Goal: Ask a question: Seek information or help from site administrators or community

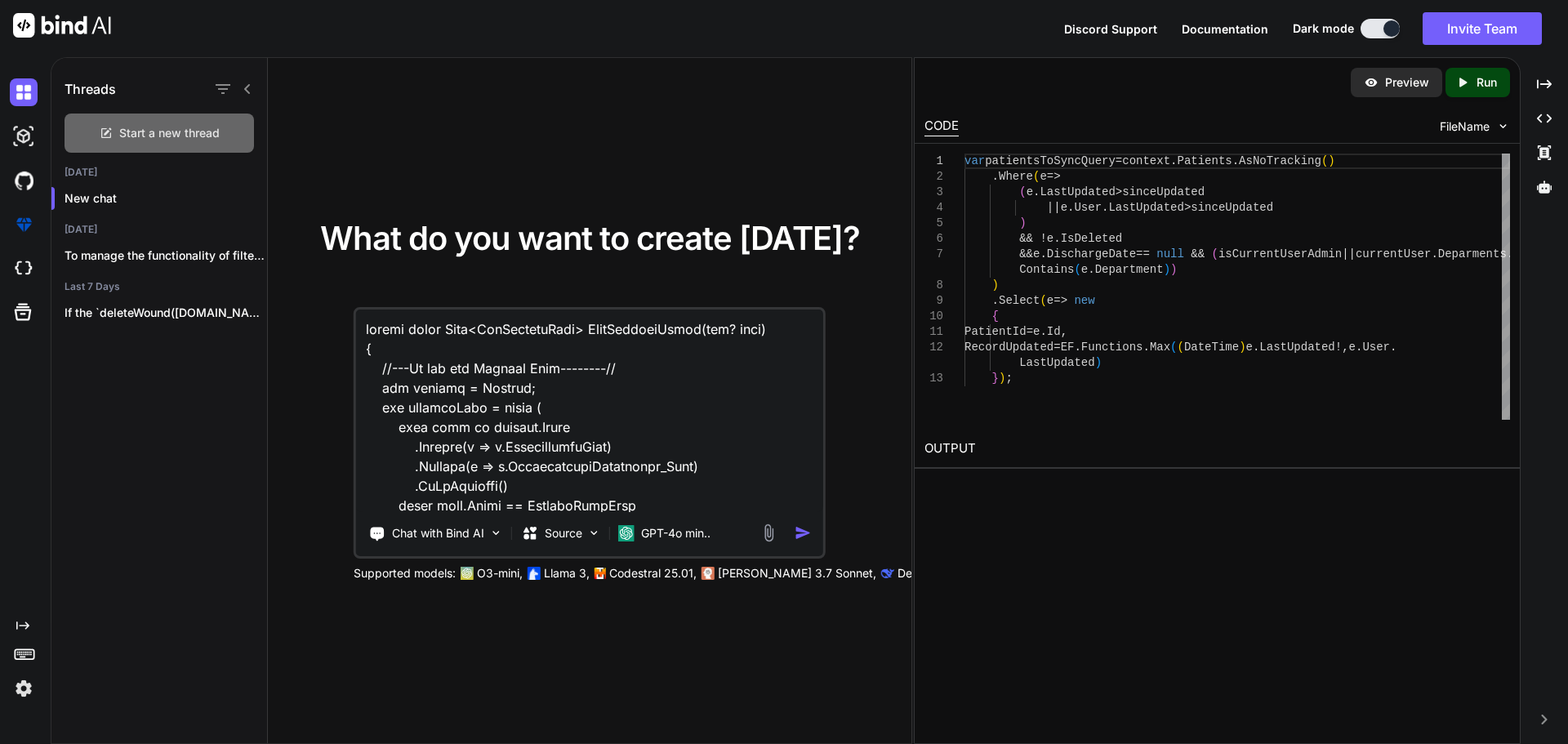
click at [142, 143] on div "Start a new thread" at bounding box center [159, 132] width 189 height 39
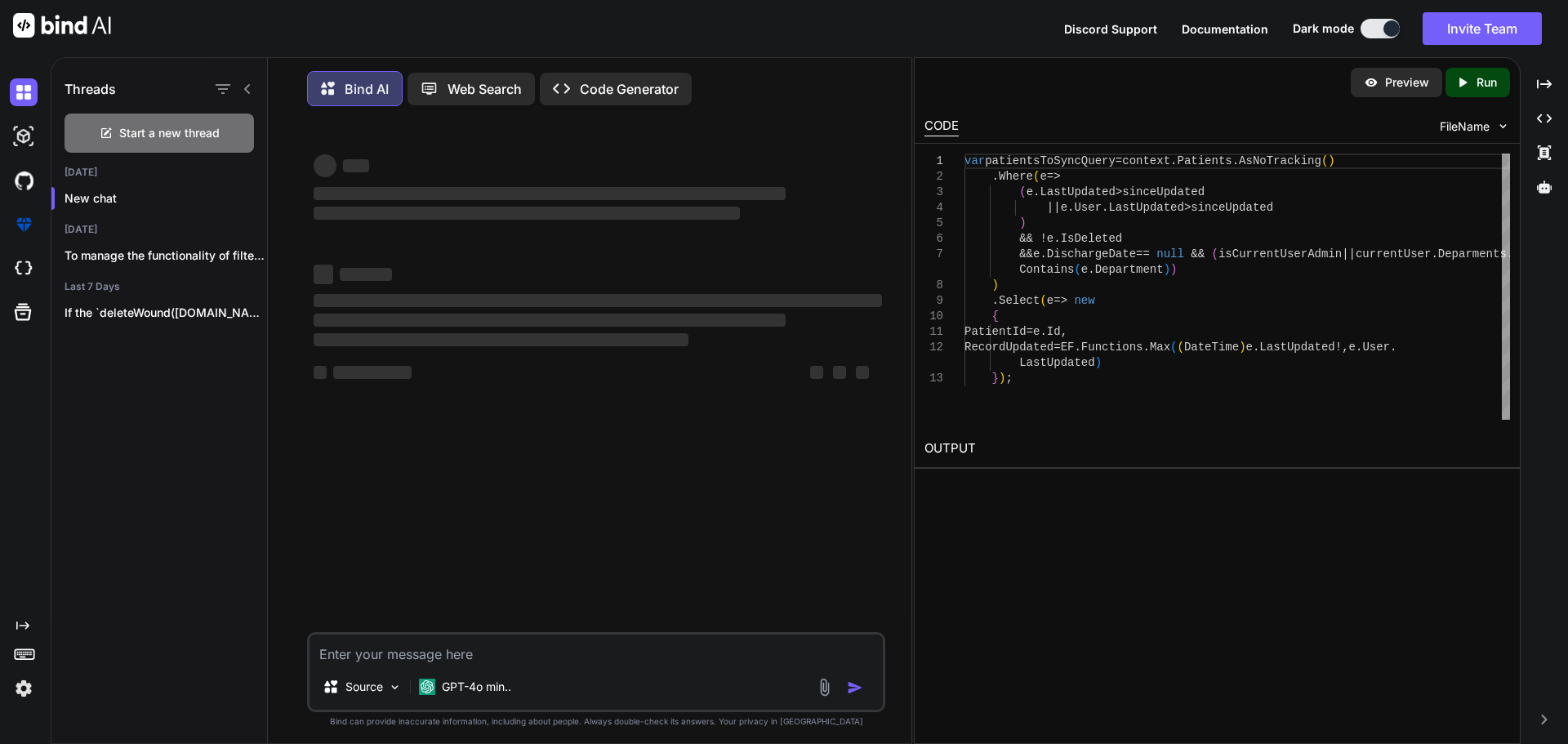
type textarea "x"
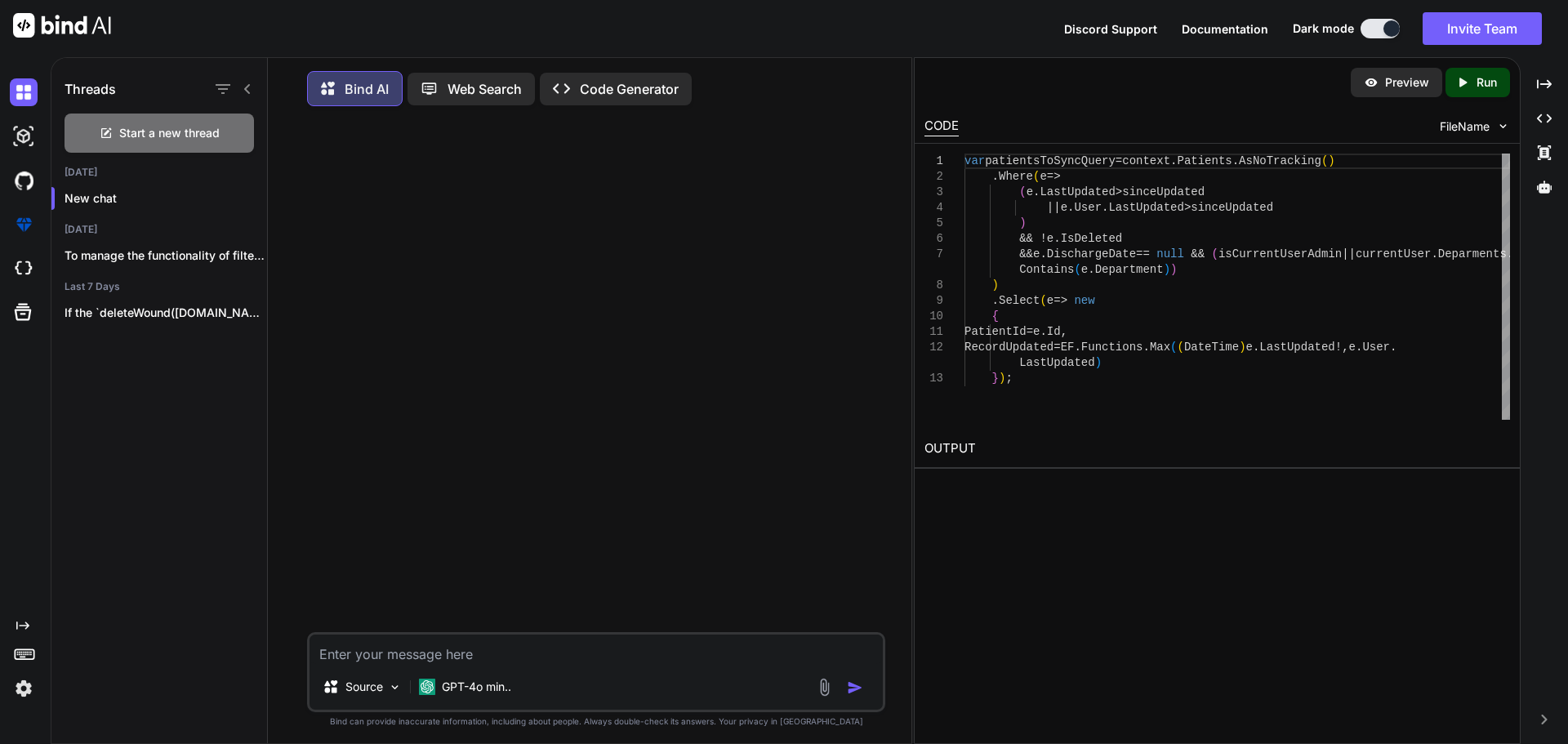
click at [384, 663] on textarea at bounding box center [596, 649] width 574 height 29
type textarea "public async Task<GetPatientList> PullPatientAsync( int? daysFilter/*, DateTime…"
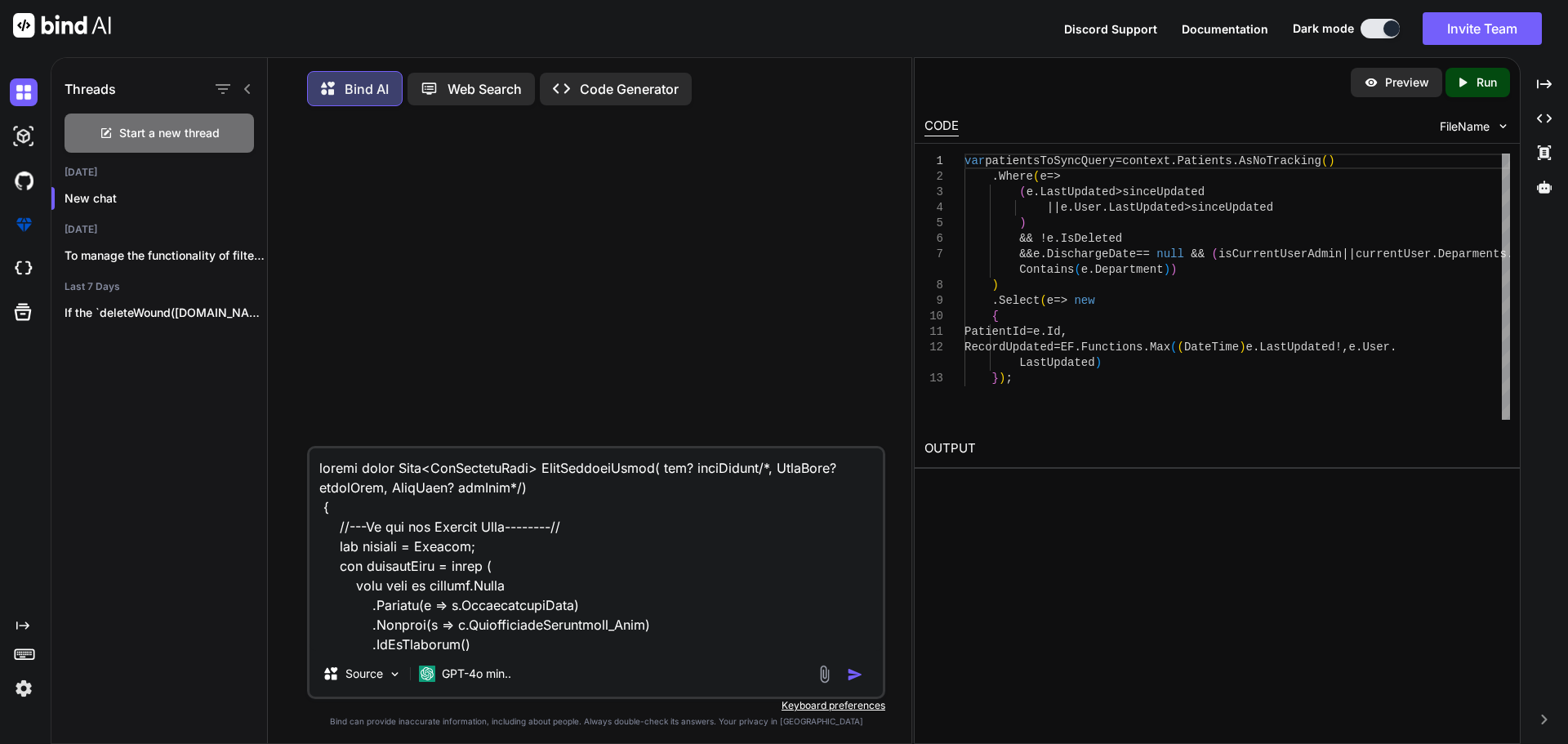
scroll to position [2901, 0]
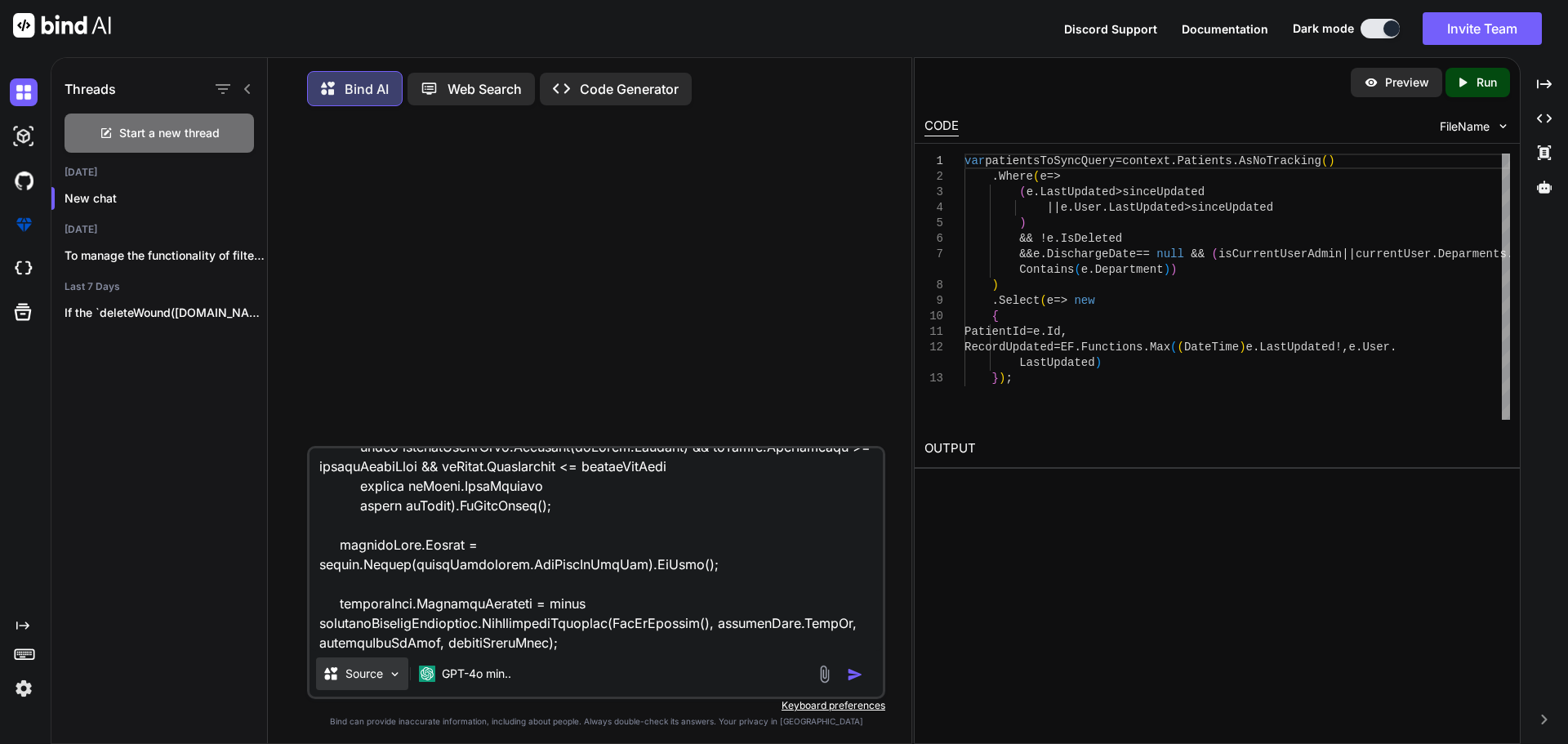
type textarea "x"
type textarea "public async Task<GetPatientList> PullPatientAsync( int? daysFilter/*, DateTime…"
type textarea "x"
type textarea "public async Task<GetPatientList> PullPatientAsync( int? daysFilter/*, DateTime…"
type textarea "x"
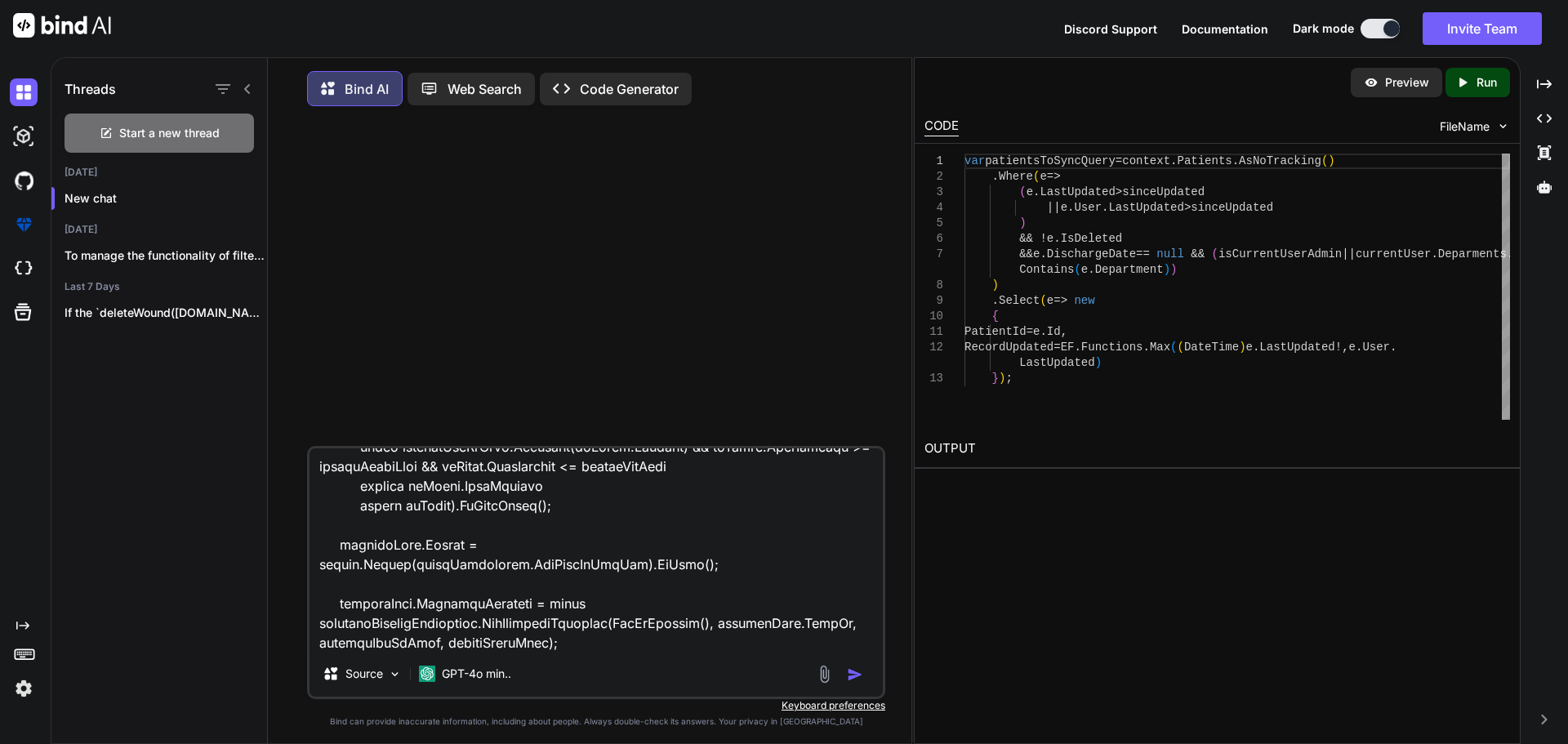
type textarea "public async Task<GetPatientList> PullPatientAsync( int? daysFilter/*, DateTime…"
type textarea "x"
type textarea "public async Task<GetPatientList> PullPatientAsync( int? daysFilter/*, DateTime…"
type textarea "x"
type textarea "public async Task<GetPatientList> PullPatientAsync( int? daysFilter/*, DateTime…"
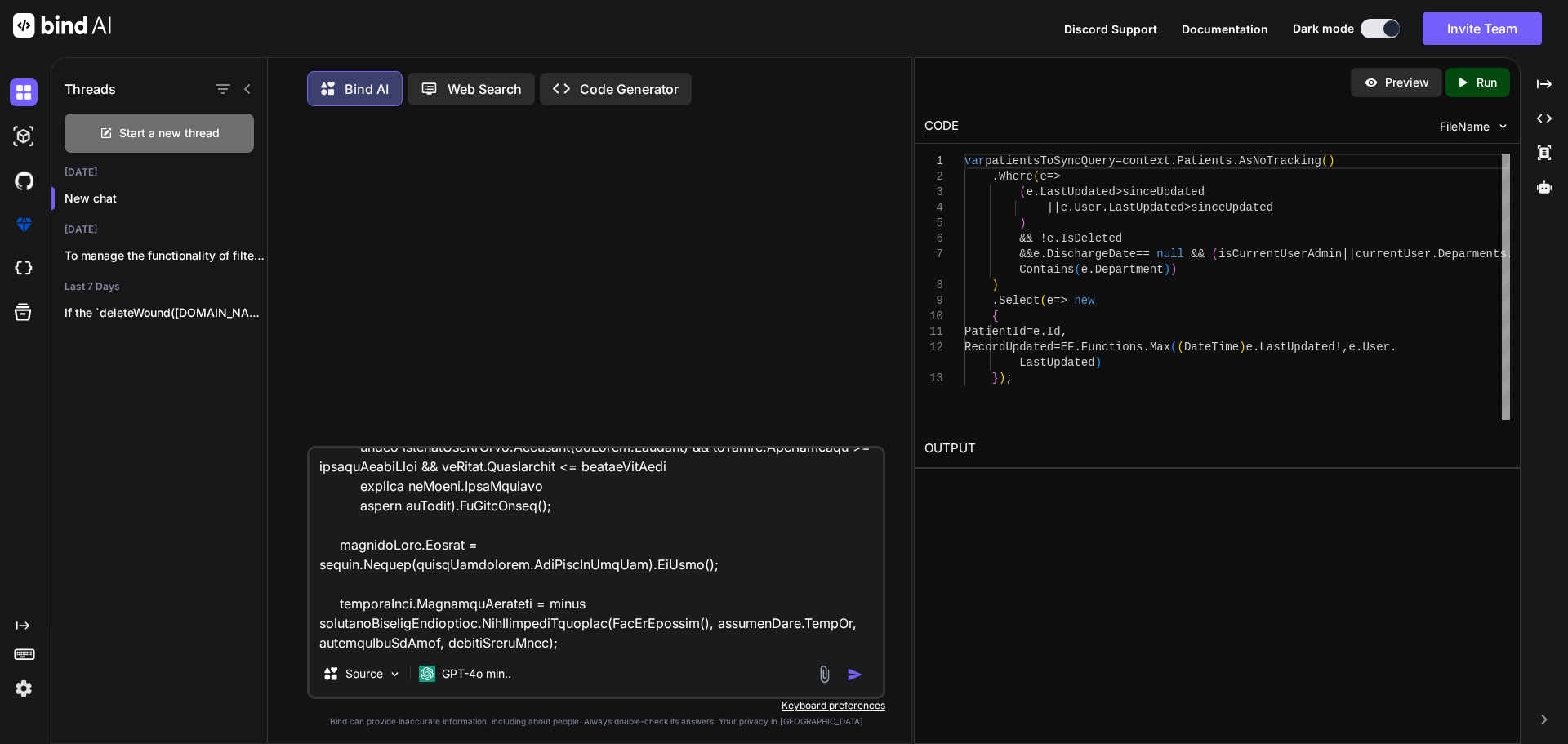
type textarea "x"
type textarea "public async Task<GetPatientList> PullPatientAsync( int? daysFilter/*, DateTime…"
type textarea "x"
type textarea "public async Task<GetPatientList> PullPatientAsync( int? daysFilter/*, DateTime…"
type textarea "x"
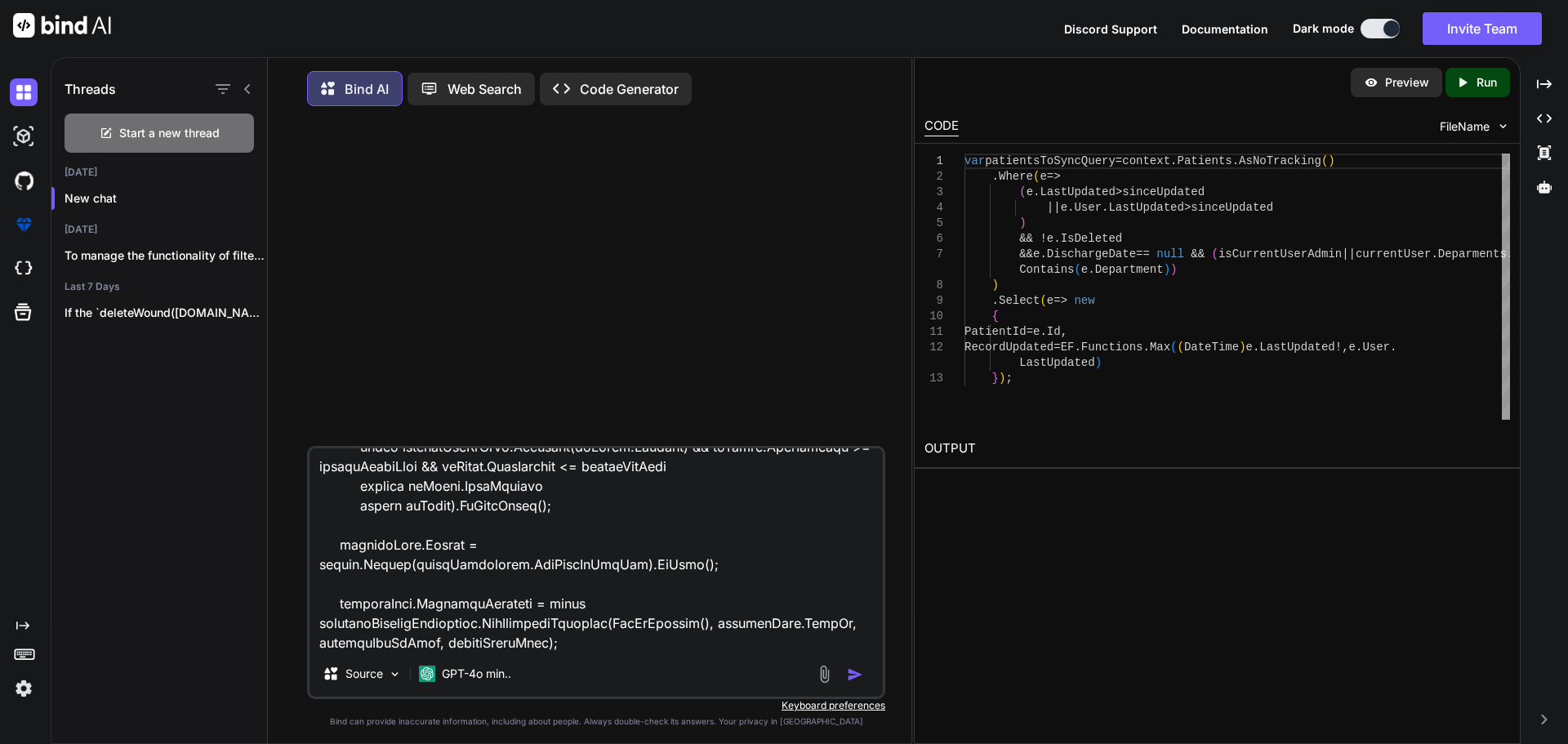
type textarea "public async Task<GetPatientList> PullPatientAsync( int? daysFilter/*, DateTime…"
type textarea "x"
type textarea "public async Task<GetPatientList> PullPatientAsync( int? daysFilter/*, DateTime…"
type textarea "x"
type textarea "public async Task<GetPatientList> PullPatientAsync( int? daysFilter/*, DateTime…"
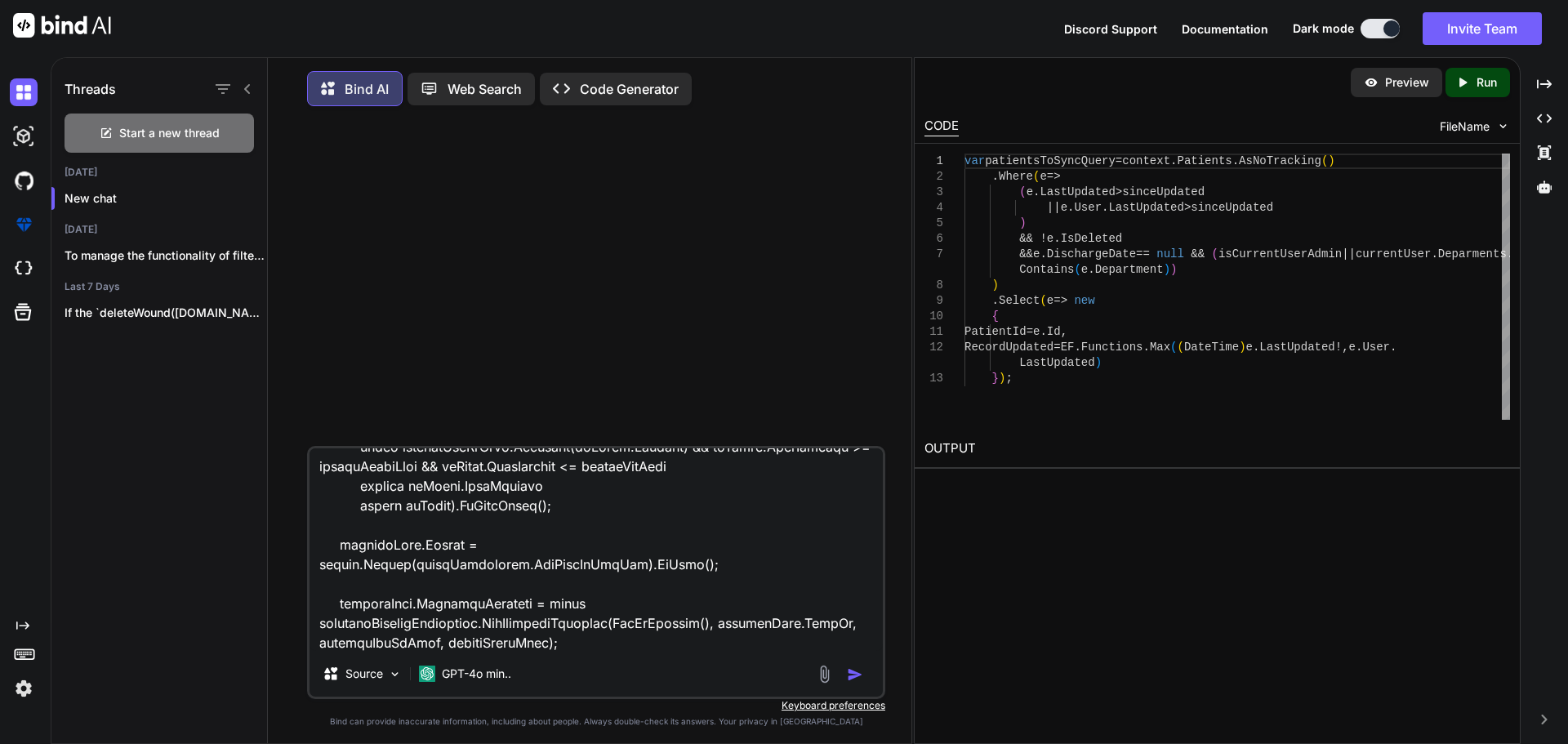
type textarea "x"
type textarea "public async Task<GetPatientList> PullPatientAsync( int? daysFilter/*, DateTime…"
type textarea "x"
type textarea "public async Task<GetPatientList> PullPatientAsync( int? daysFilter/*, DateTime…"
type textarea "x"
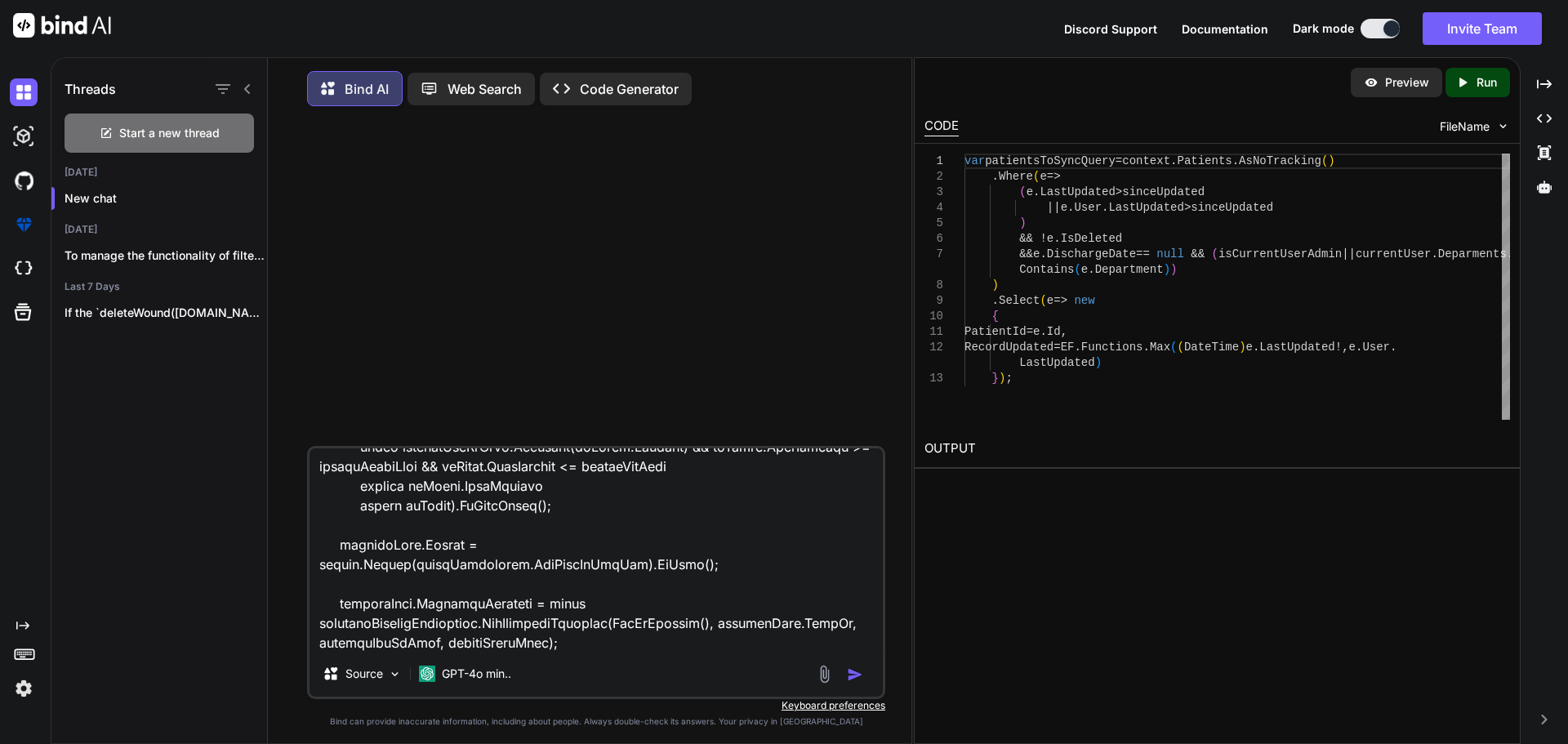
type textarea "public async Task<GetPatientList> PullPatientAsync( int? daysFilter/*, DateTime…"
type textarea "x"
type textarea "public async Task<GetPatientList> PullPatientAsync( int? daysFilter/*, DateTime…"
type textarea "x"
type textarea "public async Task<GetPatientList> PullPatientAsync( int? daysFilter/*, DateTime…"
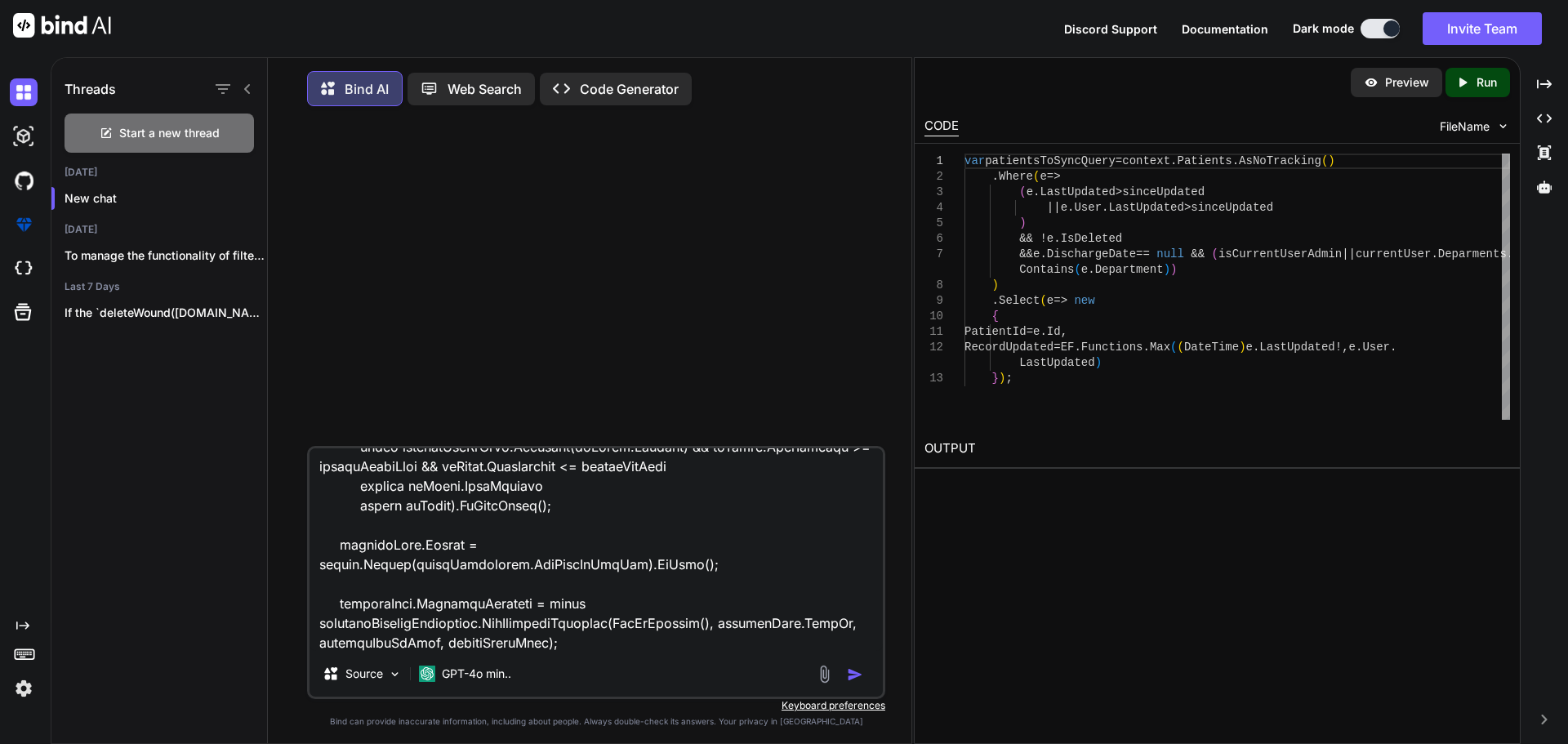
type textarea "x"
type textarea "public async Task<GetPatientList> PullPatientAsync( int? daysFilter/*, DateTime…"
type textarea "x"
type textarea "public async Task<GetPatientList> PullPatientAsync( int? daysFilter/*, DateTime…"
type textarea "x"
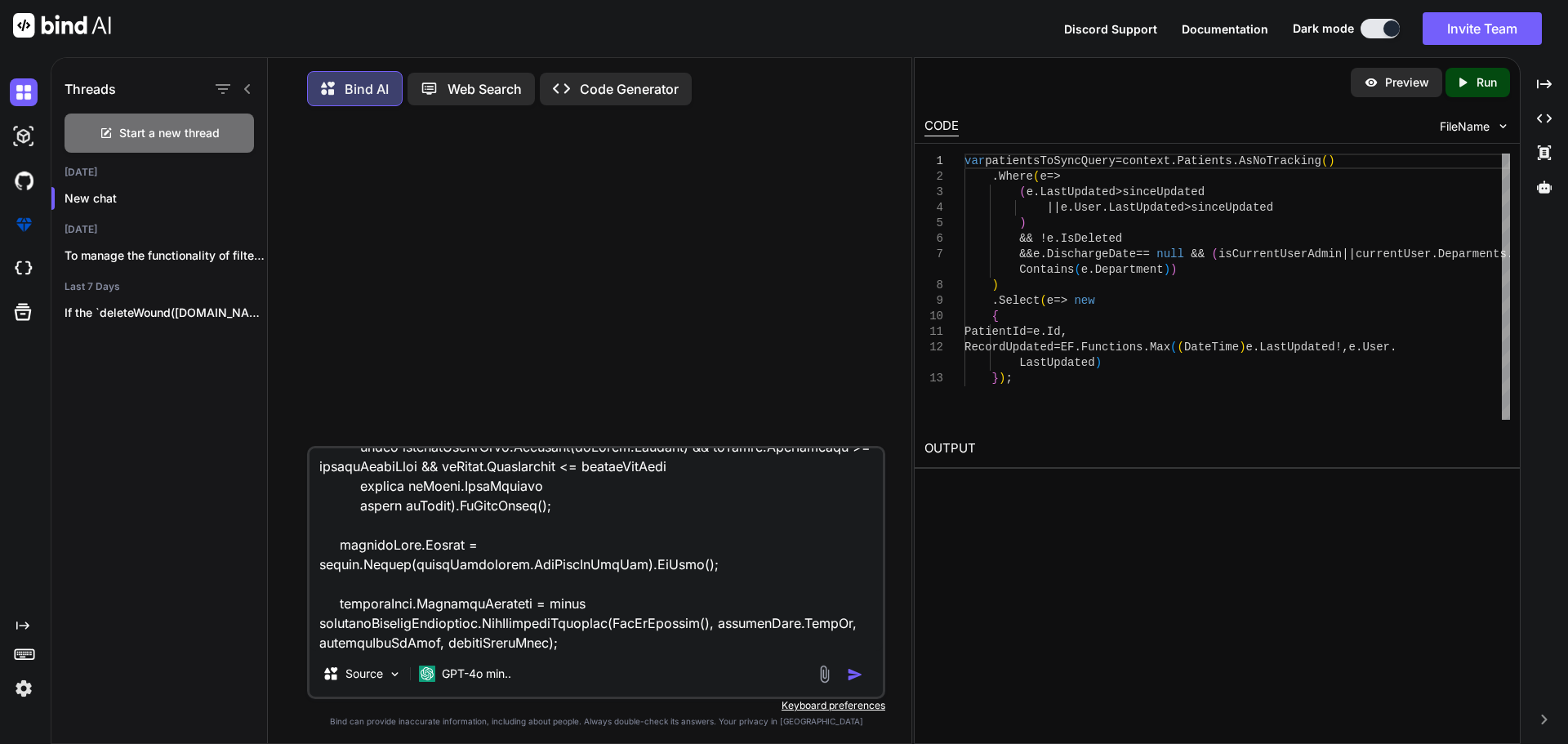
type textarea "public async Task<GetPatientList> PullPatientAsync( int? daysFilter/*, DateTime…"
type textarea "x"
type textarea "public async Task<GetPatientList> PullPatientAsync( int? daysFilter/*, DateTime…"
type textarea "x"
type textarea "public async Task<GetPatientList> PullPatientAsync( int? daysFilter/*, DateTime…"
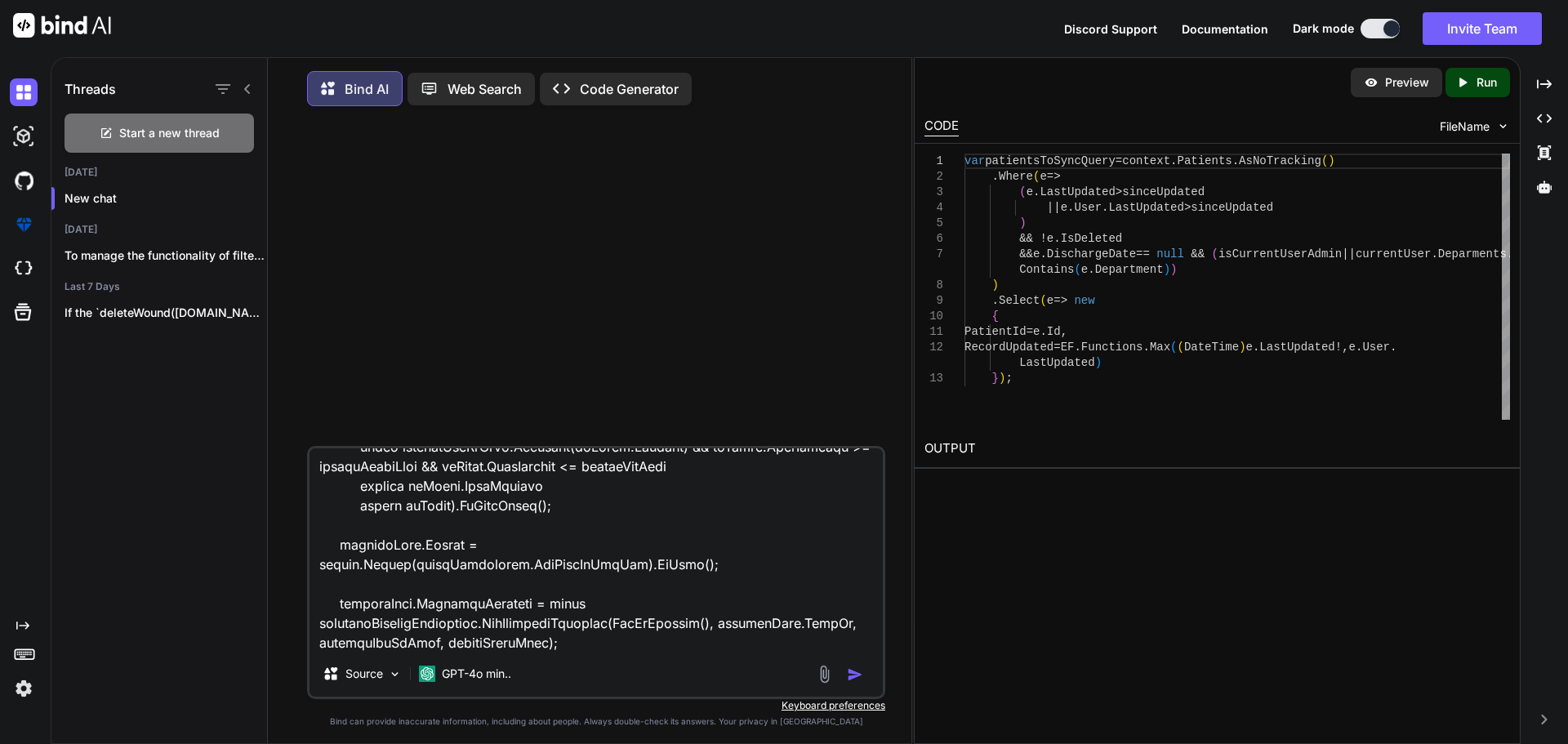
type textarea "x"
type textarea "public async Task<GetPatientList> PullPatientAsync( int? daysFilter/*, DateTime…"
type textarea "x"
type textarea "public async Task<GetPatientList> PullPatientAsync( int? daysFilter/*, DateTime…"
type textarea "x"
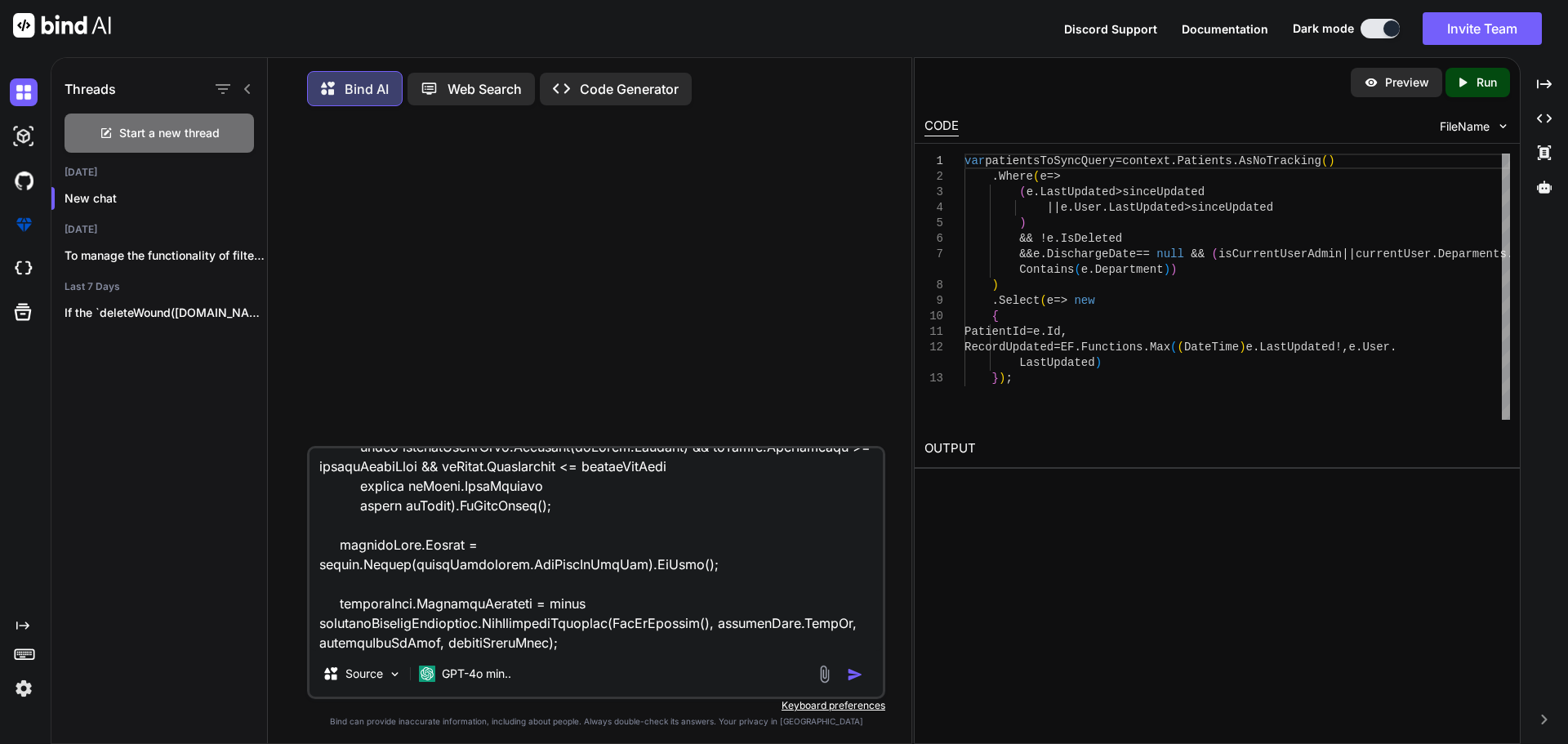
type textarea "public async Task<GetPatientList> PullPatientAsync( int? daysFilter/*, DateTime…"
type textarea "x"
type textarea "public async Task<GetPatientList> PullPatientAsync( int? daysFilter/*, DateTime…"
type textarea "x"
type textarea "public async Task<GetPatientList> PullPatientAsync( int? daysFilter/*, DateTime…"
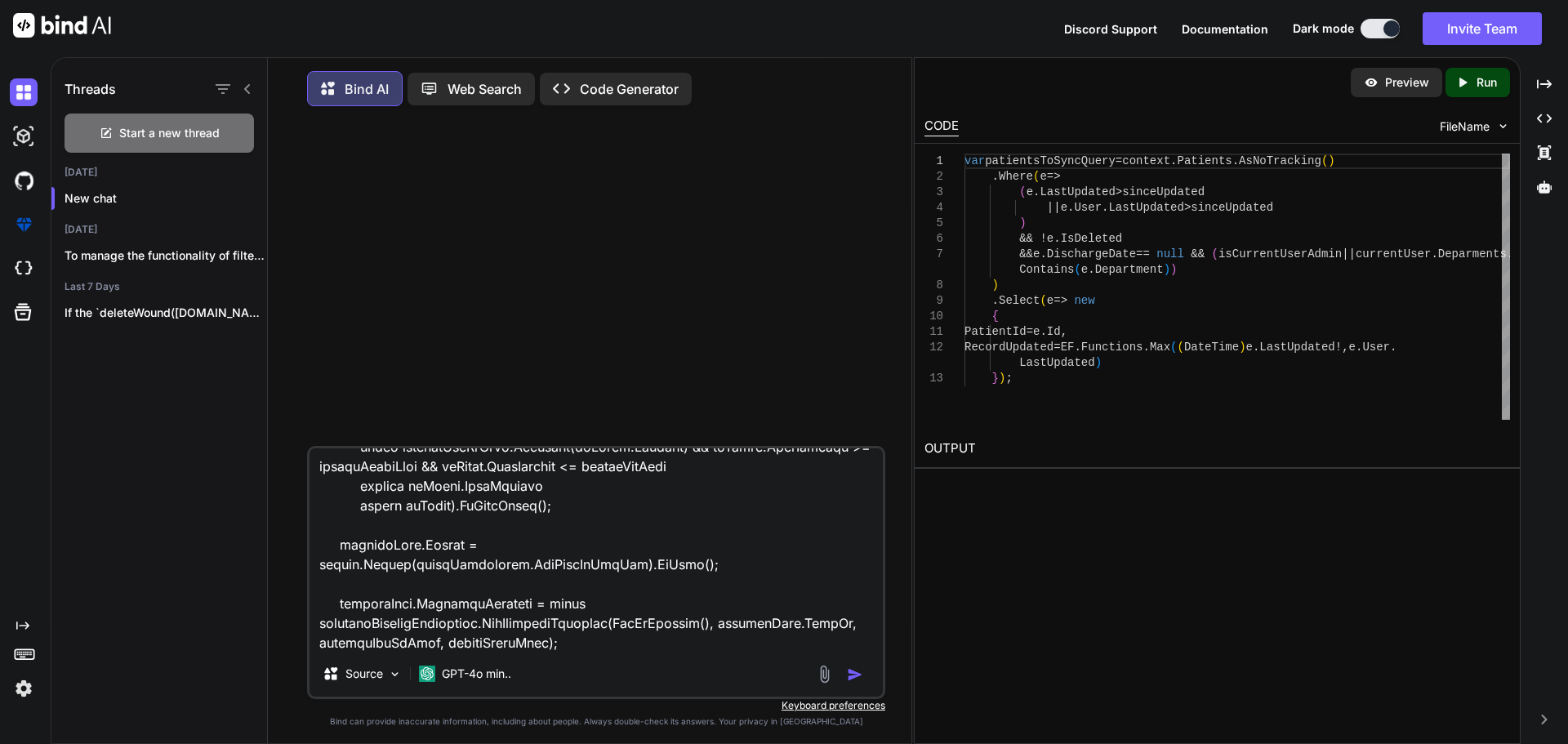
type textarea "x"
type textarea "public async Task<GetPatientList> PullPatientAsync( int? daysFilter/*, DateTime…"
type textarea "x"
type textarea "public async Task<GetPatientList> PullPatientAsync( int? daysFilter/*, DateTime…"
type textarea "x"
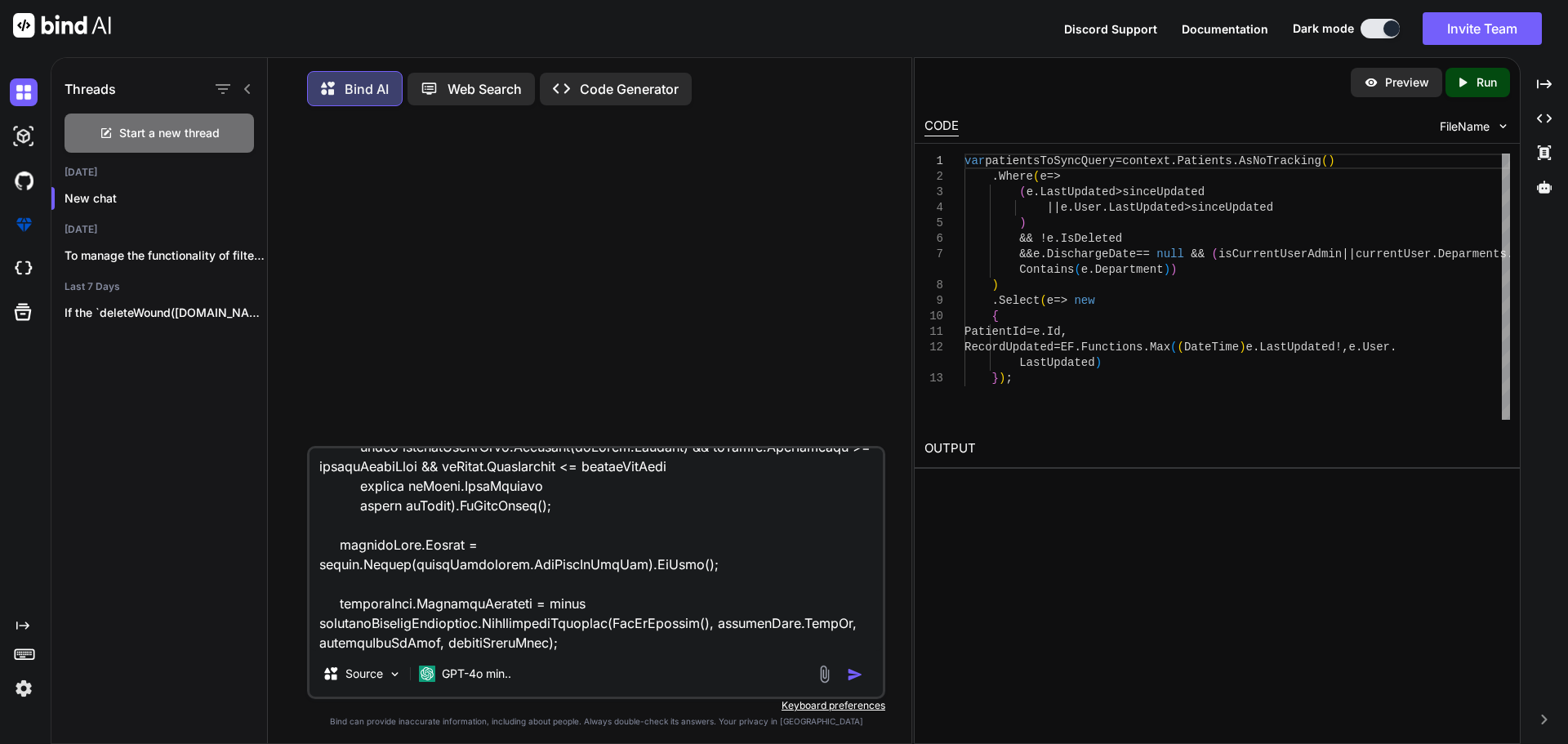
type textarea "public async Task<GetPatientList> PullPatientAsync( int? daysFilter/*, DateTime…"
type textarea "x"
type textarea "public async Task<GetPatientList> PullPatientAsync( int? daysFilter/*, DateTime…"
type textarea "x"
type textarea "public async Task<GetPatientList> PullPatientAsync( int? daysFilter/*, DateTime…"
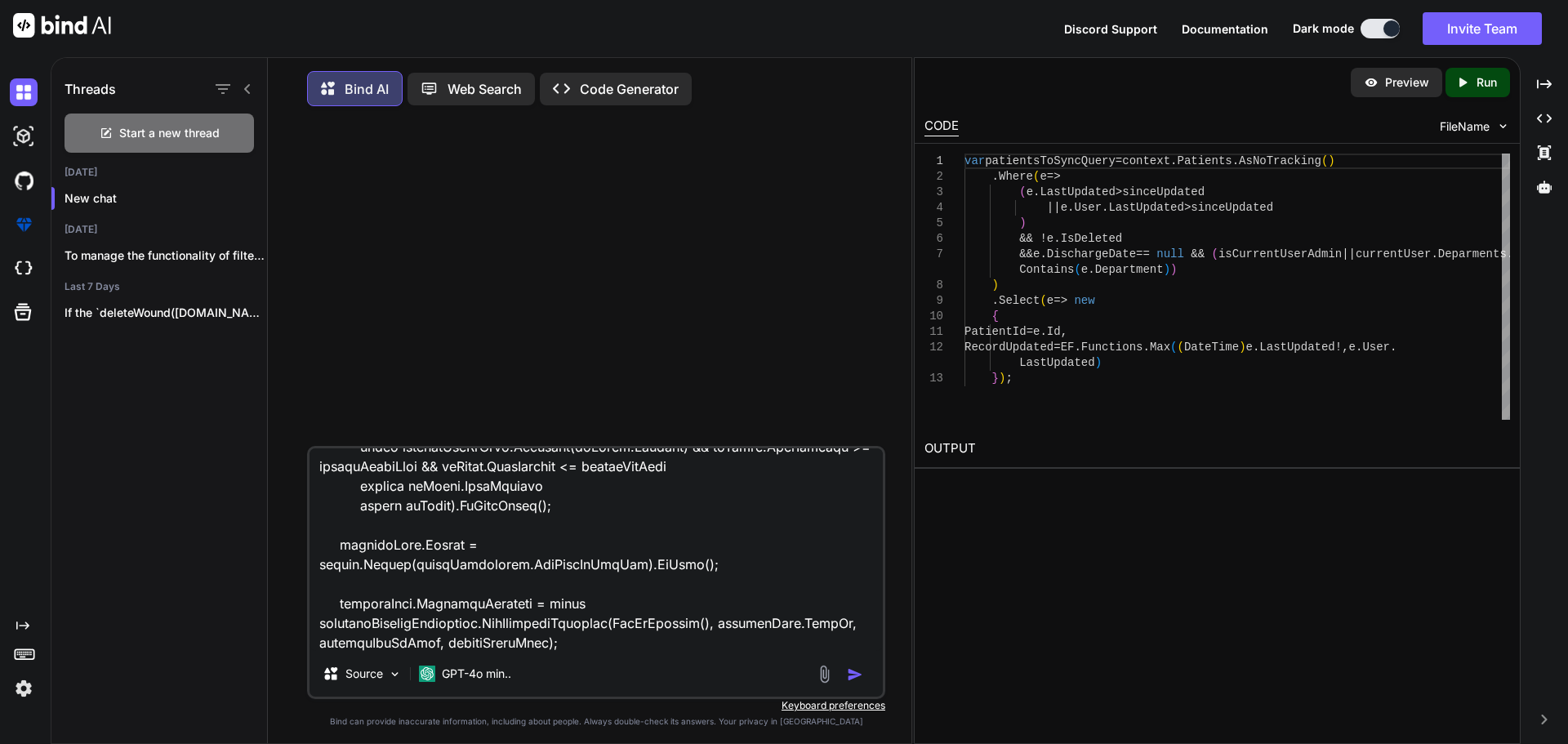
type textarea "x"
type textarea "public async Task<GetPatientList> PullPatientAsync( int? daysFilter/*, DateTime…"
type textarea "x"
type textarea "public async Task<GetPatientList> PullPatientAsync( int? daysFilter/*, DateTime…"
type textarea "x"
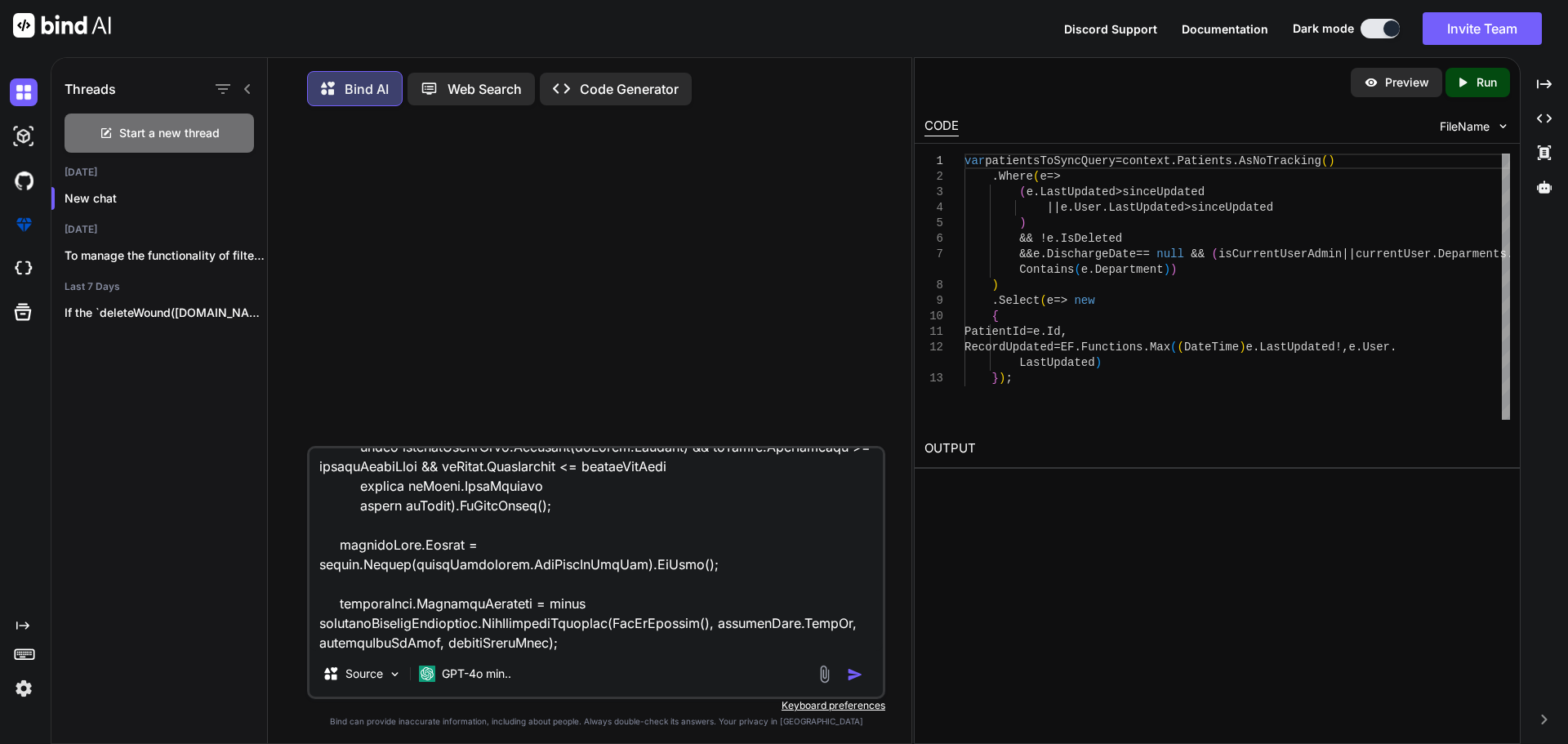
type textarea "public async Task<GetPatientList> PullPatientAsync( int? daysFilter/*, DateTime…"
type textarea "x"
type textarea "public async Task<GetPatientList> PullPatientAsync( int? daysFilter/*, DateTime…"
type textarea "x"
type textarea "public async Task<GetPatientList> PullPatientAsync( int? daysFilter/*, DateTime…"
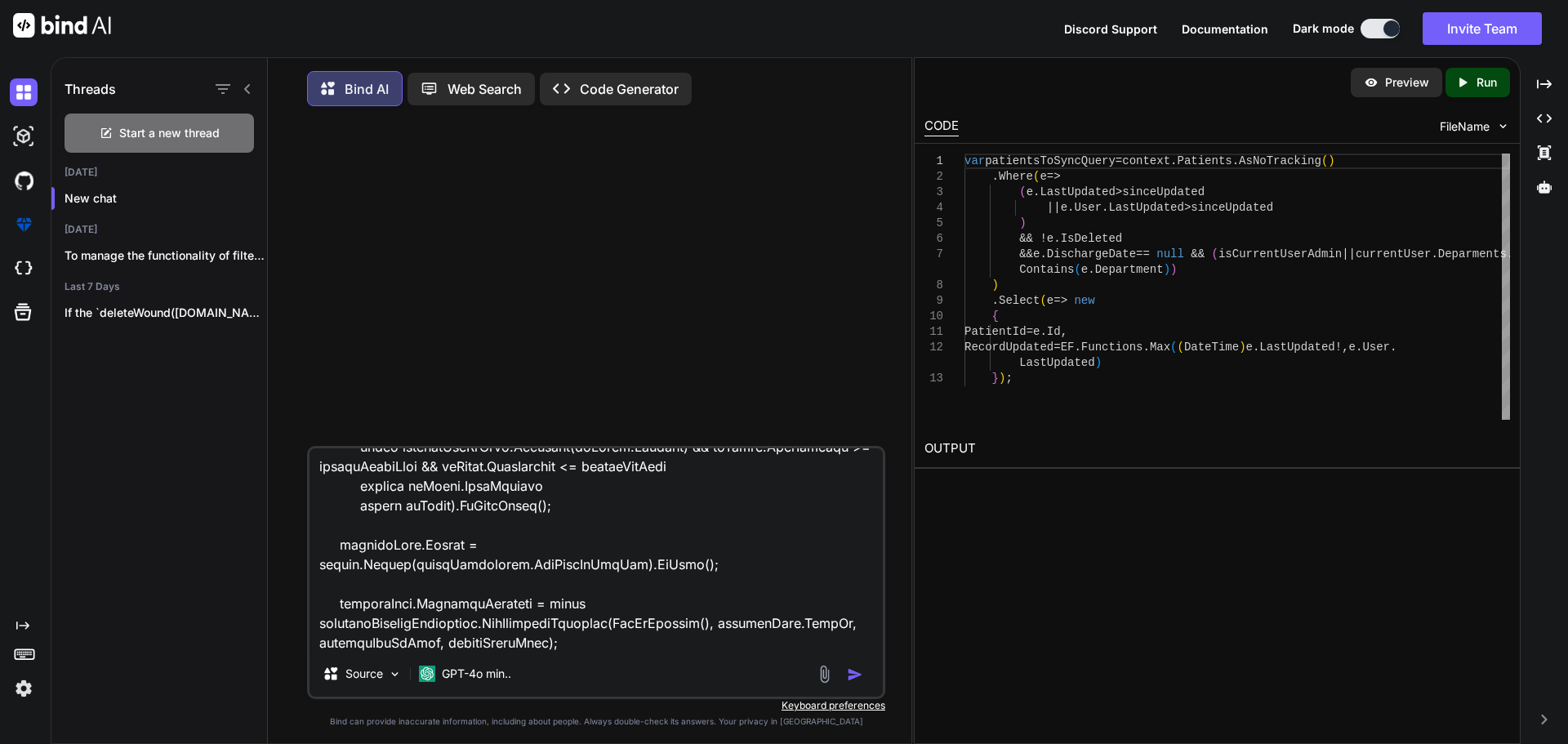
type textarea "x"
type textarea "public async Task<GetPatientList> PullPatientAsync( int? daysFilter/*, DateTime…"
type textarea "x"
type textarea "public async Task<GetPatientList> PullPatientAsync( int? daysFilter/*, DateTime…"
type textarea "x"
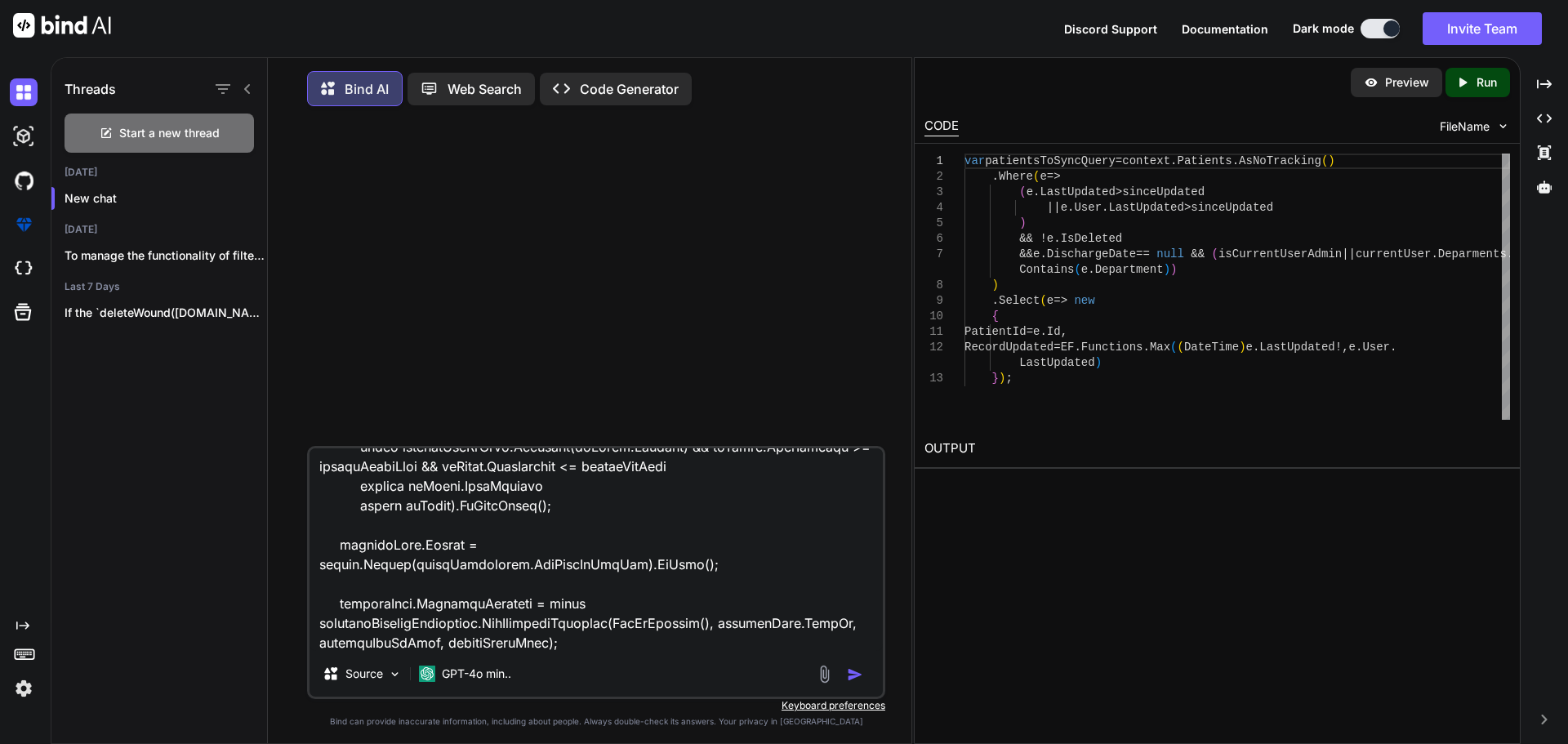
type textarea "public async Task<GetPatientList> PullPatientAsync( int? daysFilter/*, DateTime…"
type textarea "x"
type textarea "public async Task<GetPatientList> PullPatientAsync( int? daysFilter/*, DateTime…"
type textarea "x"
type textarea "public async Task<GetPatientList> PullPatientAsync( int? daysFilter/*, DateTime…"
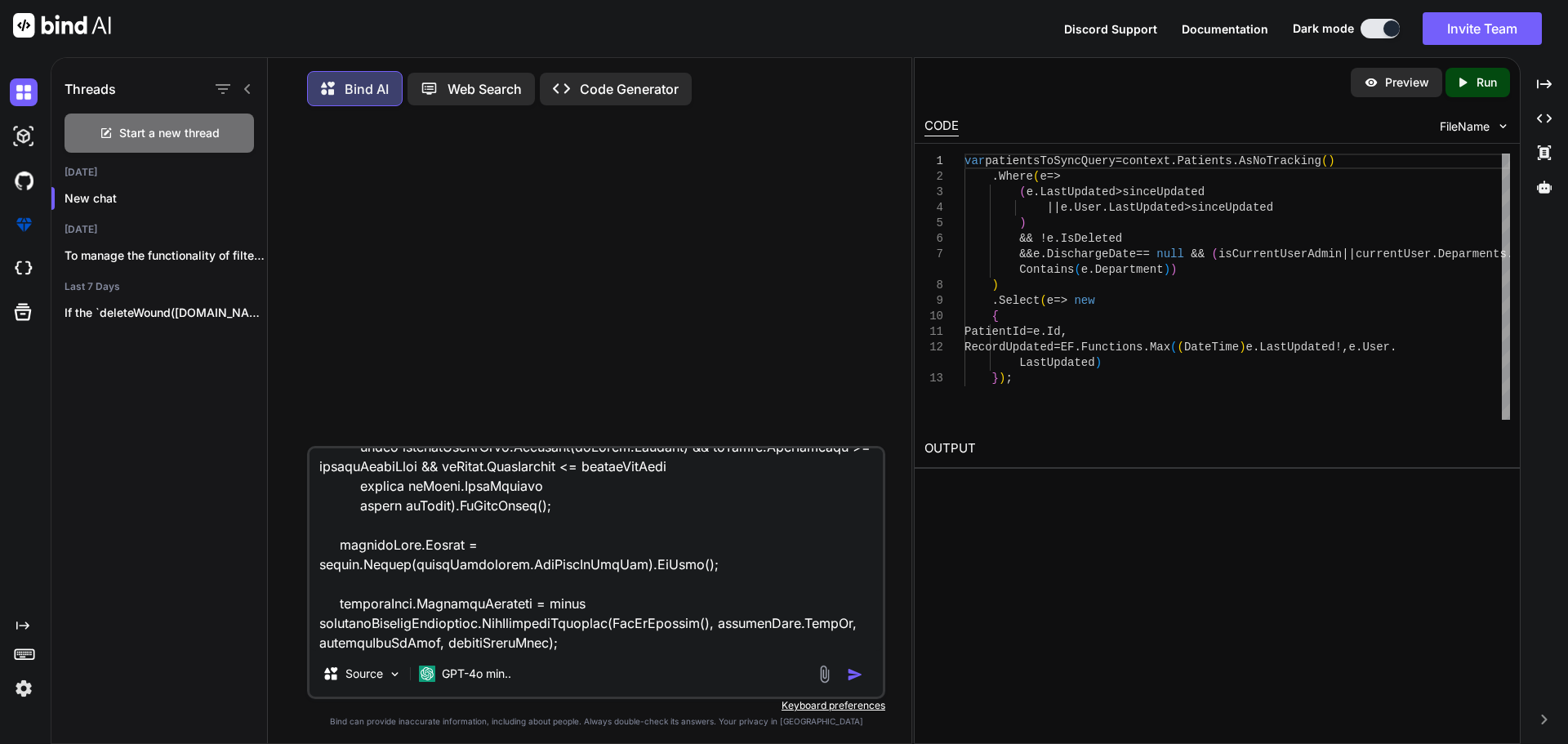
type textarea "x"
type textarea "public async Task<GetPatientList> PullPatientAsync( int? daysFilter/*, DateTime…"
type textarea "x"
type textarea "public async Task<GetPatientList> PullPatientAsync( int? daysFilter/*, DateTime…"
type textarea "x"
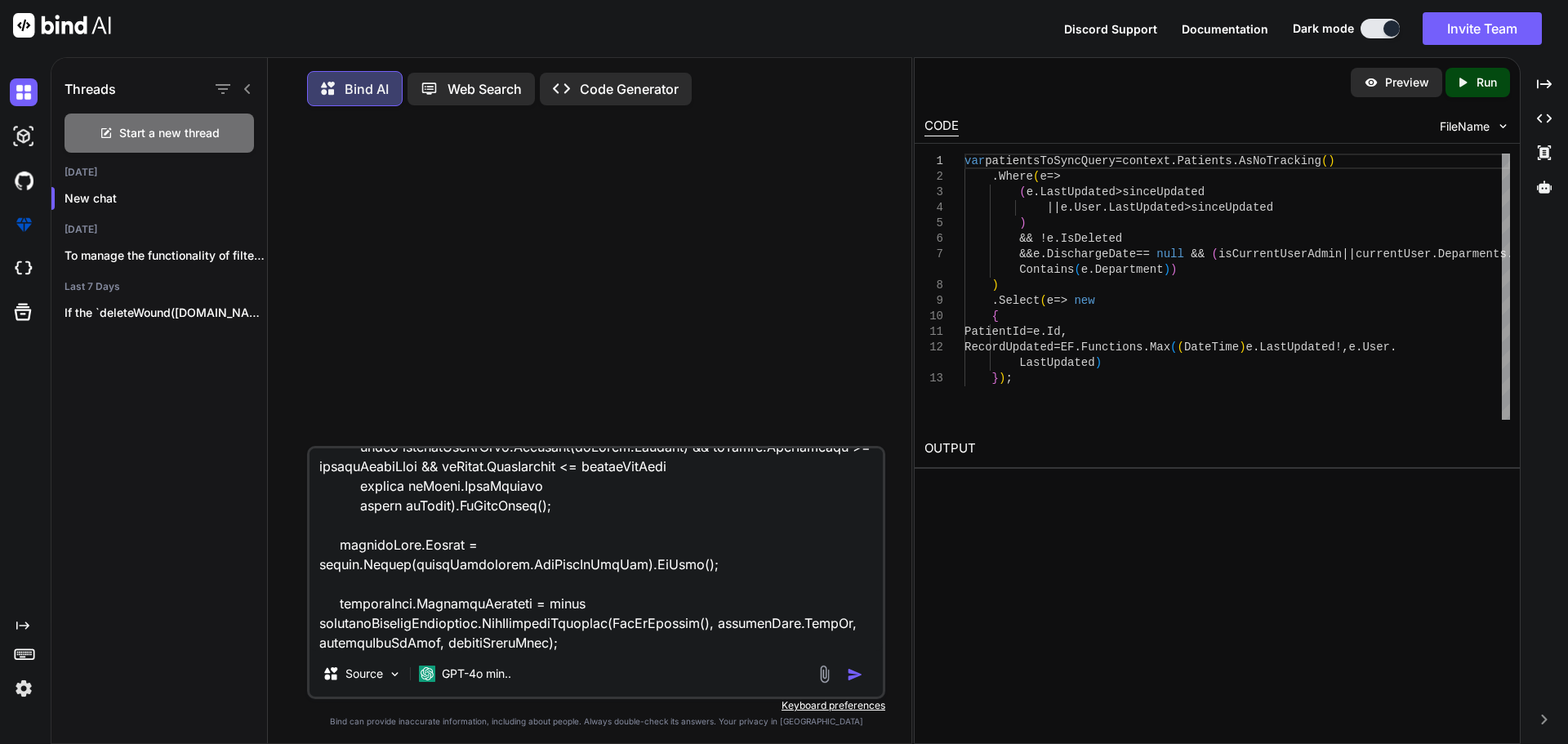
type textarea "public async Task<GetPatientList> PullPatientAsync( int? daysFilter/*, DateTime…"
type textarea "x"
type textarea "public async Task<GetPatientList> PullPatientAsync( int? daysFilter/*, DateTime…"
type textarea "x"
type textarea "public async Task<GetPatientList> PullPatientAsync( int? daysFilter/*, DateTime…"
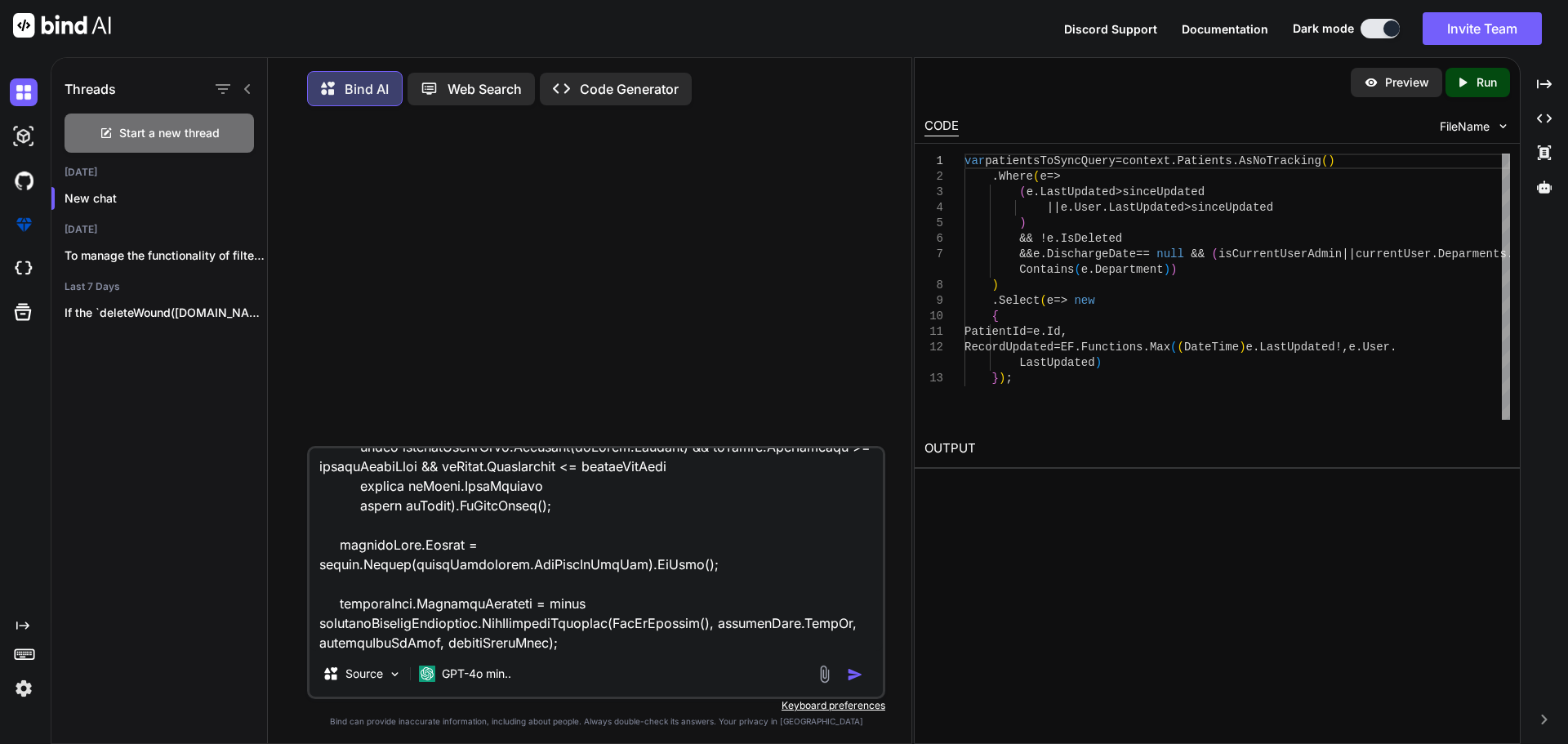
type textarea "x"
type textarea "public async Task<GetPatientList> PullPatientAsync( int? daysFilter/*, DateTime…"
type textarea "x"
type textarea "public async Task<GetPatientList> PullPatientAsync( int? daysFilter/*, DateTime…"
type textarea "x"
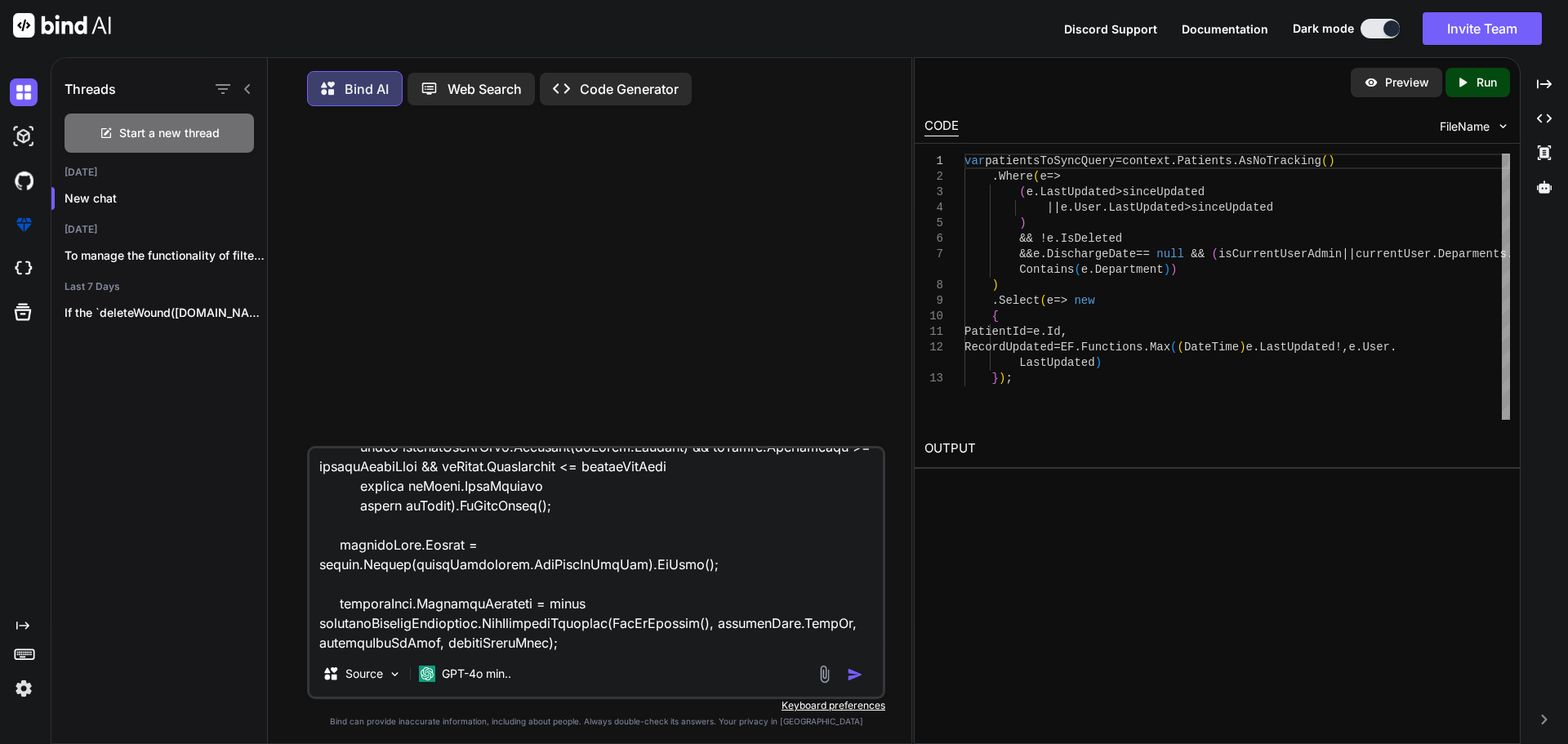
type textarea "public async Task<GetPatientList> PullPatientAsync( int? daysFilter/*, DateTime…"
type textarea "x"
type textarea "public async Task<GetPatientList> PullPatientAsync( int? daysFilter/*, DateTime…"
type textarea "x"
type textarea "public async Task<GetPatientList> PullPatientAsync( int? daysFilter/*, DateTime…"
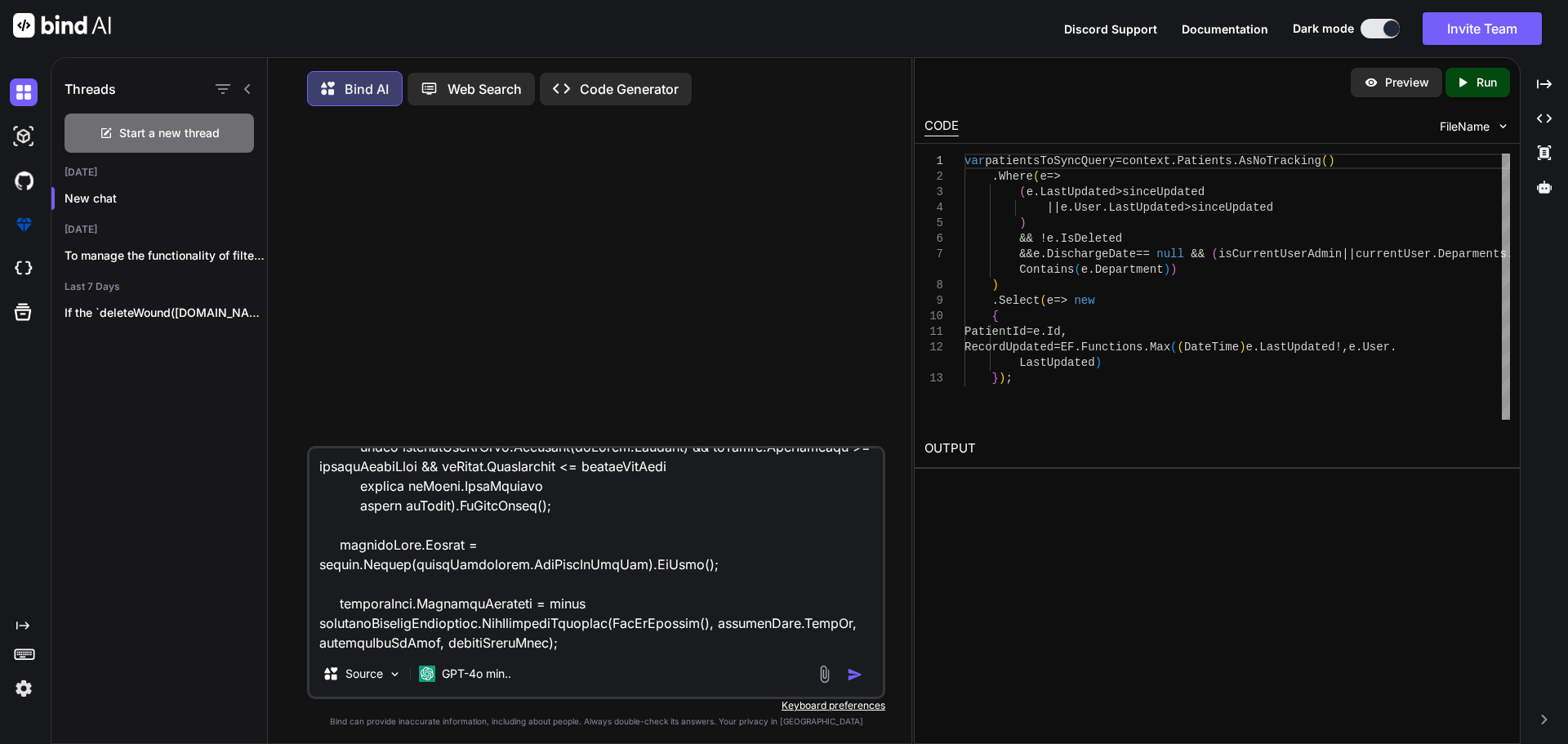
type textarea "x"
type textarea "public async Task<GetPatientList> PullPatientAsync( int? daysFilter/*, DateTime…"
type textarea "x"
type textarea "public async Task<GetPatientList> PullPatientAsync( int? daysFilter/*, DateTime…"
type textarea "x"
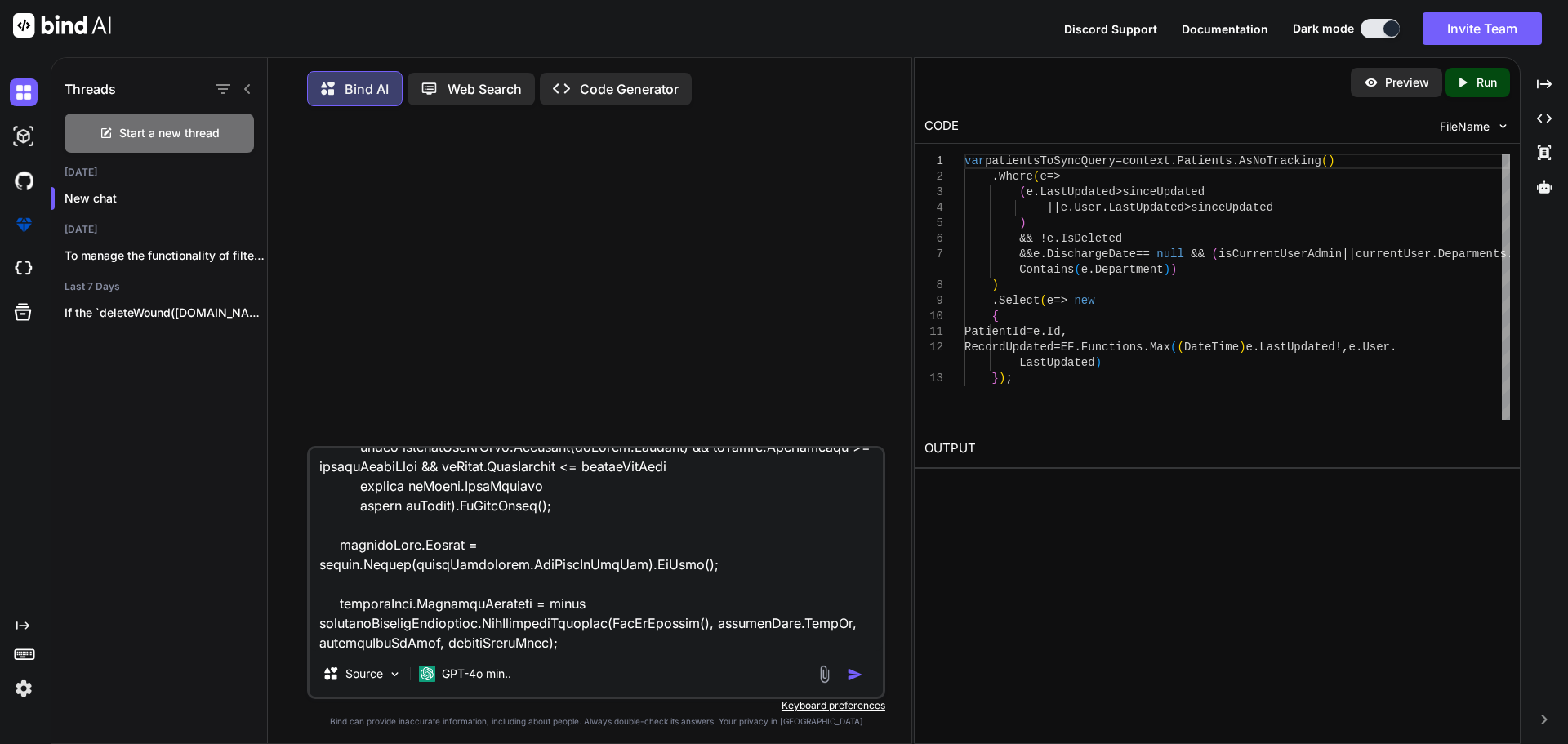
type textarea "public async Task<GetPatientList> PullPatientAsync( int? daysFilter/*, DateTime…"
type textarea "x"
type textarea "public async Task<GetPatientList> PullPatientAsync( int? daysFilter/*, DateTime…"
type textarea "x"
type textarea "public async Task<GetPatientList> PullPatientAsync( int? daysFilter/*, DateTime…"
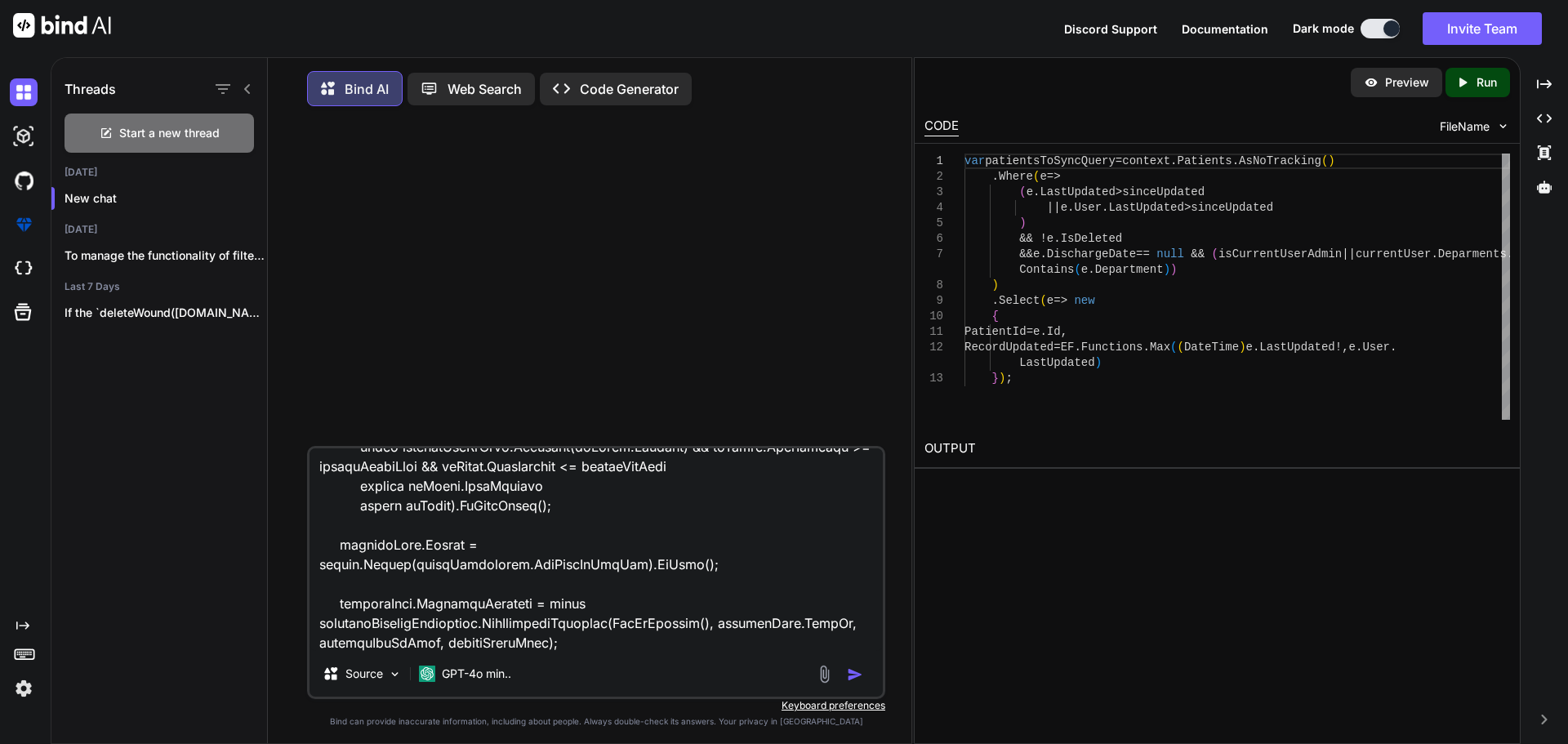
type textarea "x"
type textarea "public async Task<GetPatientList> PullPatientAsync( int? daysFilter/*, DateTime…"
type textarea "x"
type textarea "public async Task<GetPatientList> PullPatientAsync( int? daysFilter/*, DateTime…"
type textarea "x"
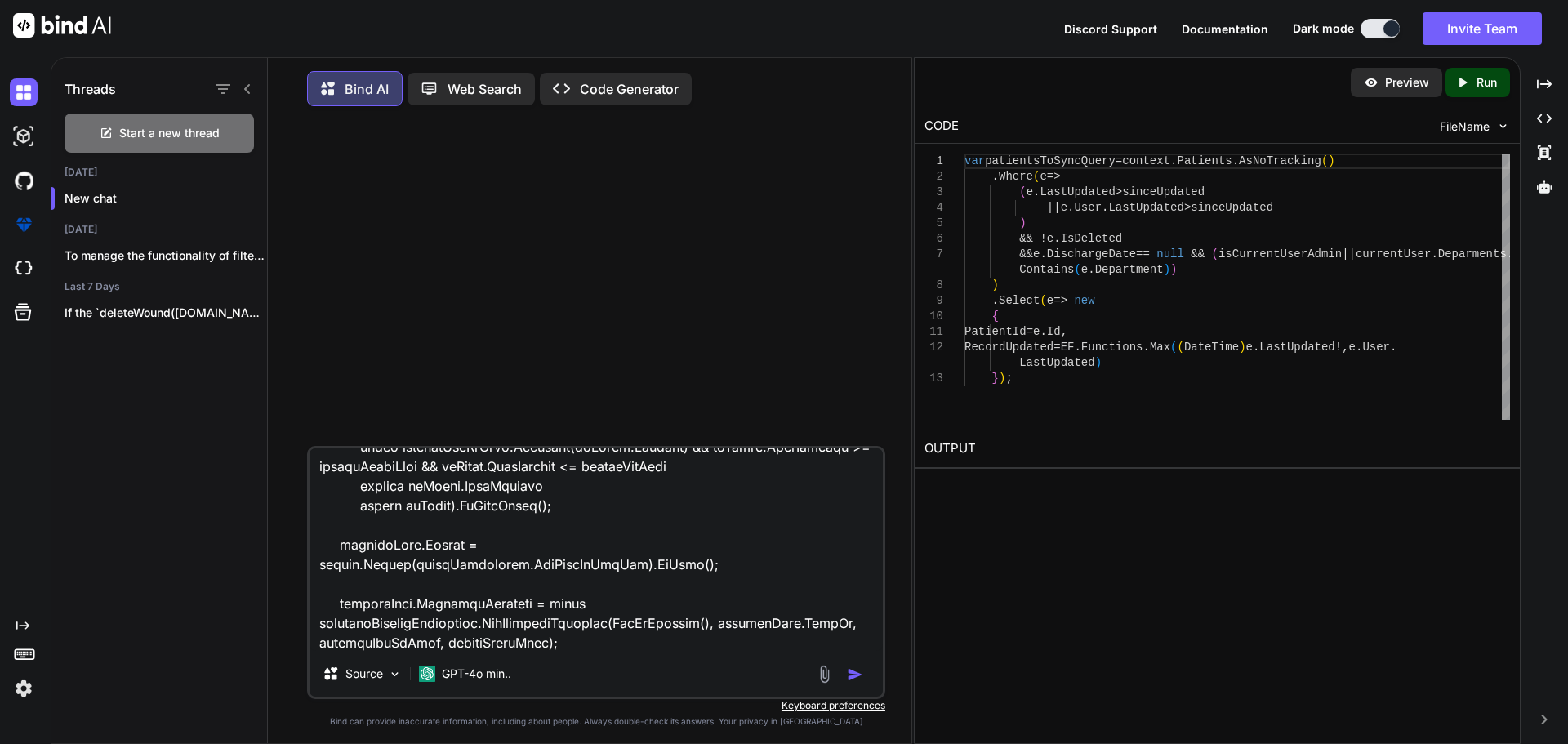
type textarea "public async Task<GetPatientList> PullPatientAsync( int? daysFilter/*, DateTime…"
type textarea "x"
type textarea "public async Task<GetPatientList> PullPatientAsync( int? daysFilter/*, DateTime…"
type textarea "x"
type textarea "public async Task<GetPatientList> PullPatientAsync( int? daysFilter/*, DateTime…"
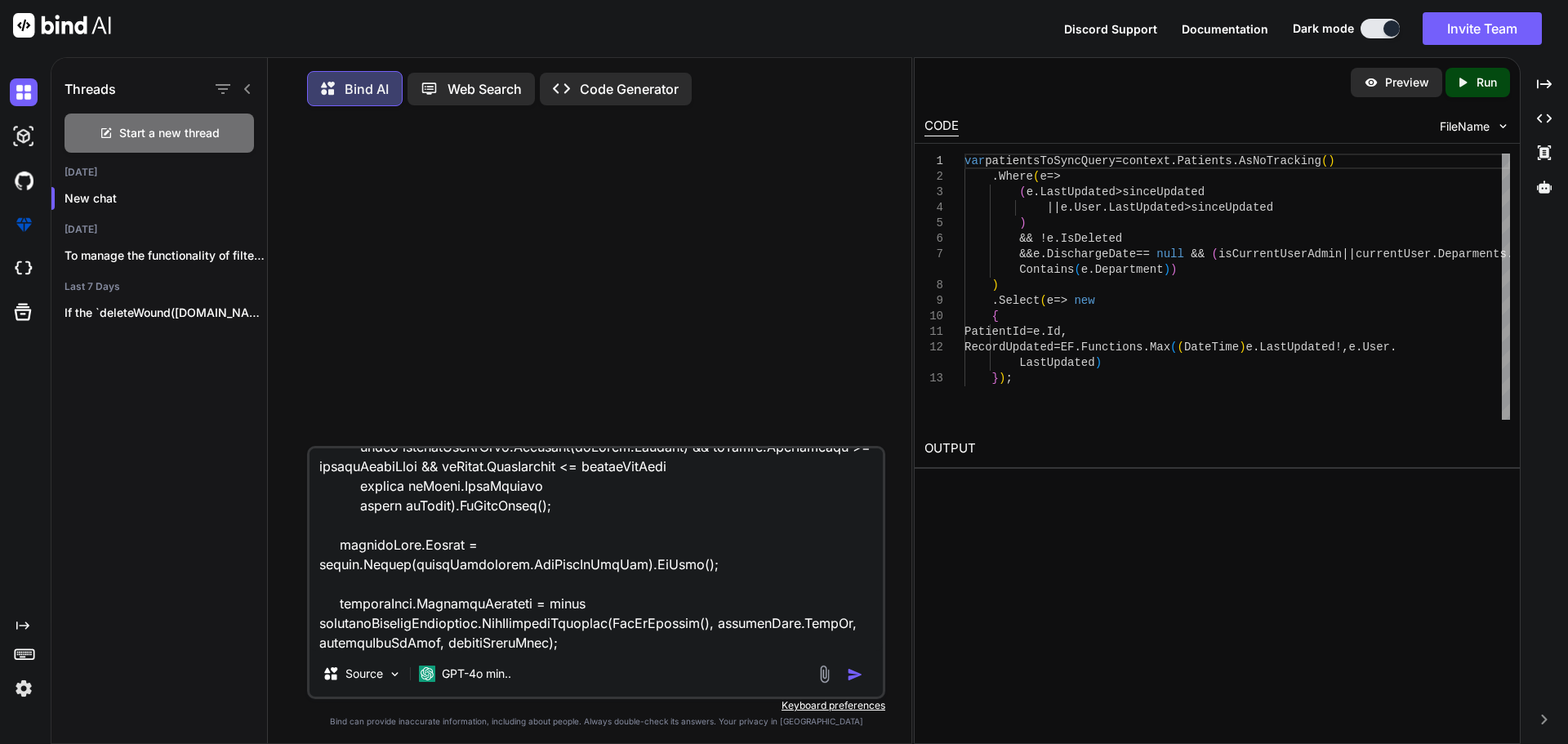
type textarea "x"
type textarea "public async Task<GetPatientList> PullPatientAsync( int? daysFilter/*, DateTime…"
type textarea "x"
type textarea "public async Task<GetPatientList> PullPatientAsync( int? daysFilter/*, DateTime…"
type textarea "x"
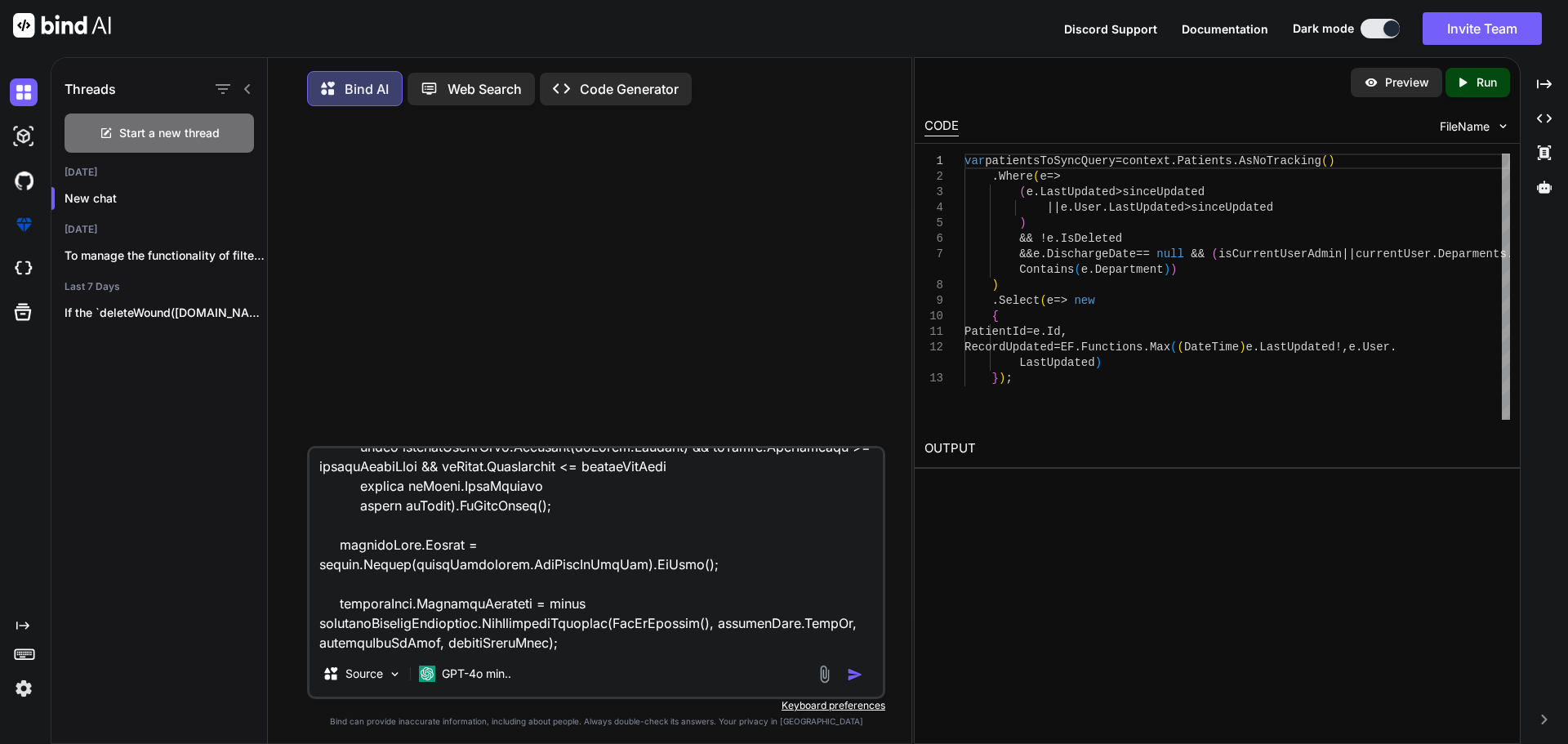
type textarea "public async Task<GetPatientList> PullPatientAsync( int? daysFilter/*, DateTime…"
type textarea "x"
type textarea "public async Task<GetPatientList> PullPatientAsync( int? daysFilter/*, DateTime…"
type textarea "x"
type textarea "public async Task<GetPatientList> PullPatientAsync( int? daysFilter/*, DateTime…"
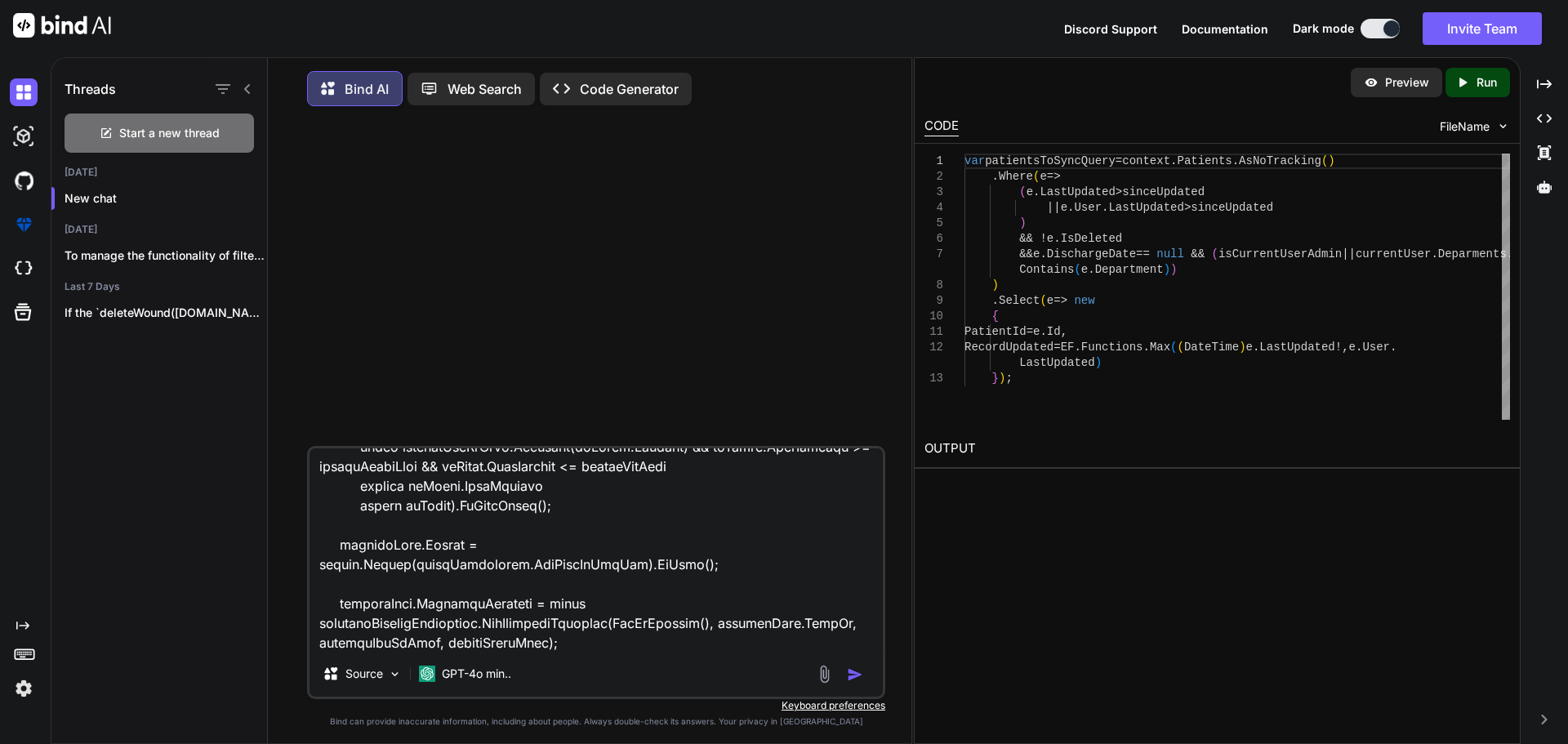
type textarea "x"
type textarea "public async Task<GetPatientList> PullPatientAsync( int? daysFilter/*, DateTime…"
type textarea "x"
type textarea "public async Task<GetPatientList> PullPatientAsync( int? daysFilter/*, DateTime…"
type textarea "x"
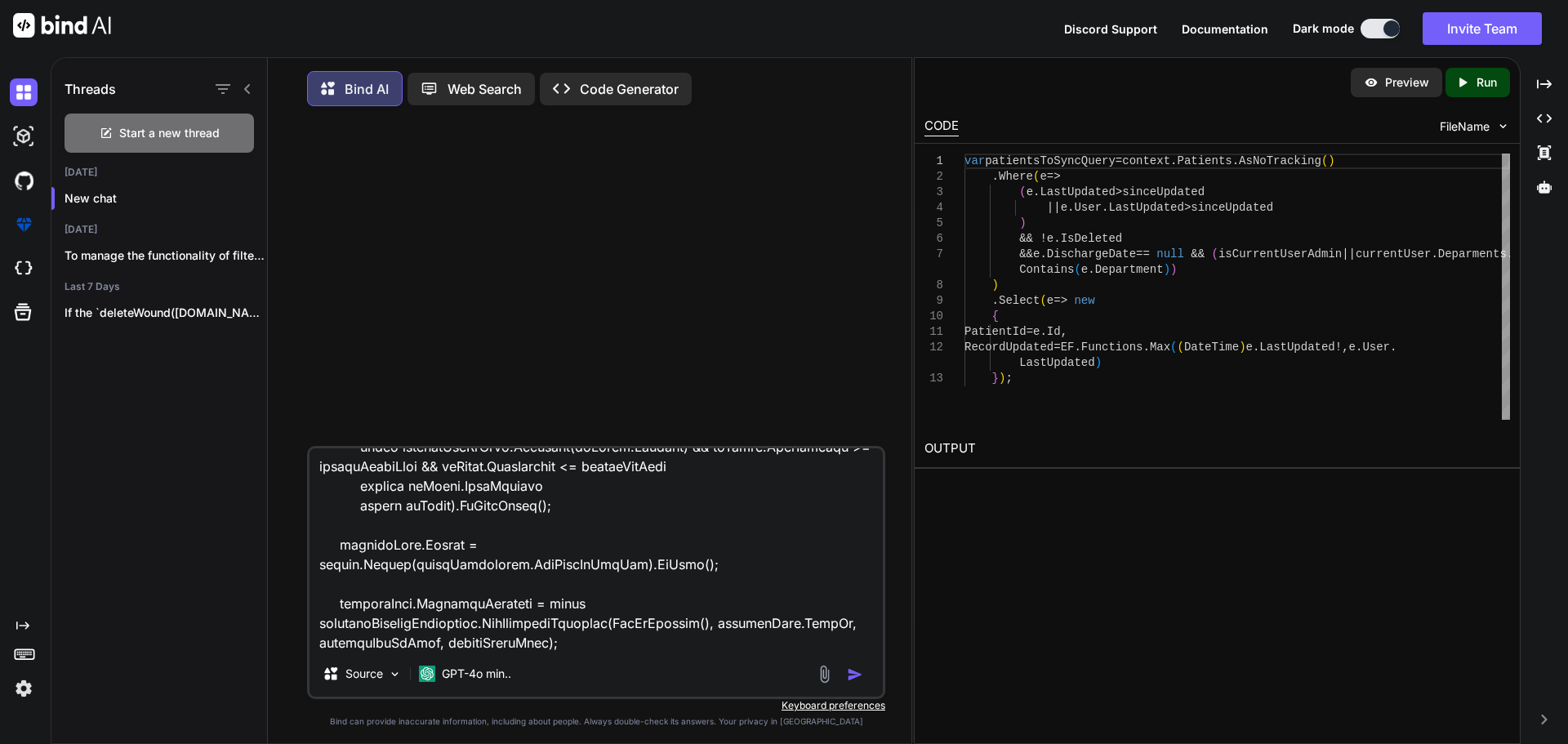
type textarea "public async Task<GetPatientList> PullPatientAsync( int? daysFilter/*, DateTime…"
type textarea "x"
type textarea "public async Task<GetPatientList> PullPatientAsync( int? daysFilter/*, DateTime…"
type textarea "x"
type textarea "public async Task<GetPatientList> PullPatientAsync( int? daysFilter/*, DateTime…"
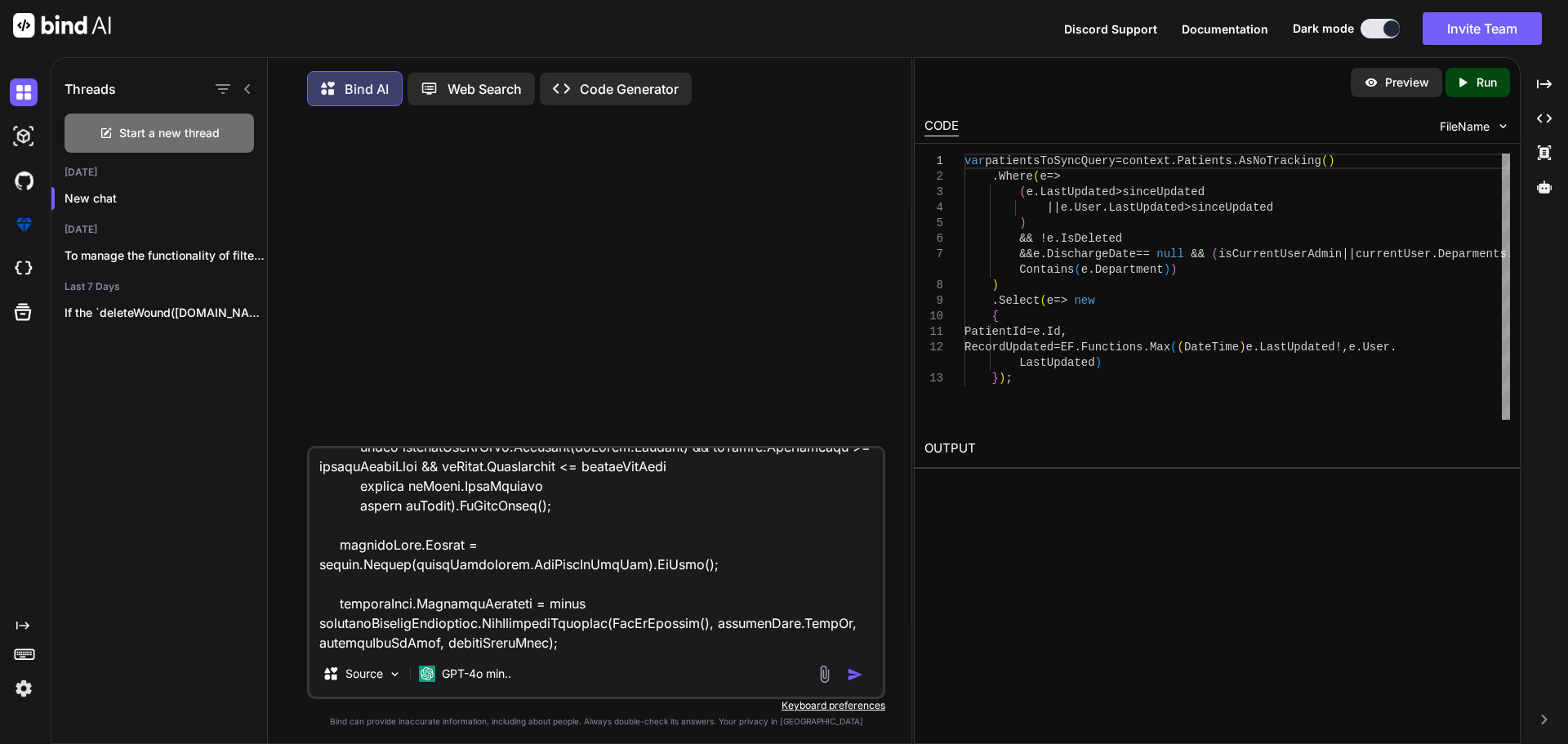
type textarea "x"
type textarea "public async Task<GetPatientList> PullPatientAsync( int? daysFilter/*, DateTime…"
type textarea "x"
type textarea "public async Task<GetPatientList> PullPatientAsync( int? daysFilter/*, DateTime…"
type textarea "x"
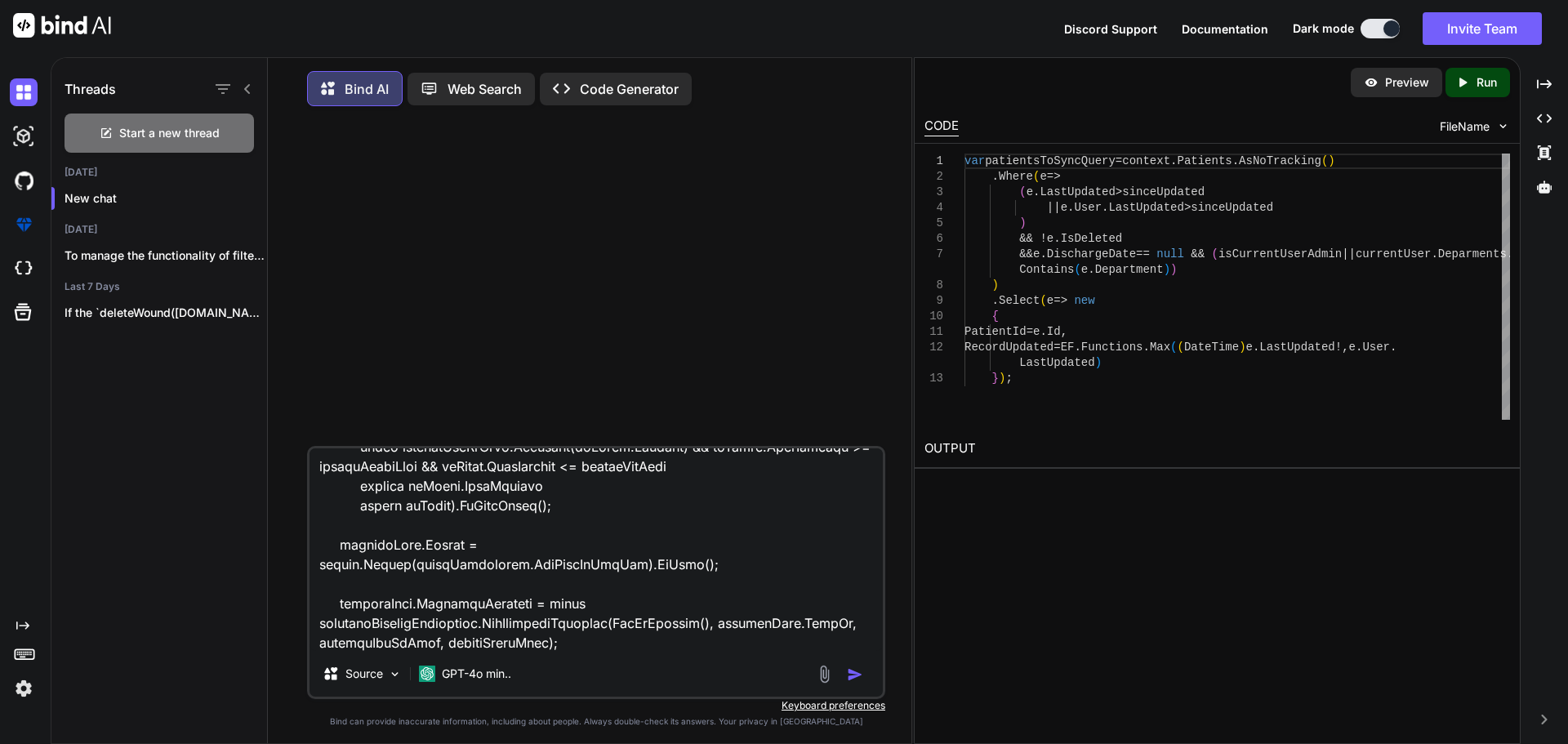
type textarea "public async Task<GetPatientList> PullPatientAsync( int? daysFilter/*, DateTime…"
type textarea "x"
type textarea "public async Task<GetPatientList> PullPatientAsync( int? daysFilter/*, DateTime…"
type textarea "x"
type textarea "public async Task<GetPatientList> PullPatientAsync( int? daysFilter/*, DateTime…"
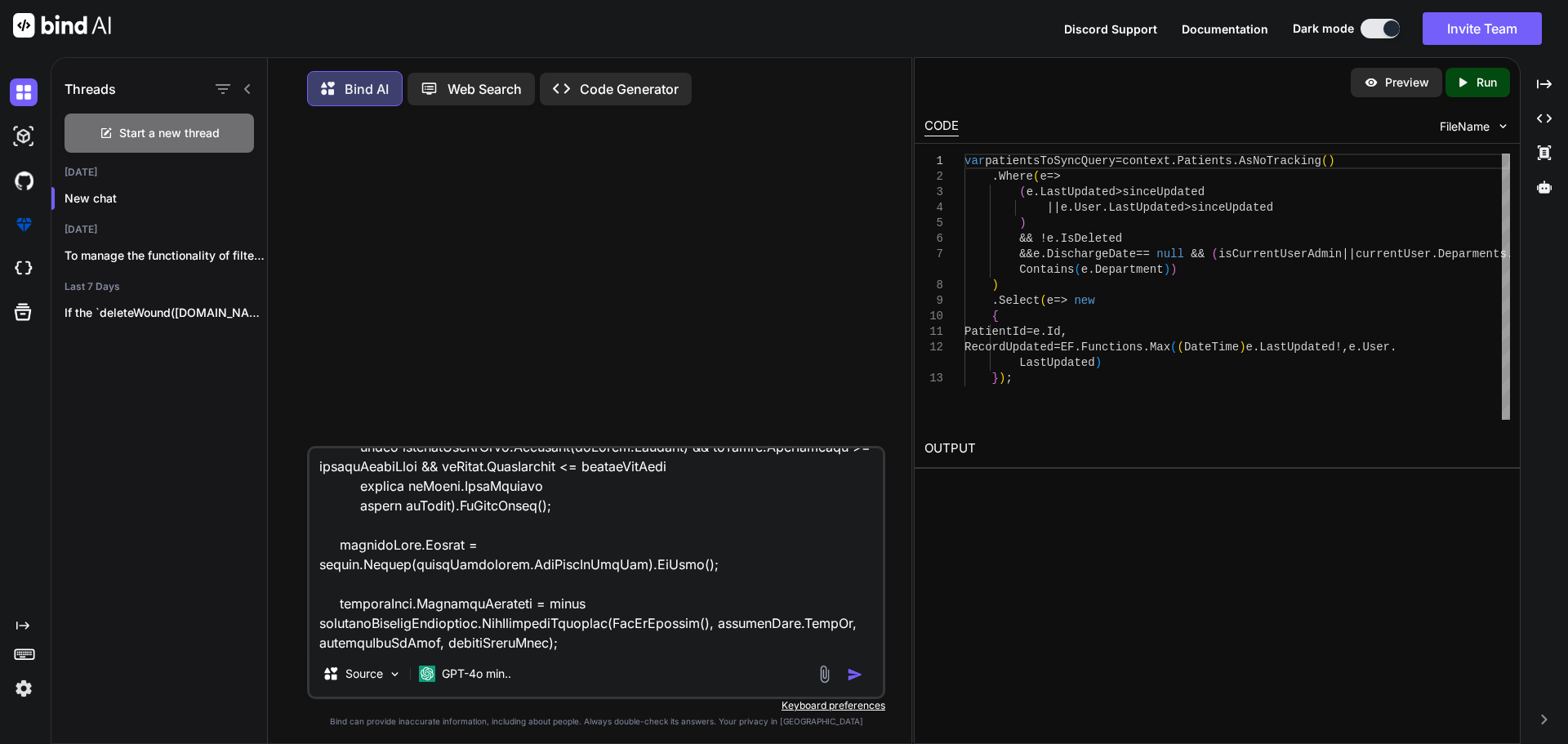
type textarea "x"
type textarea "public async Task<GetPatientList> PullPatientAsync( int? daysFilter/*, DateTime…"
type textarea "x"
type textarea "public async Task<GetPatientList> PullPatientAsync( int? daysFilter/*, DateTime…"
type textarea "x"
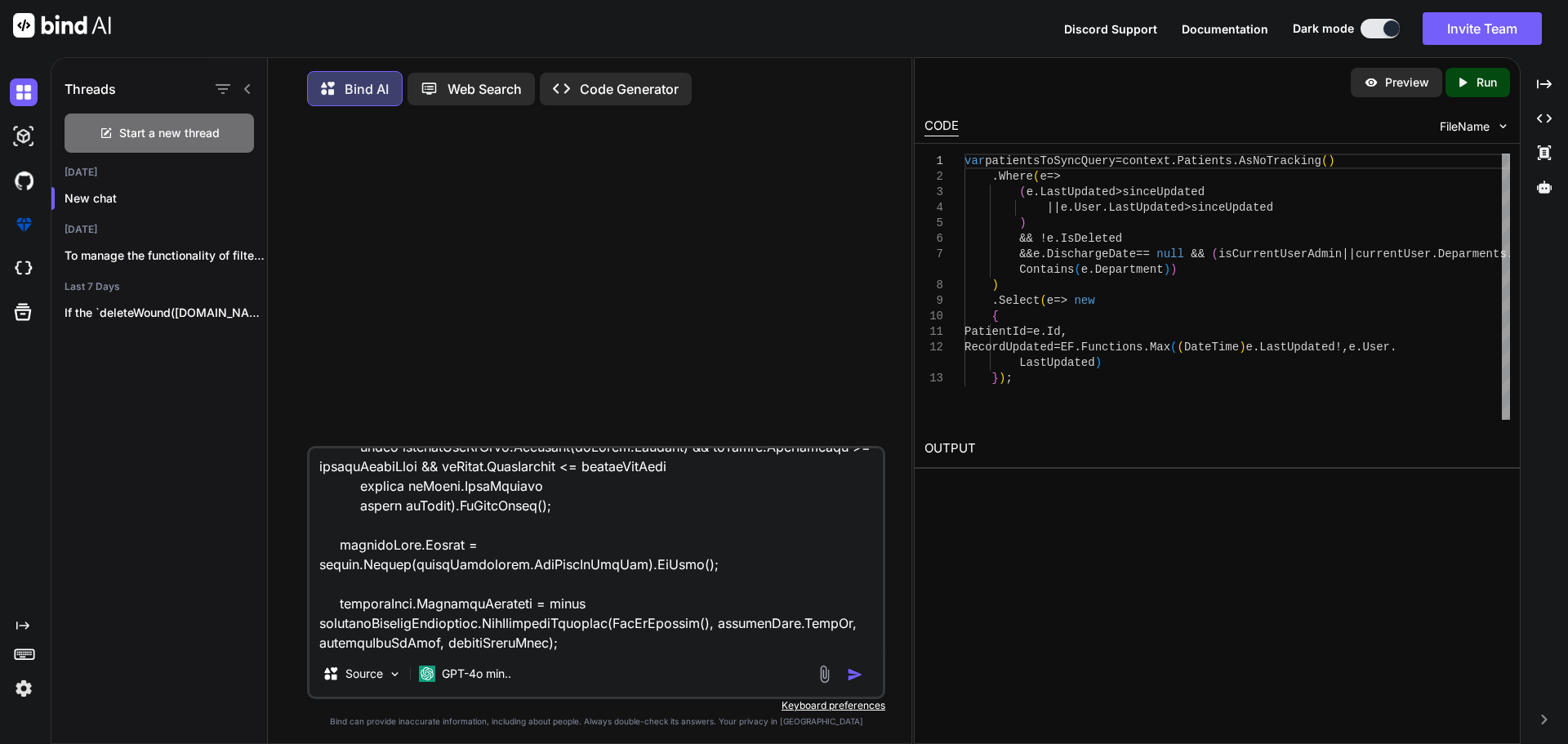
type textarea "public async Task<GetPatientList> PullPatientAsync( int? daysFilter/*, DateTime…"
type textarea "x"
type textarea "public async Task<GetPatientList> PullPatientAsync( int? daysFilter/*, DateTime…"
type textarea "x"
type textarea "public async Task<GetPatientList> PullPatientAsync( int? daysFilter/*, DateTime…"
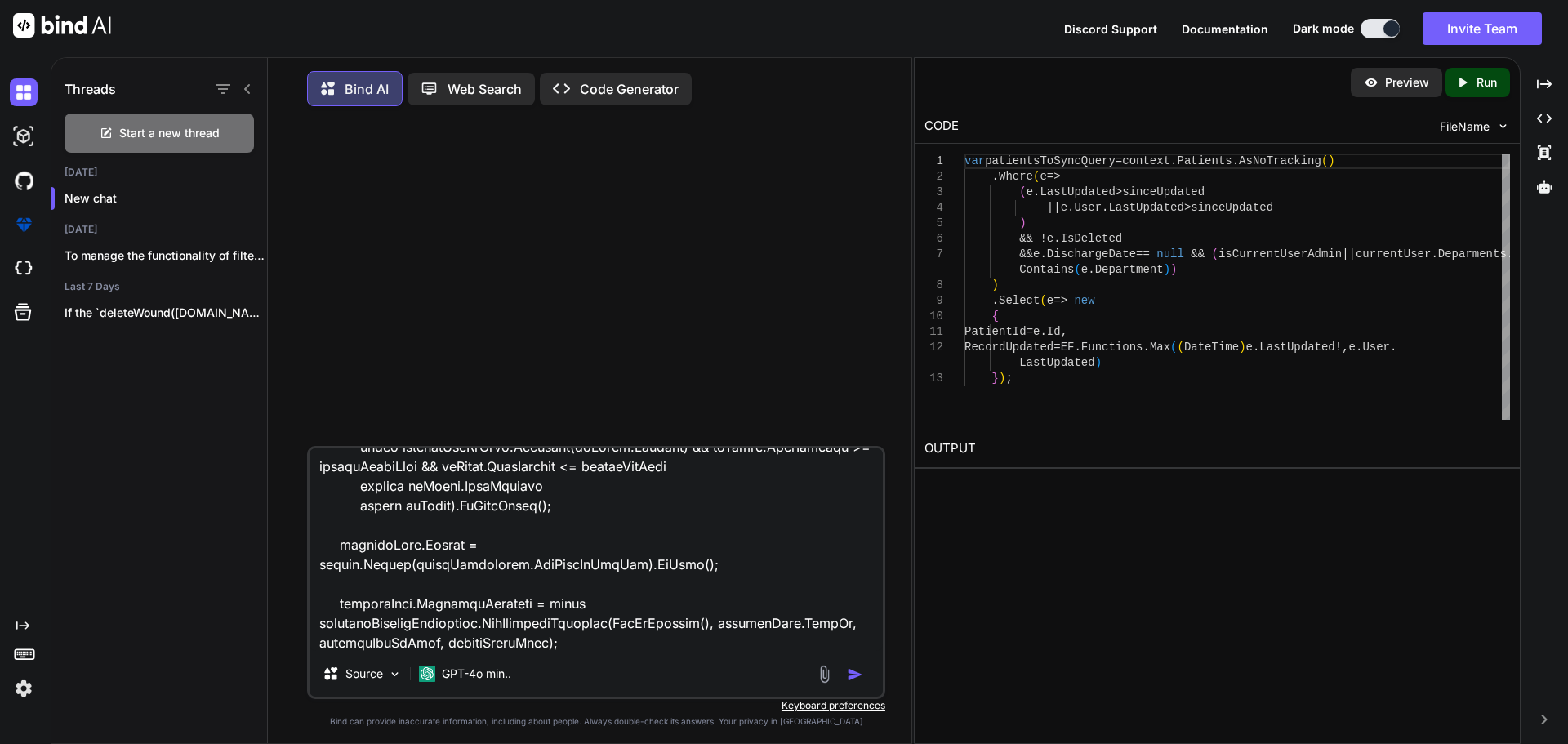
type textarea "x"
type textarea "public async Task<GetPatientList> PullPatientAsync( int? daysFilter/*, DateTime…"
type textarea "x"
type textarea "public async Task<GetPatientList> PullPatientAsync( int? daysFilter/*, DateTime…"
type textarea "x"
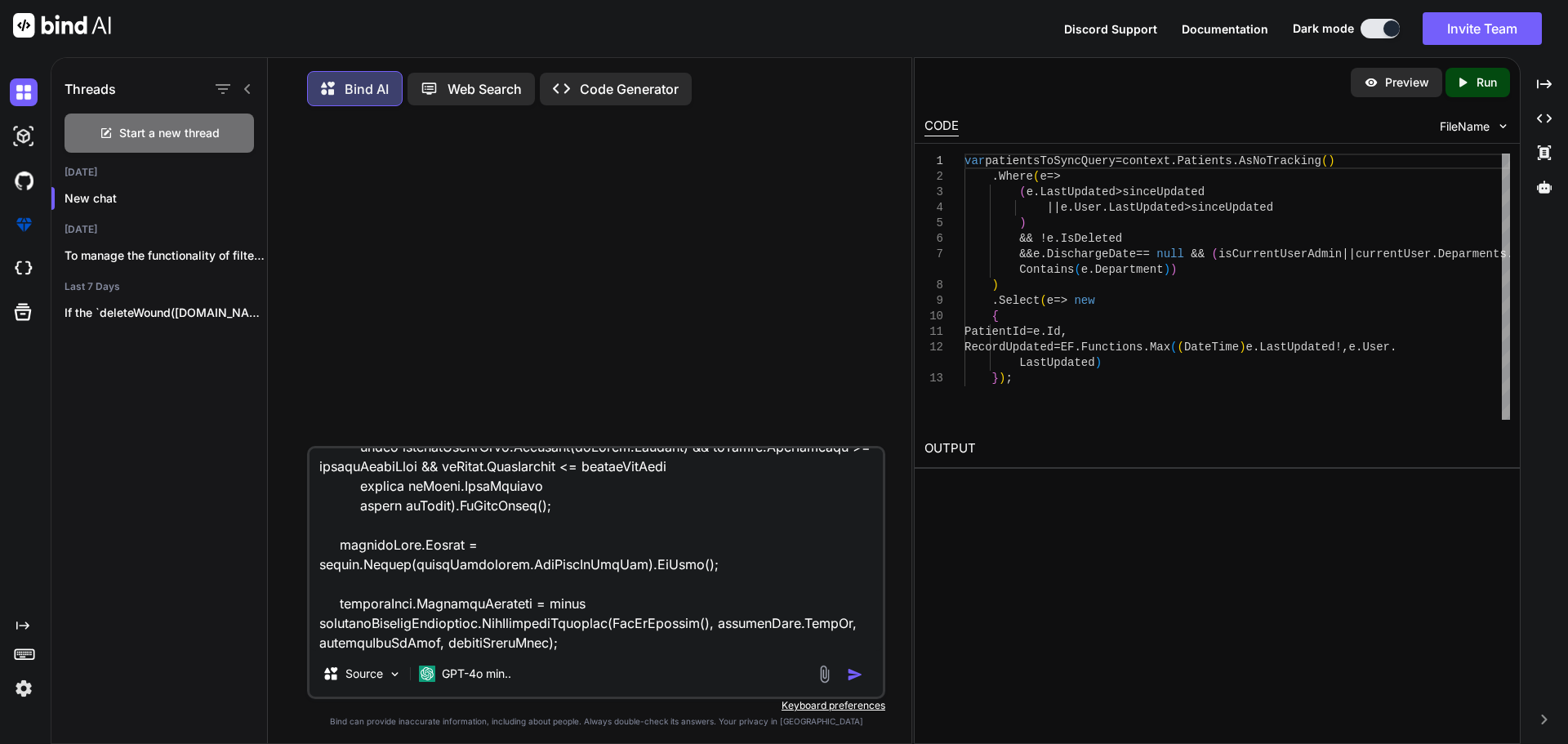
type textarea "public async Task<GetPatientList> PullPatientAsync( int? daysFilter/*, DateTime…"
type textarea "x"
type textarea "public async Task<GetPatientList> PullPatientAsync( int? daysFilter/*, DateTime…"
type textarea "x"
type textarea "public async Task<GetPatientList> PullPatientAsync( int? daysFilter/*, DateTime…"
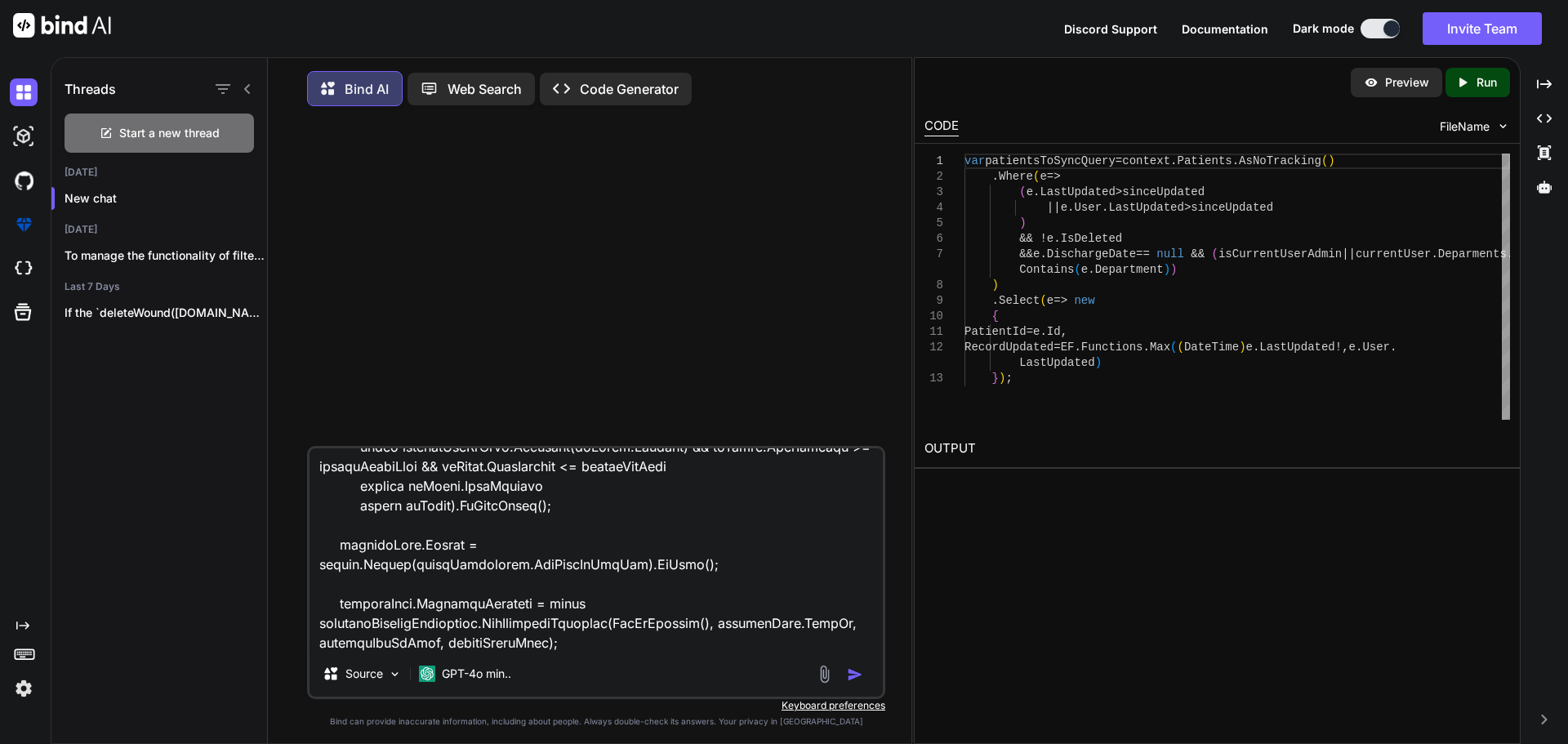
type textarea "x"
type textarea "public async Task<GetPatientList> PullPatientAsync( int? daysFilter/*, DateTime…"
type textarea "x"
type textarea "public async Task<GetPatientList> PullPatientAsync( int? daysFilter/*, DateTime…"
type textarea "x"
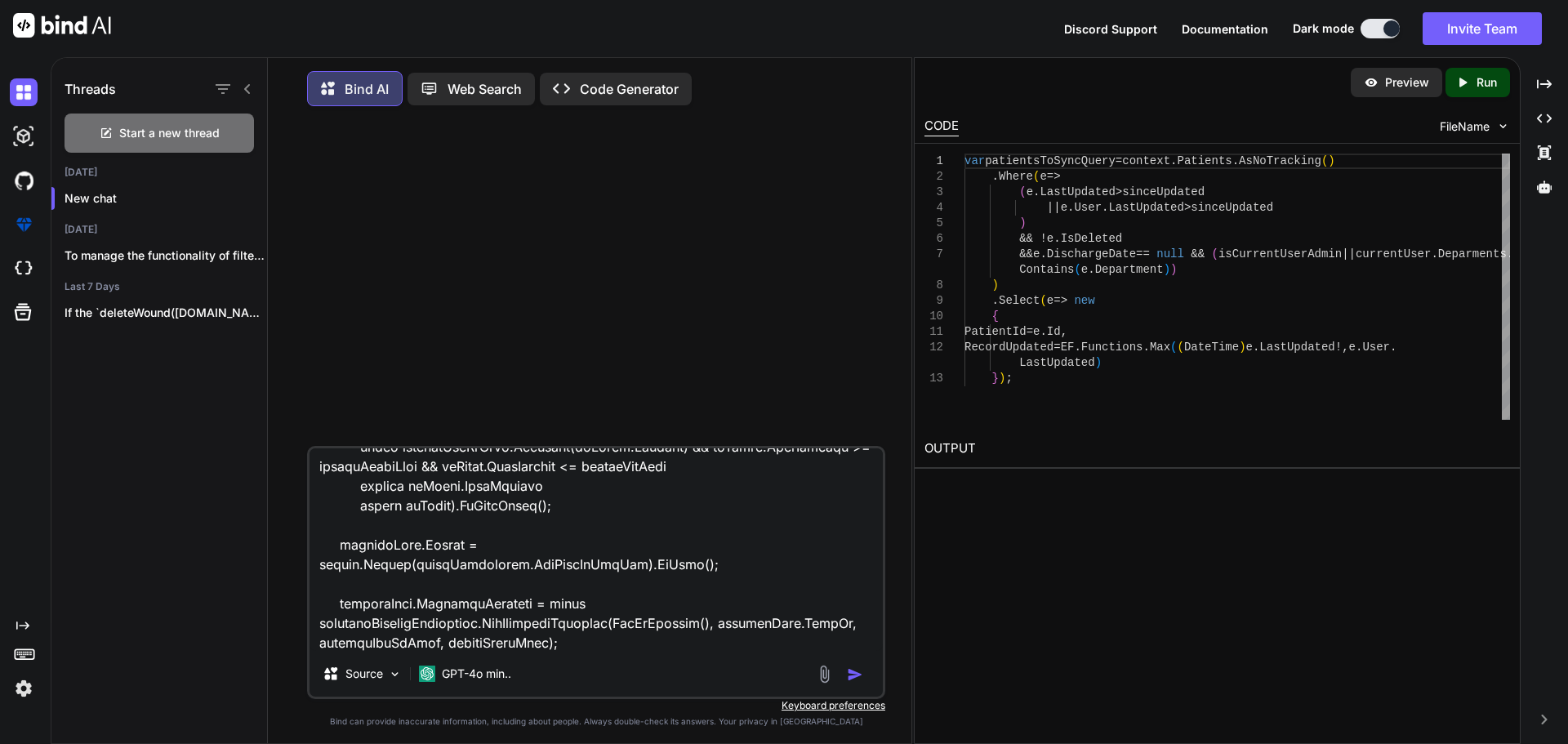
type textarea "public async Task<GetPatientList> PullPatientAsync( int? daysFilter/*, DateTime…"
type textarea "x"
click at [827, 651] on textarea at bounding box center [596, 550] width 574 height 203
paste textarea "[DATE] 17:37:56.460"
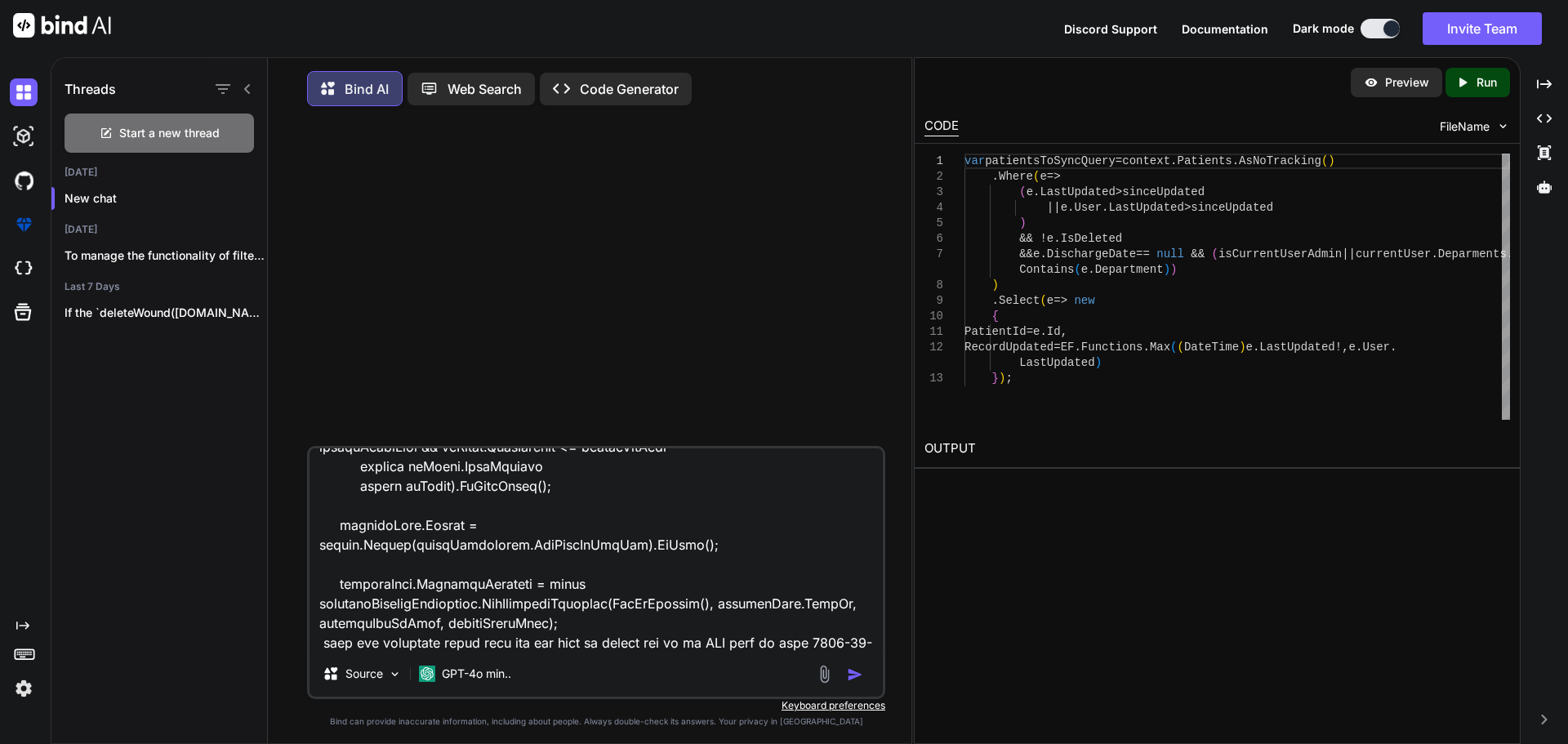
type textarea "public async Task<GetPatientList> PullPatientAsync( int? daysFilter/*, DateTime…"
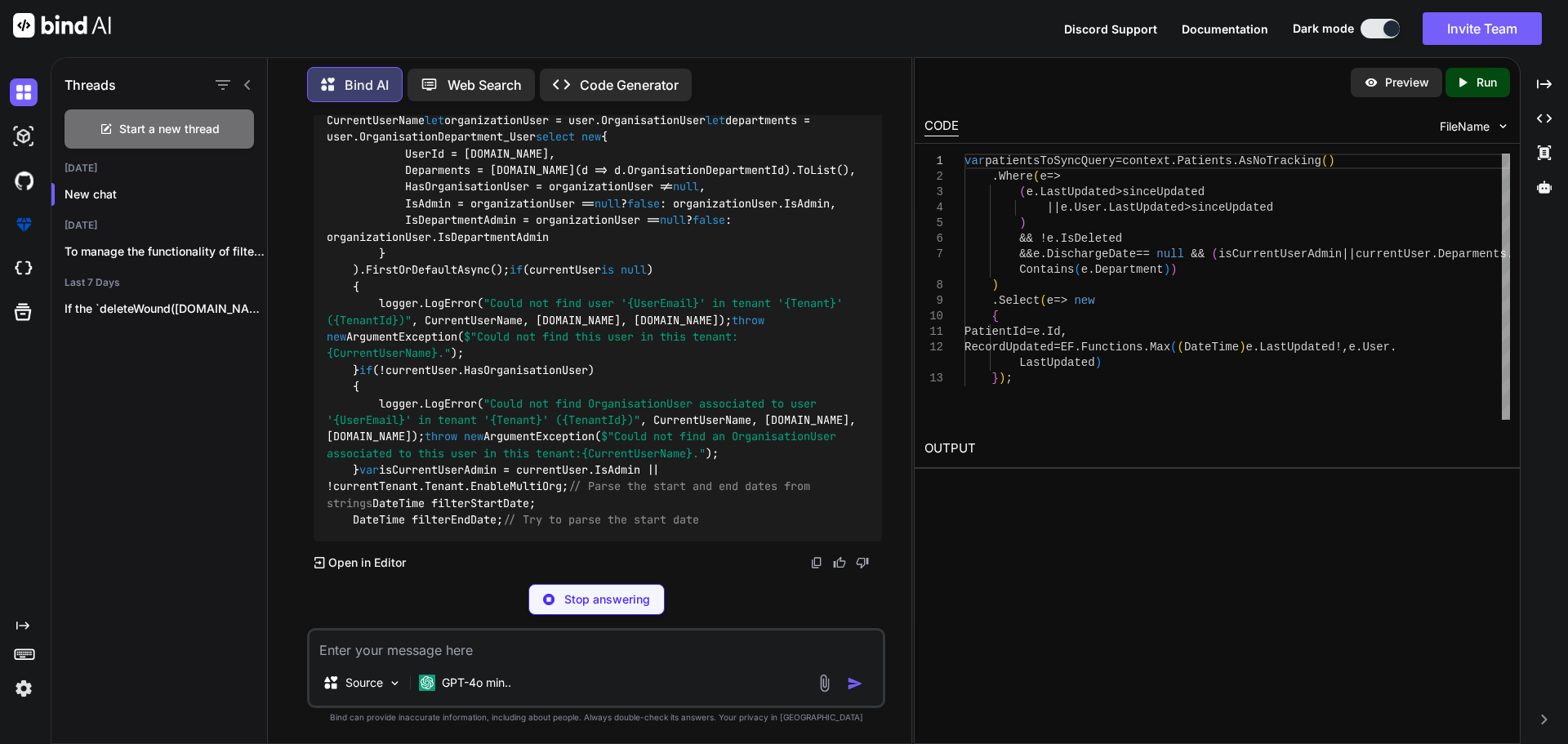
scroll to position [1757, 0]
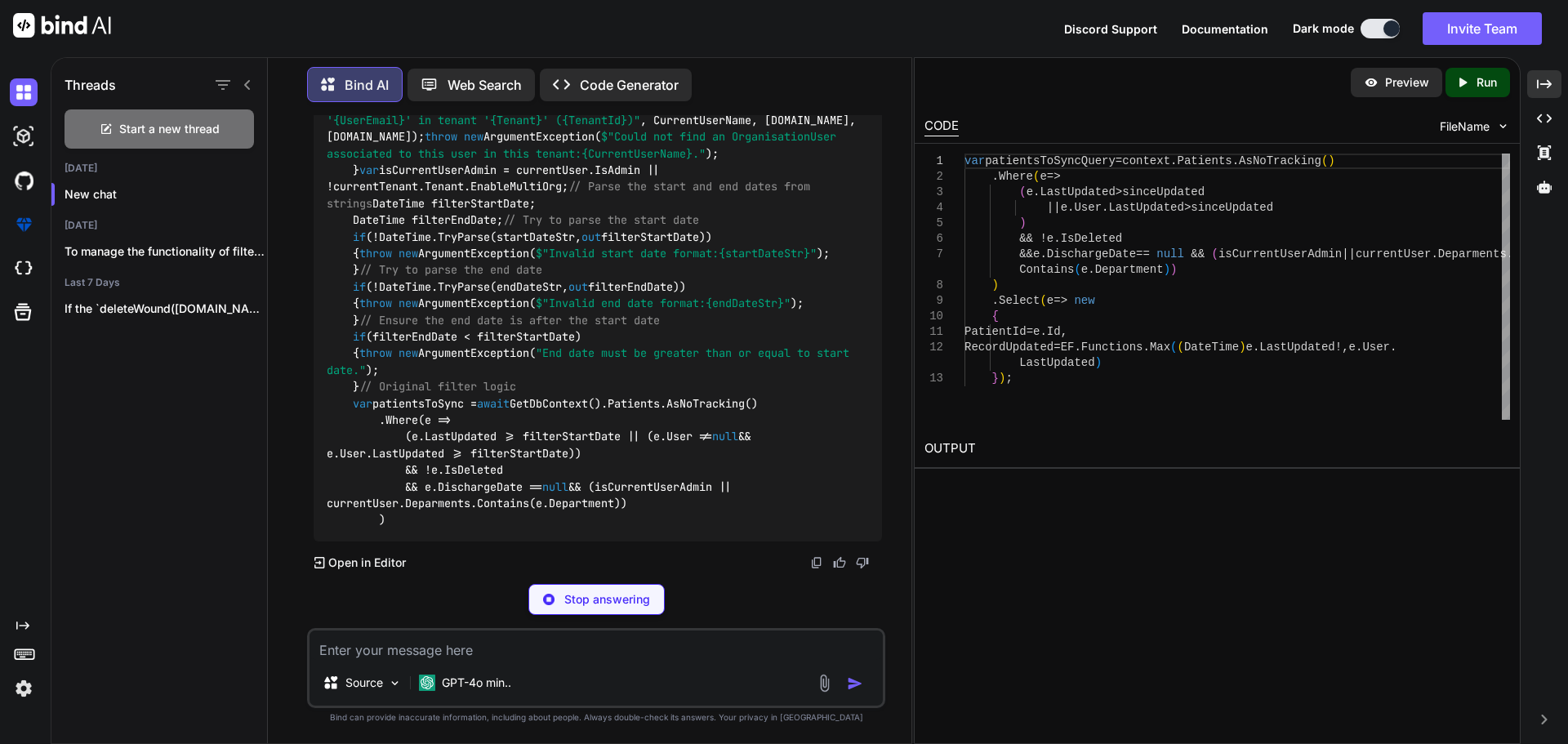
click at [1545, 90] on icon "Created with Pixso." at bounding box center [1544, 84] width 15 height 15
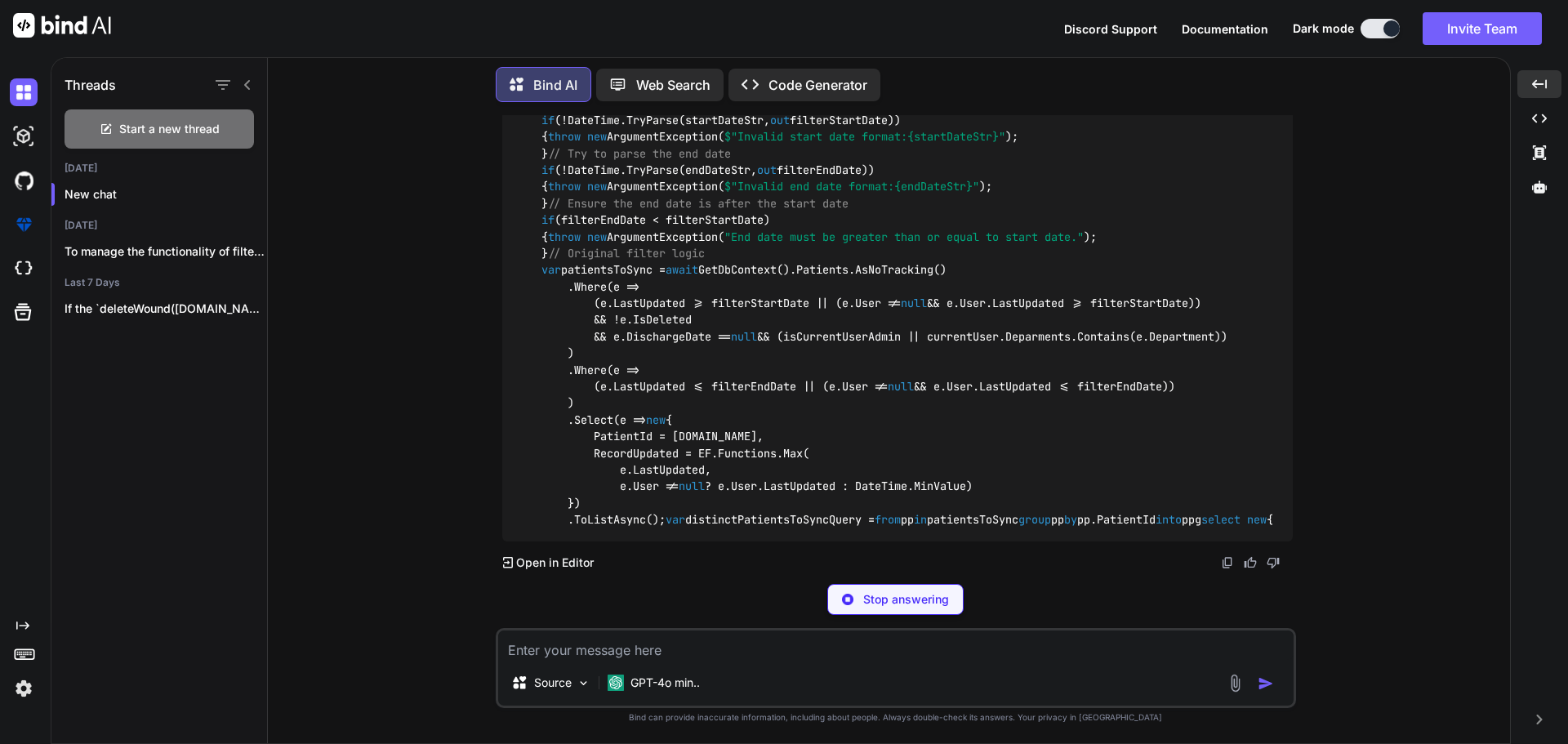
scroll to position [1724, 0]
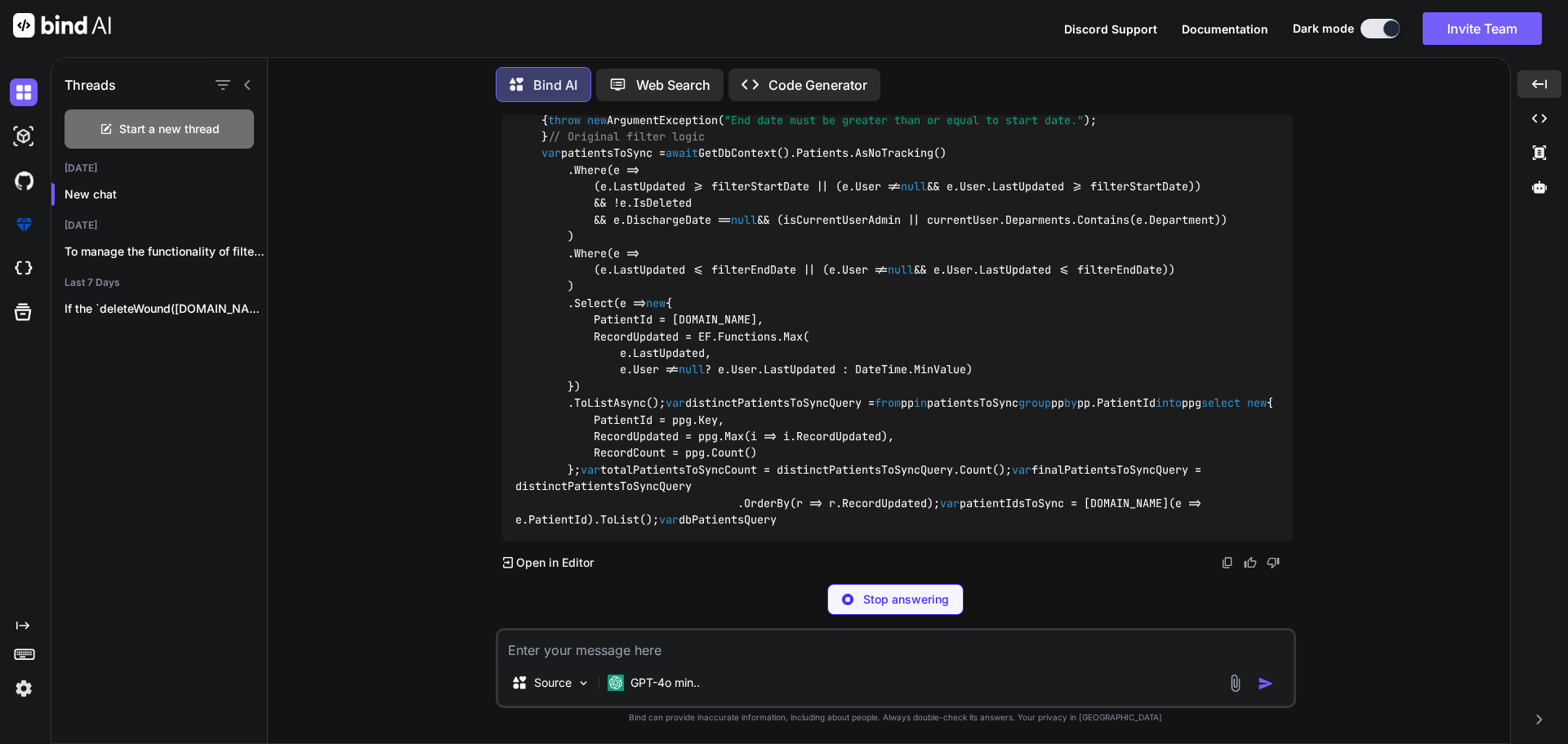
click at [251, 83] on icon at bounding box center [247, 85] width 13 height 13
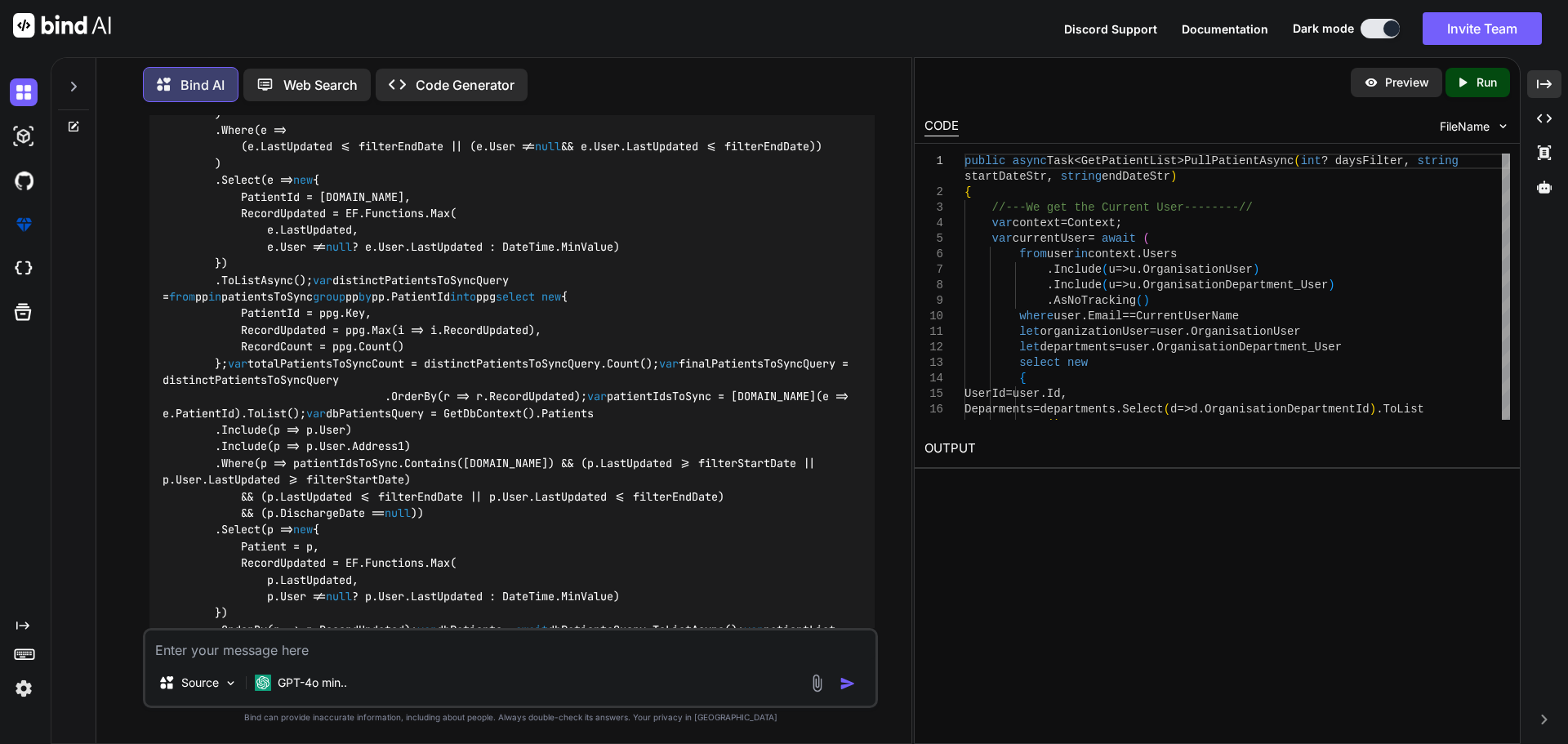
scroll to position [1785, 0]
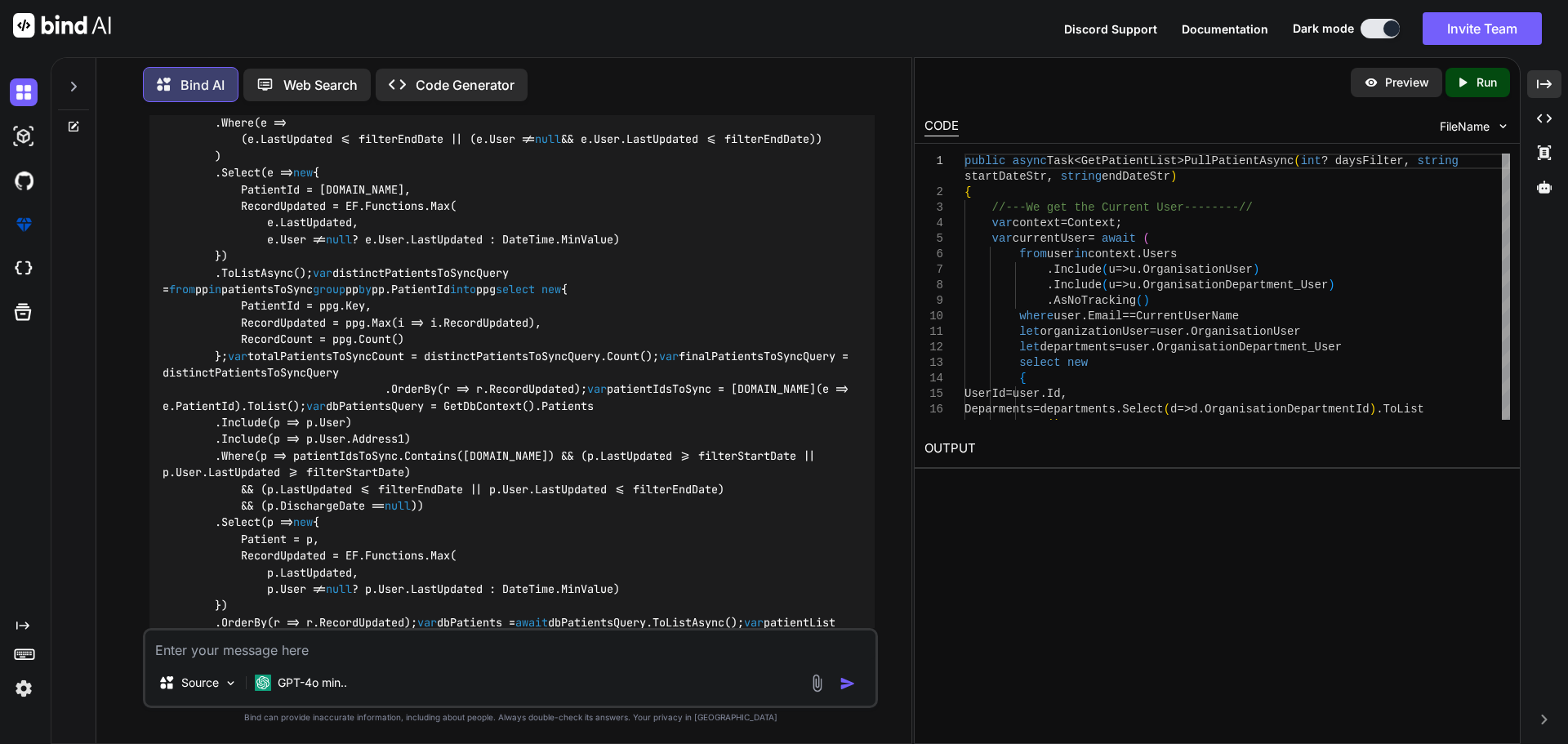
click at [230, 652] on textarea at bounding box center [510, 644] width 730 height 29
type textarea "provide some static value to the start date and end date"
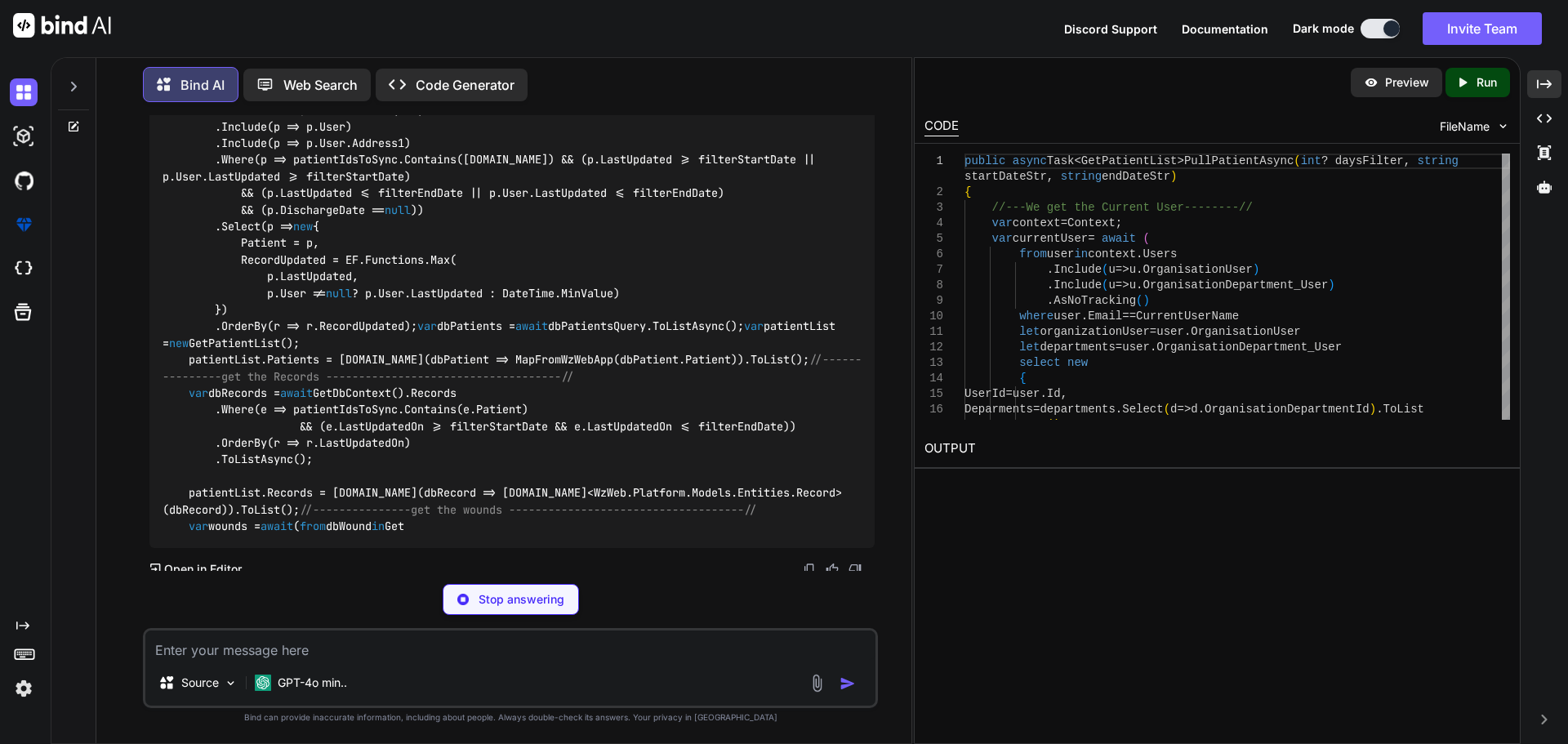
scroll to position [3853, 0]
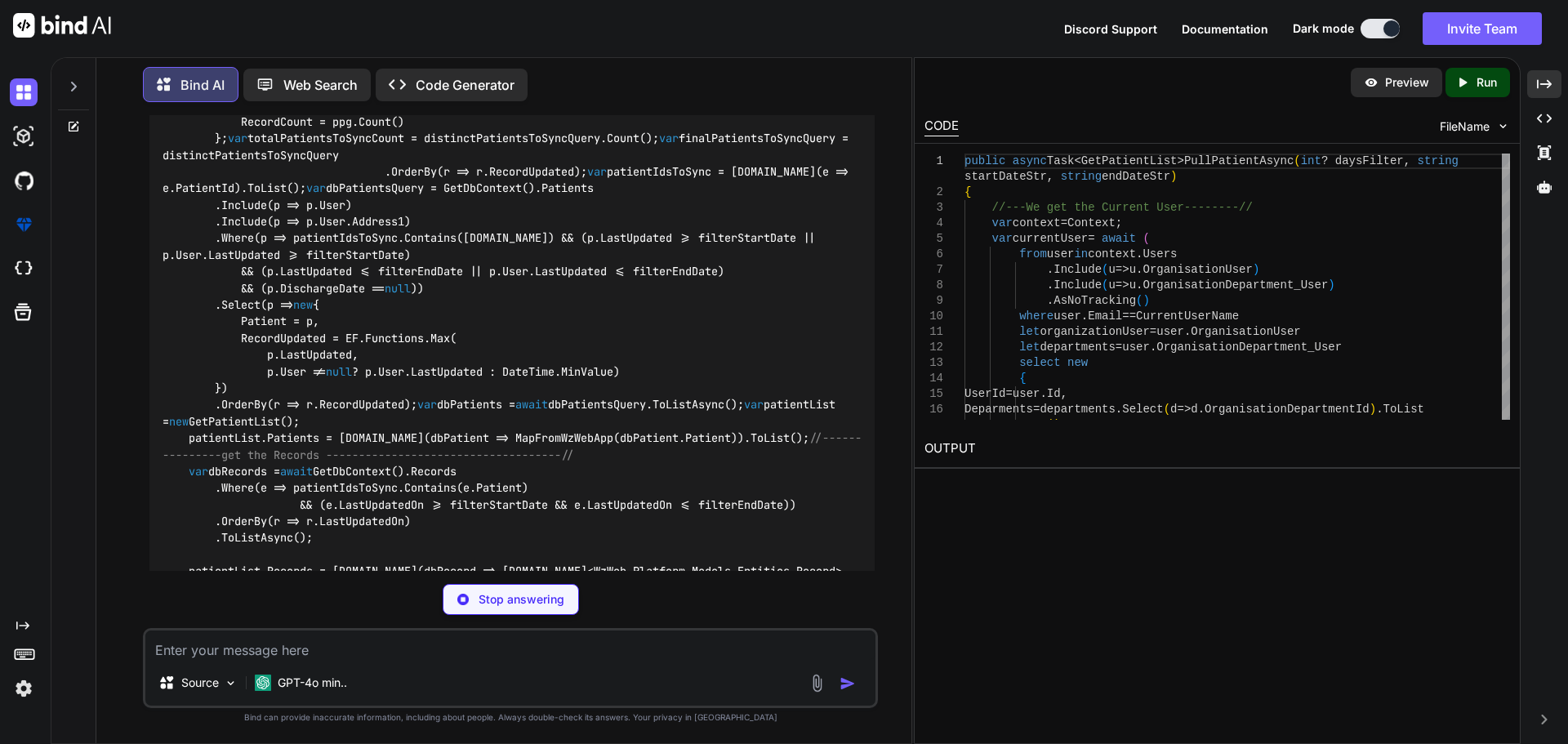
click at [220, 637] on textarea at bounding box center [510, 644] width 730 height 29
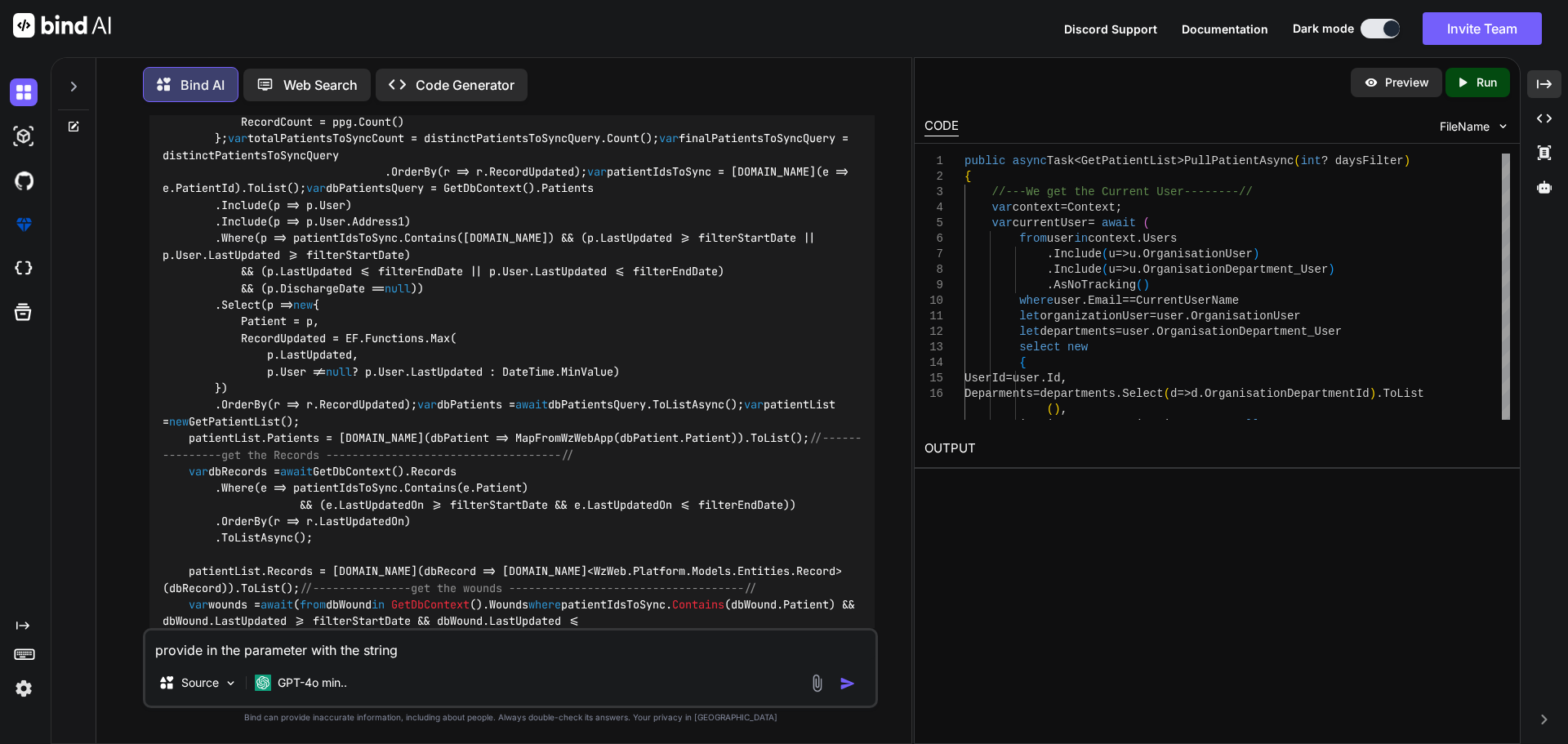
type textarea "provide in the parameter with the string"
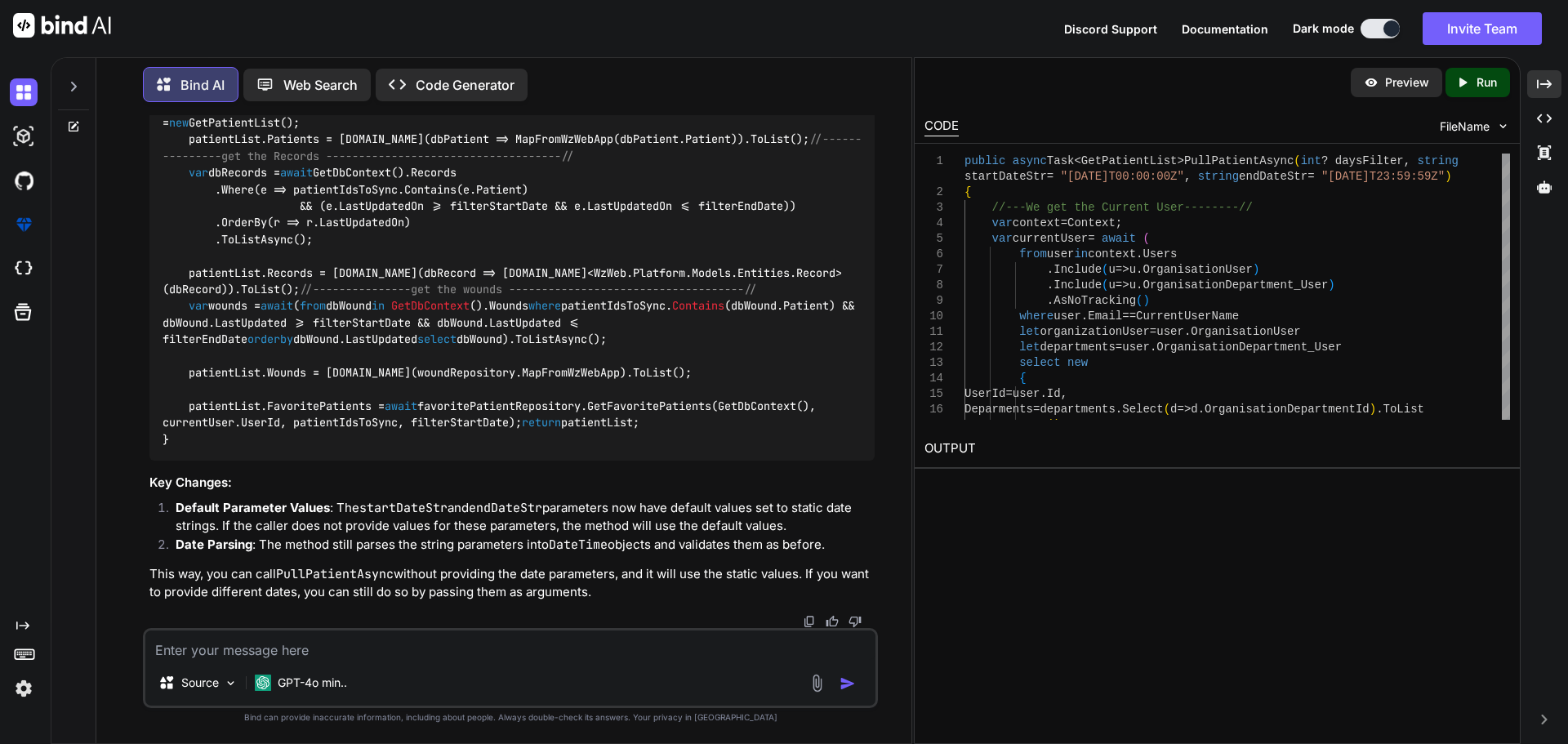
scroll to position [7003, 0]
drag, startPoint x: 191, startPoint y: 223, endPoint x: 326, endPoint y: 296, distance: 153.5
drag, startPoint x: 188, startPoint y: 156, endPoint x: 289, endPoint y: 181, distance: 104.0
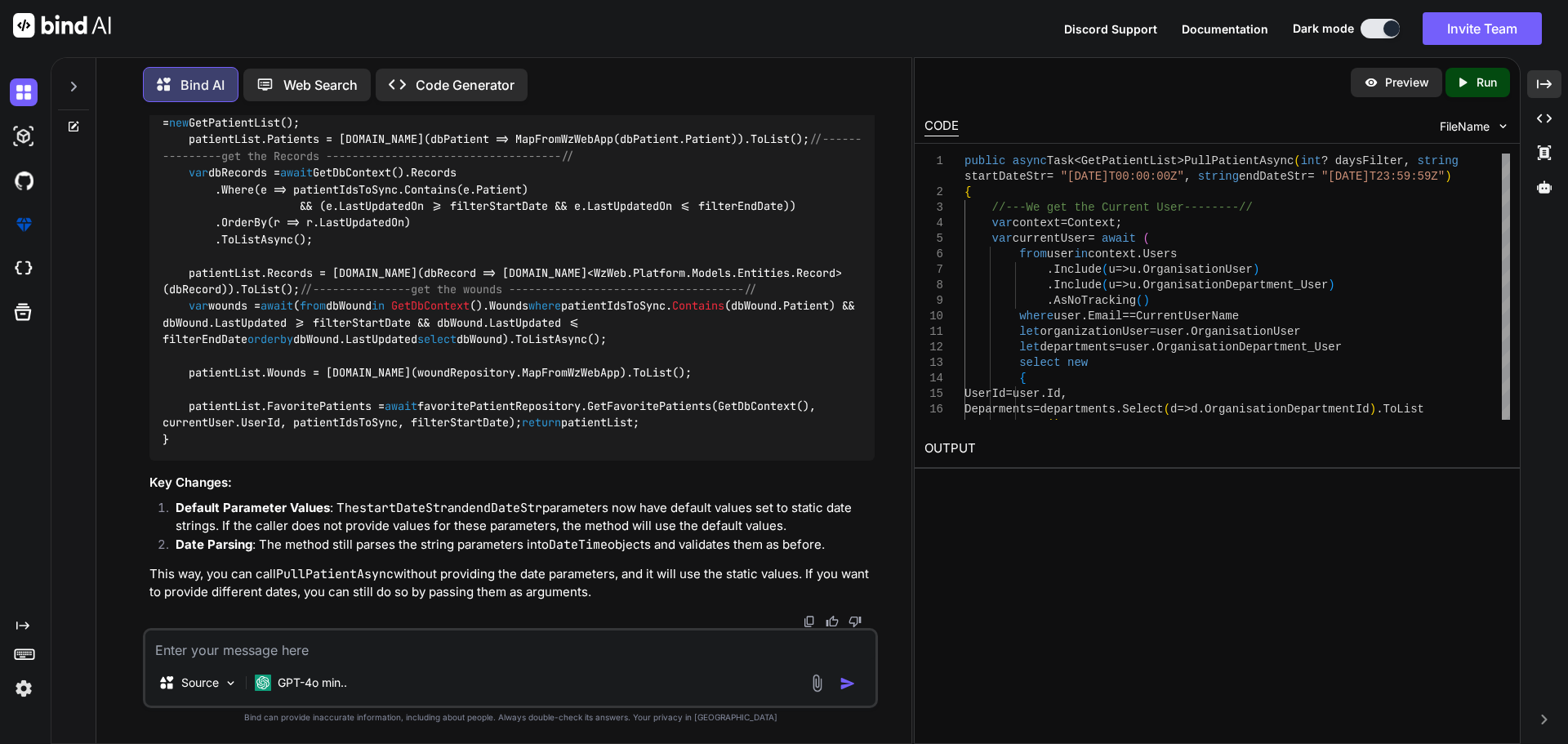
scroll to position [6840, 0]
drag, startPoint x: 616, startPoint y: 306, endPoint x: 541, endPoint y: 324, distance: 77.1
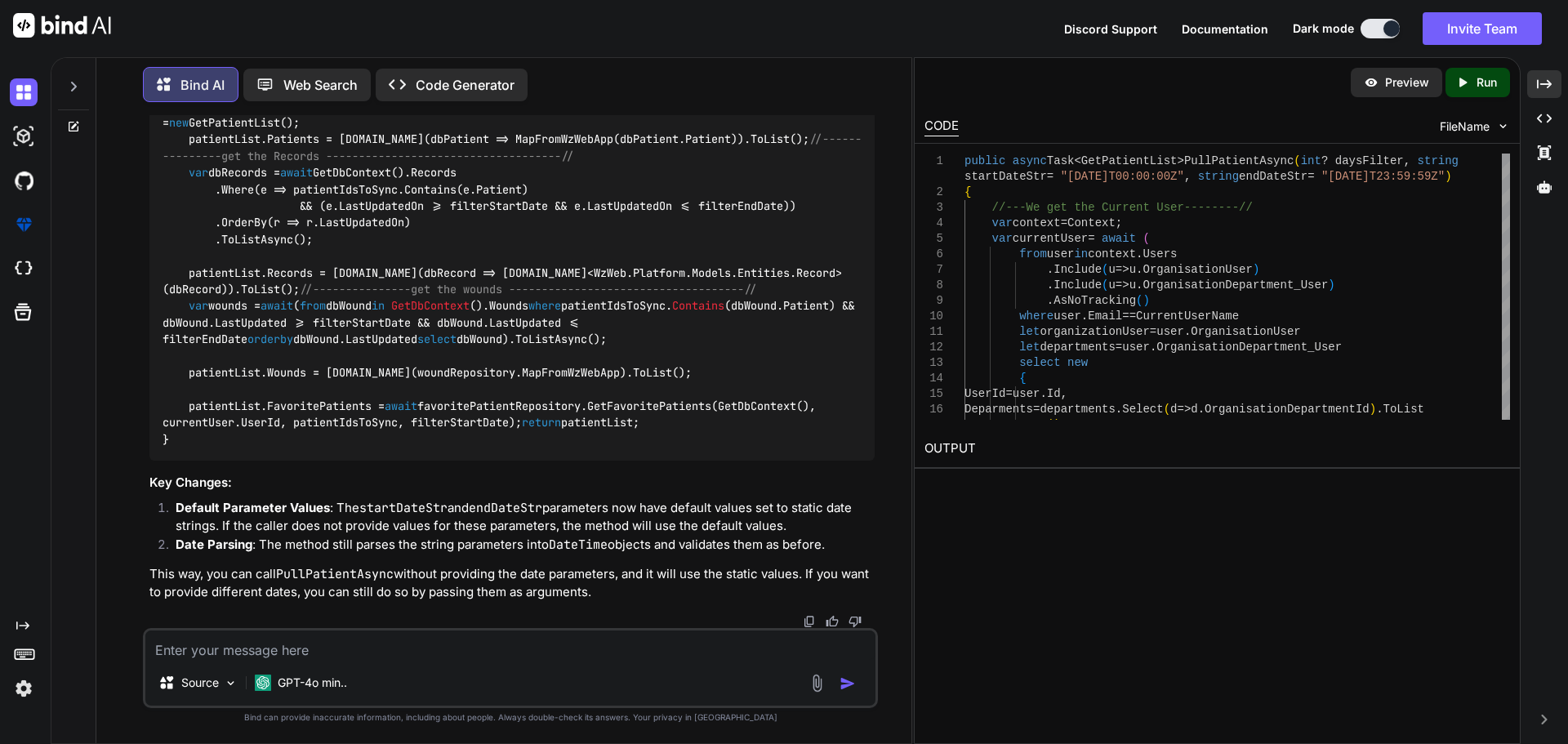
drag, startPoint x: 618, startPoint y: 305, endPoint x: 390, endPoint y: 333, distance: 229.7
copy span "string startDateStr = "[DATE]T00:00:00Z" ,"
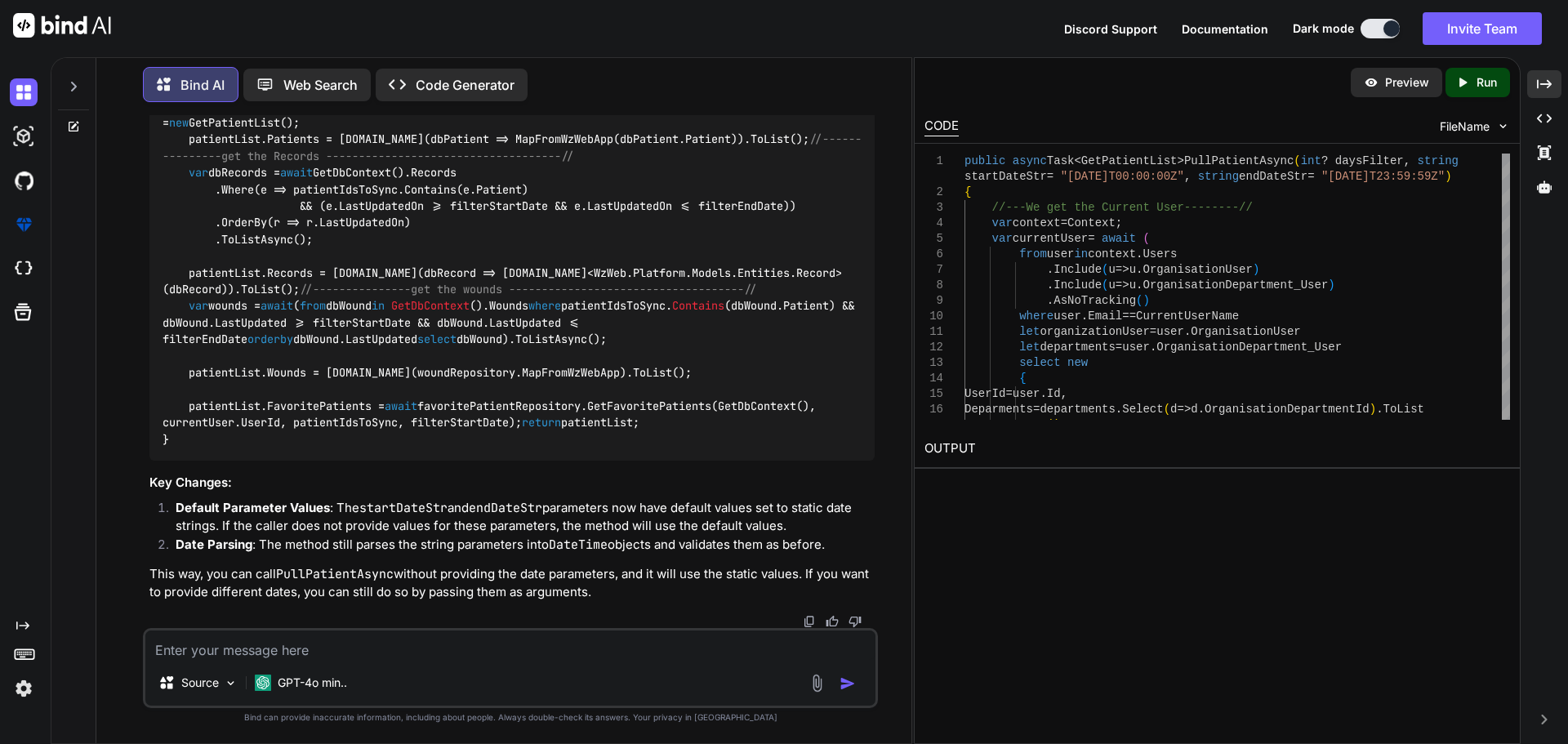
drag, startPoint x: 262, startPoint y: 326, endPoint x: 544, endPoint y: 320, distance: 282.1
copy span "string endDateStr = "[DATE]T23:59:59Z""
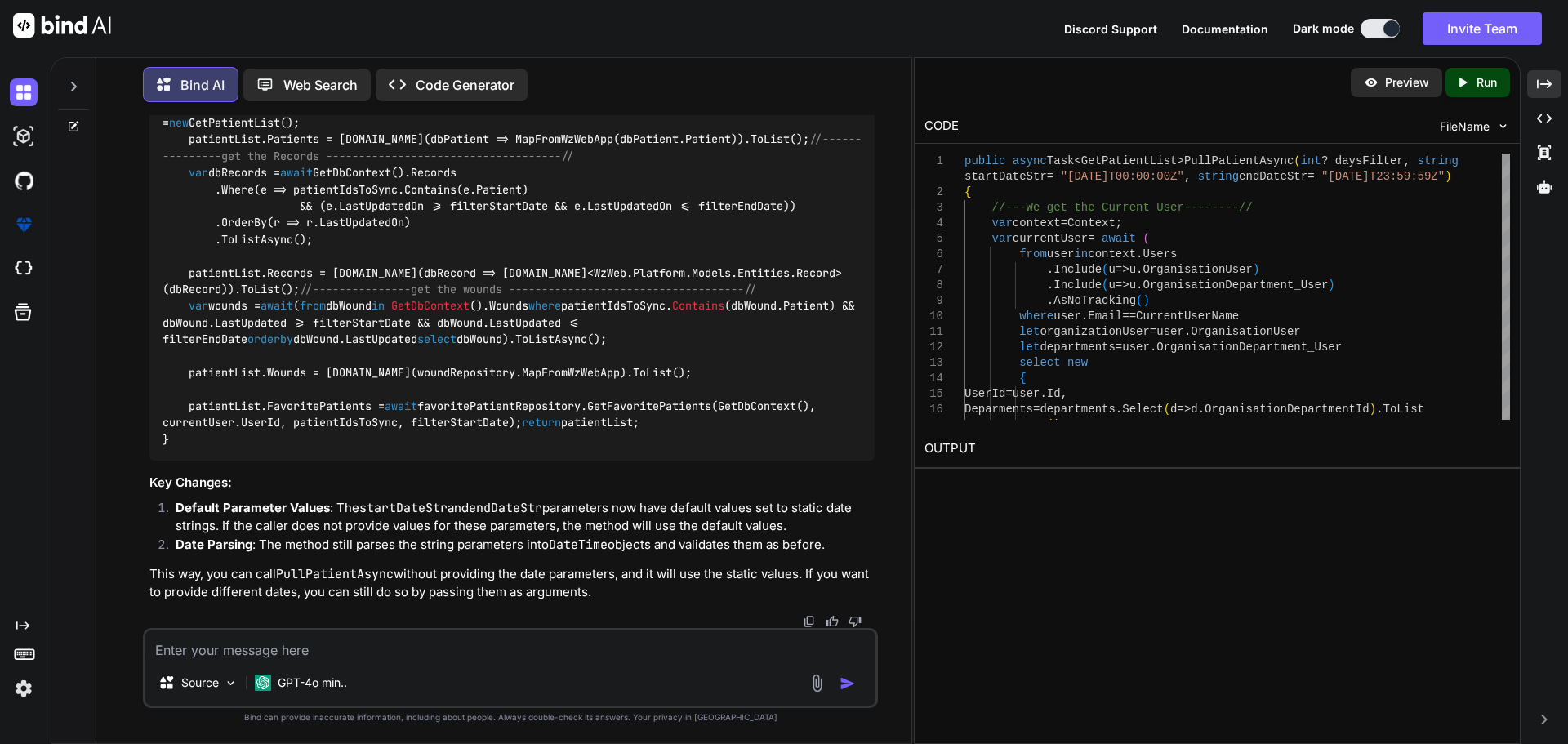
drag, startPoint x: 184, startPoint y: 236, endPoint x: 442, endPoint y: 560, distance: 414.2
copy code "DateTime filterStartDate; DateTime filterEndDate; // Try to parse the start dat…"
click at [374, 656] on textarea at bounding box center [510, 644] width 730 height 29
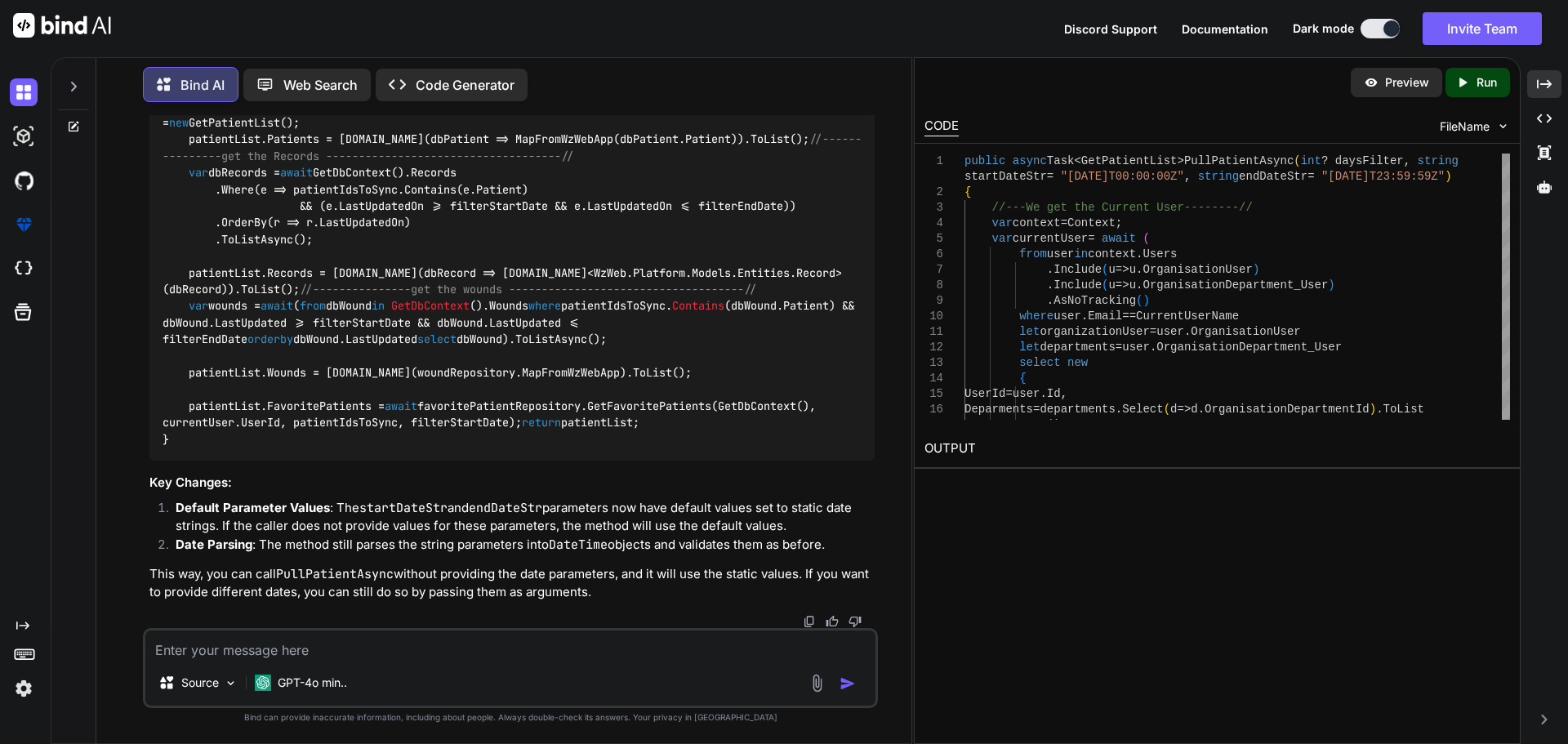
paste textarea "'SqlDateTime overflow. Must be between [DATE] 12:00:00 AM and 12/31/9999 11:59:…"
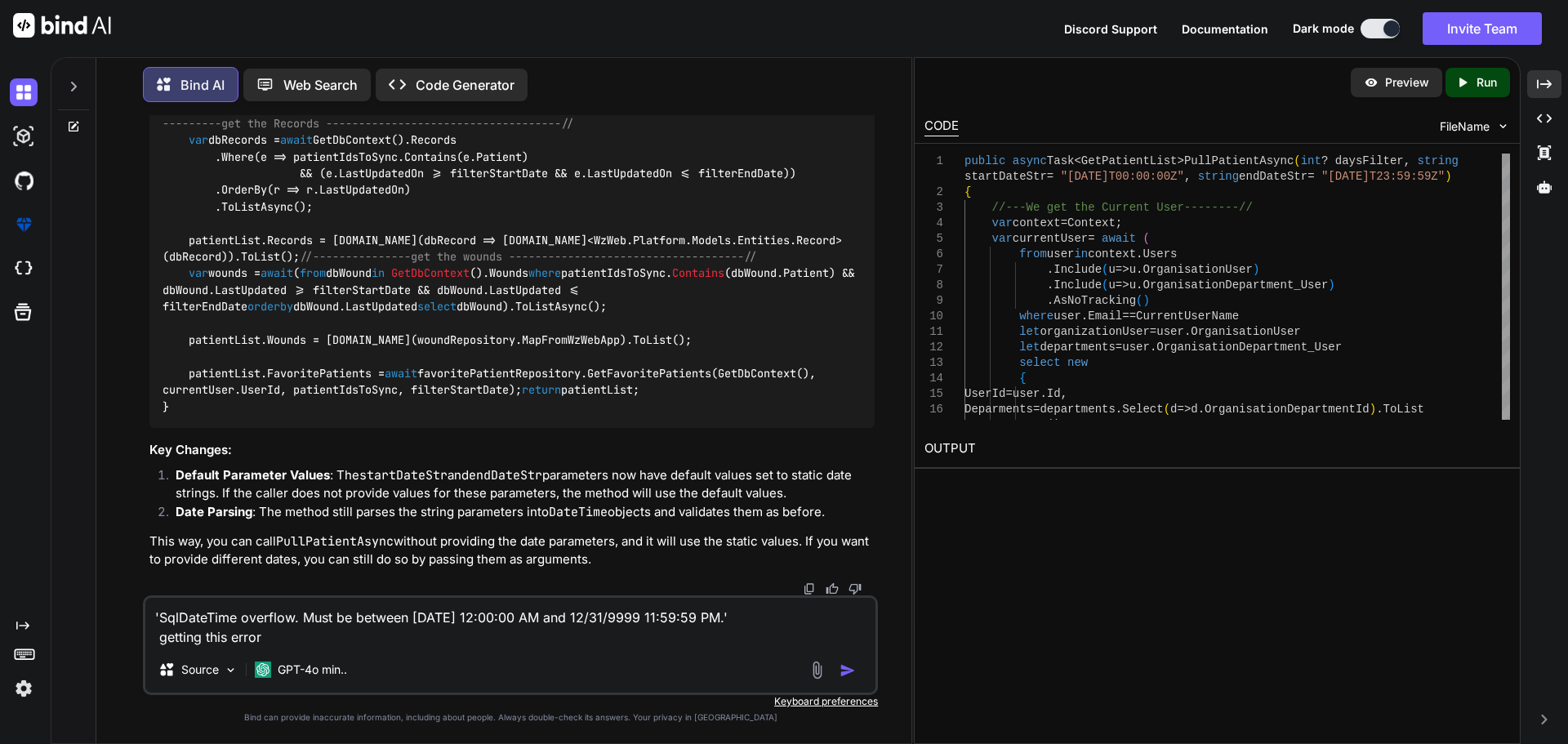
scroll to position [7584, 0]
drag, startPoint x: 184, startPoint y: 280, endPoint x: 535, endPoint y: 246, distance: 352.6
copy code "var patientsToSync = await GetDbContext().Patients.AsNoTracking() .Where(e => (…"
click at [386, 649] on div "'SqlDateTime overflow. Must be between [DATE] 12:00:00 AM and 12/31/9999 11:59:…" at bounding box center [510, 644] width 735 height 100
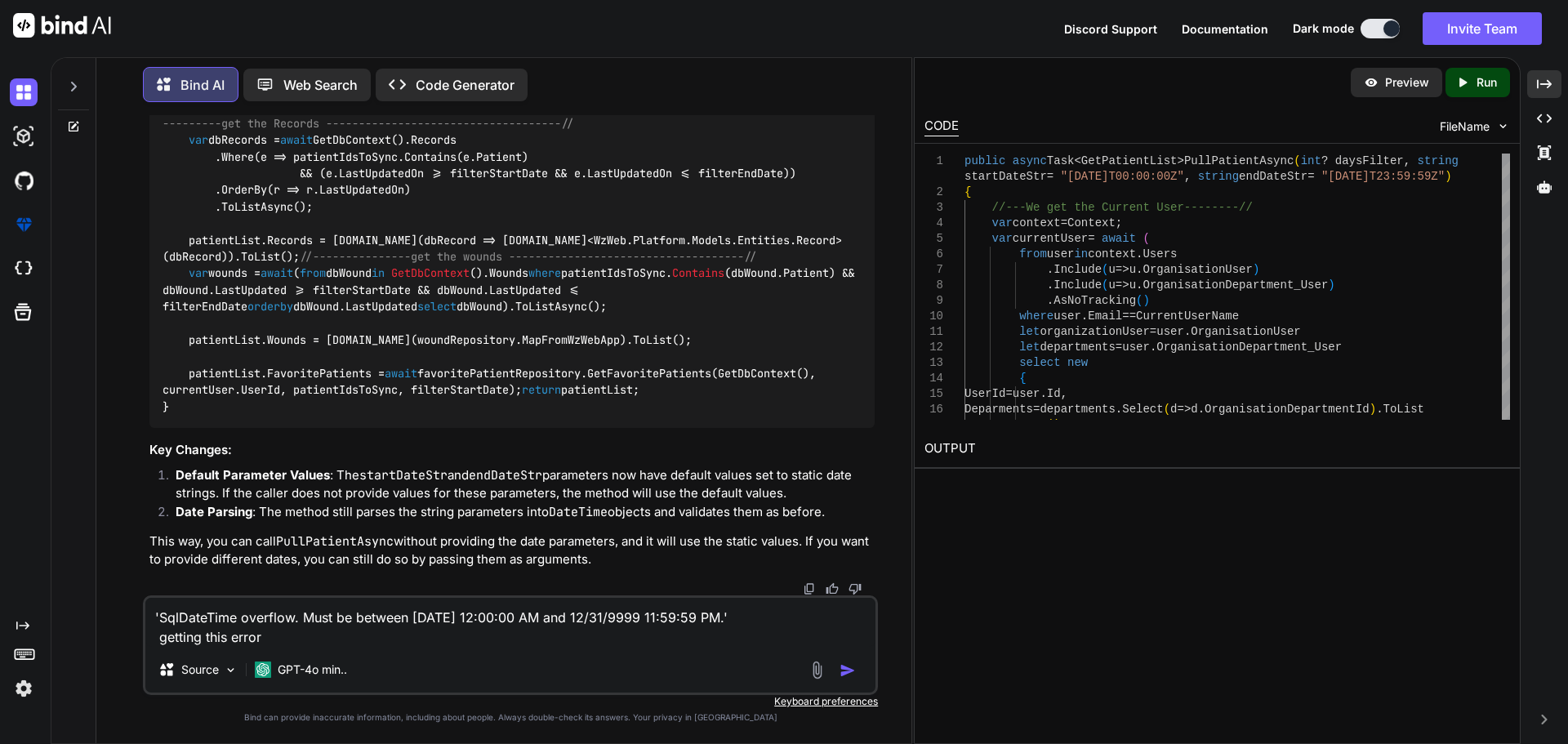
click at [305, 643] on textarea "'SqlDateTime overflow. Must be between [DATE] 12:00:00 AM and 12/31/9999 11:59:…" at bounding box center [510, 623] width 730 height 49
paste textarea "var patientsToSync = await GetDbContext().Patients.AsNoTracking() .Where(e => (…"
type textarea "'SqlDateTime overflow. Must be between [DATE] 12:00:00 AM and 12/31/9999 11:59:…"
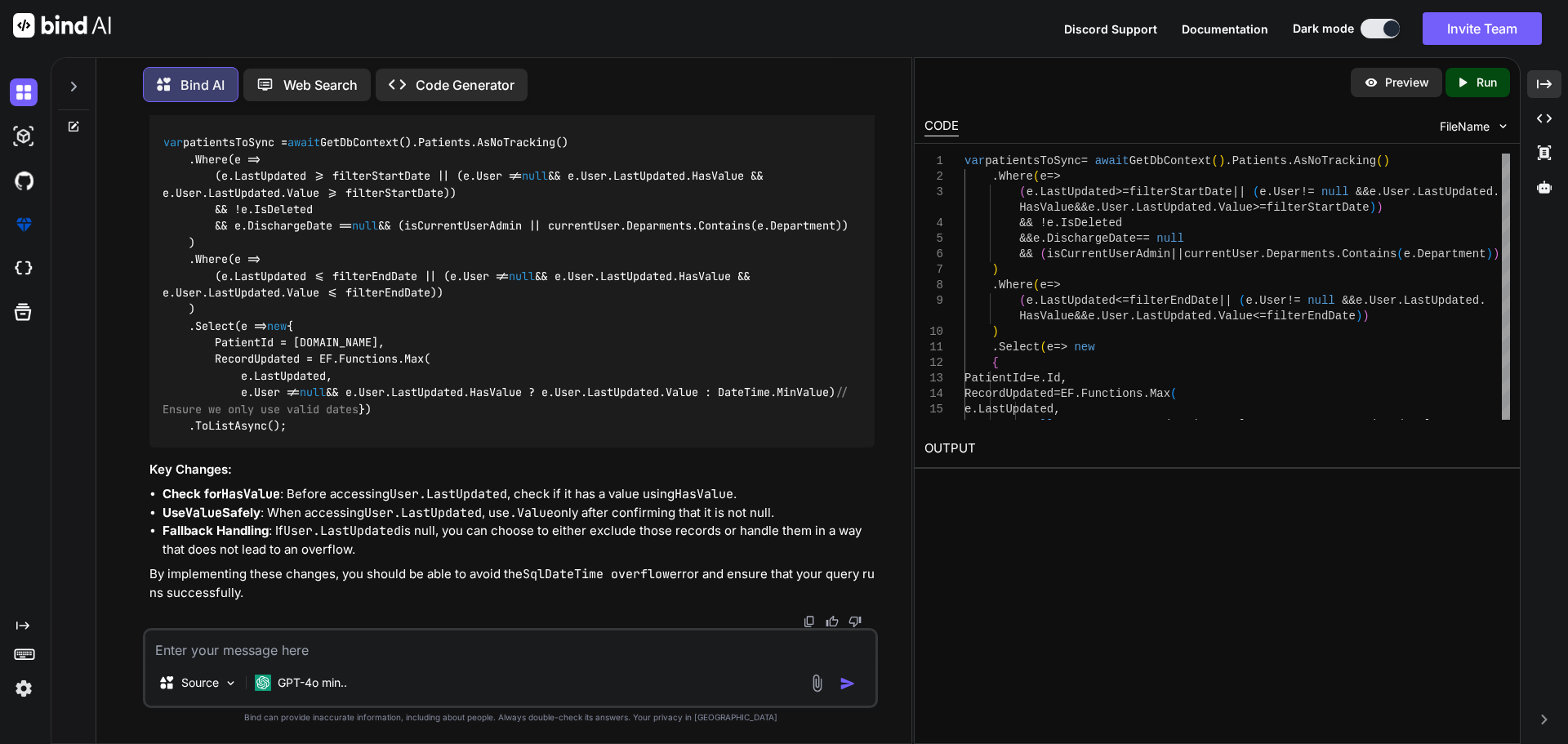
scroll to position [9449, 0]
drag, startPoint x: 163, startPoint y: 169, endPoint x: 323, endPoint y: 506, distance: 373.1
click at [323, 447] on div "var patientsToSync = await GetDbContext().Patients.AsNoTracking() .Where(e => (…" at bounding box center [512, 284] width 725 height 326
copy code "var patientsToSync = await GetDbContext().Patients.AsNoTracking() .Where(e => (…"
click at [282, 653] on textarea at bounding box center [510, 644] width 730 height 29
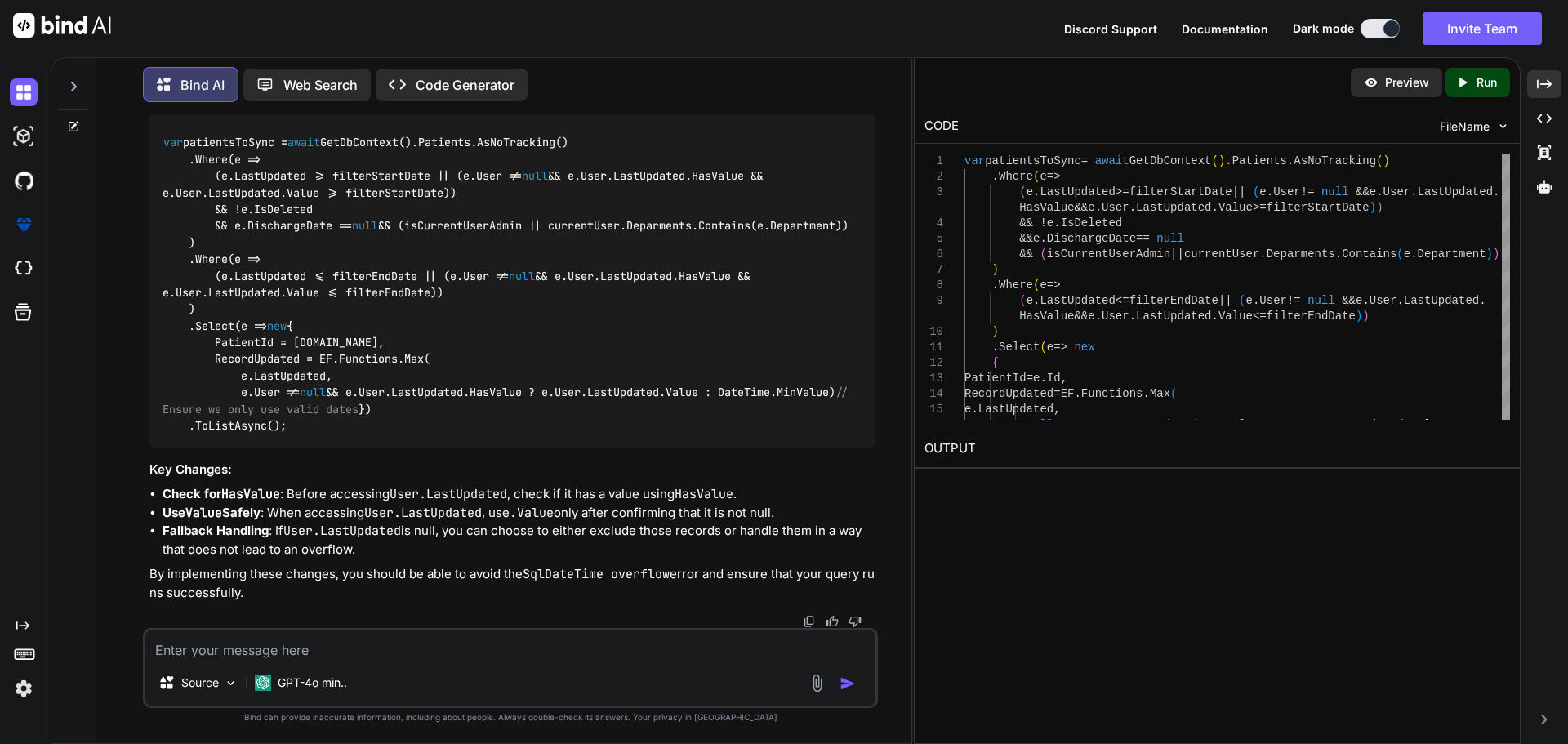
paste textarea "public async Task<GetPatientList> PullPatientAsync( int? daysFilter) { //---We …"
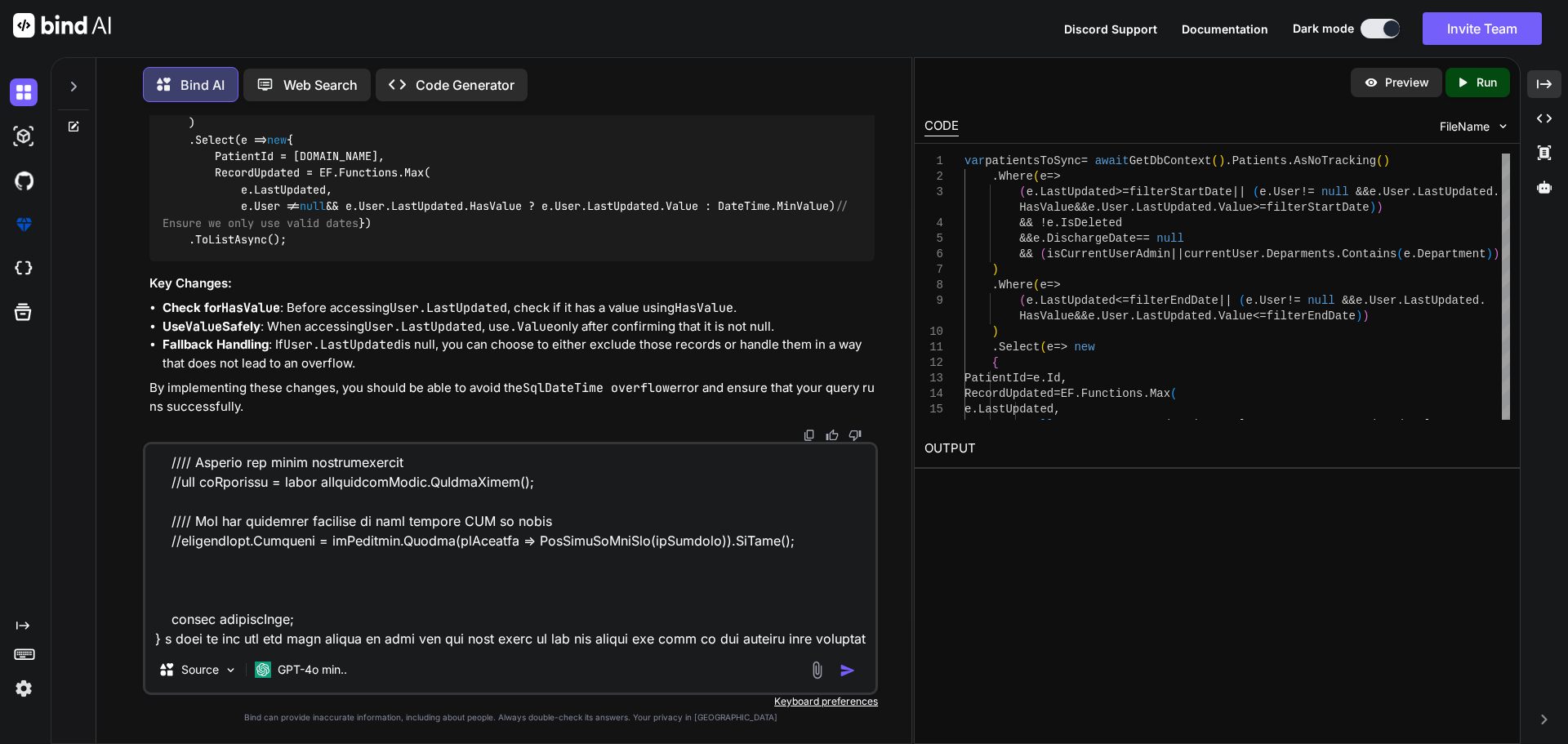
scroll to position [2529, 0]
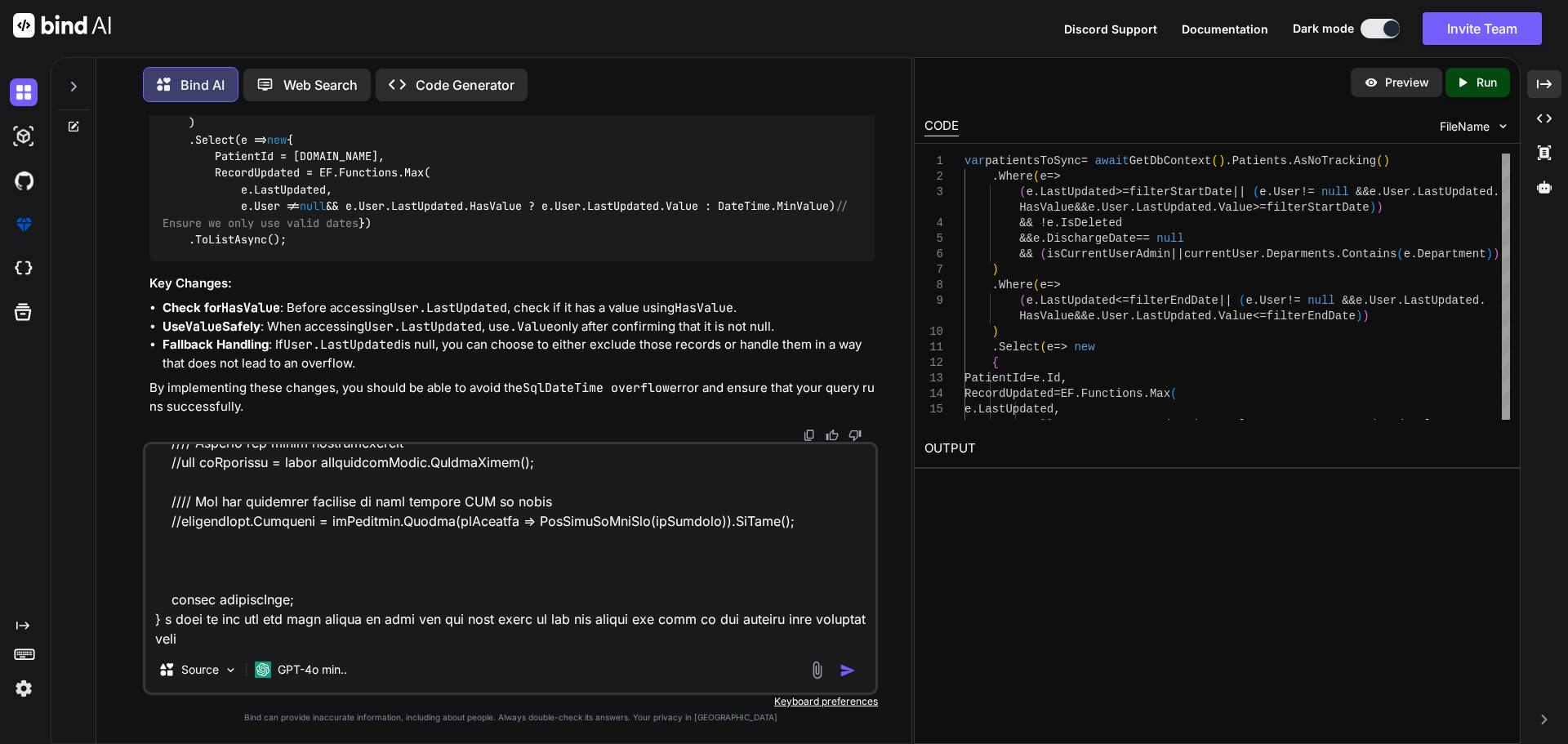
type textarea "public async Task<GetPatientList> PullPatientAsync( int? daysFilter) { //---We …"
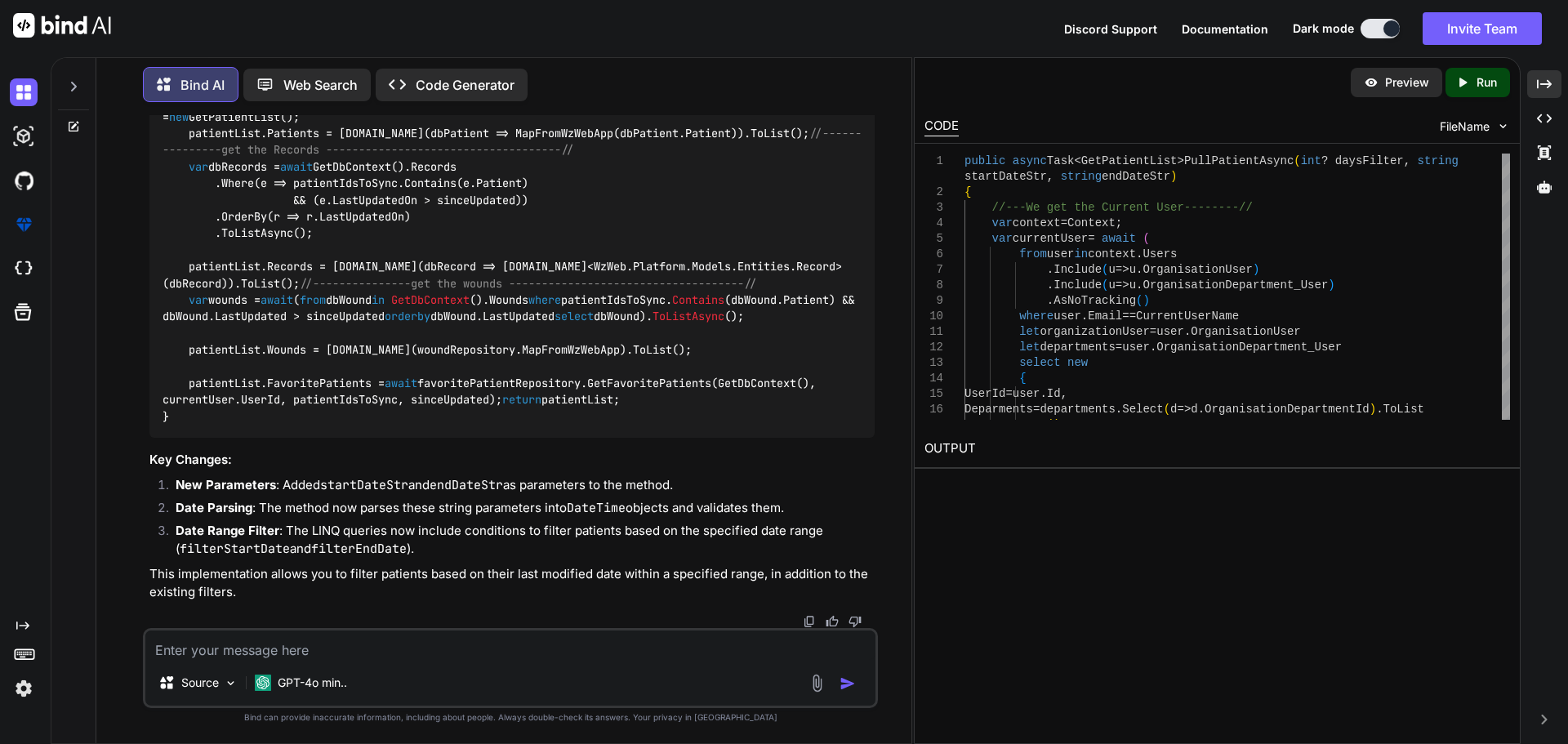
scroll to position [11846, 0]
drag, startPoint x: 241, startPoint y: 465, endPoint x: 713, endPoint y: 459, distance: 472.0
click at [251, 646] on textarea at bounding box center [510, 644] width 730 height 29
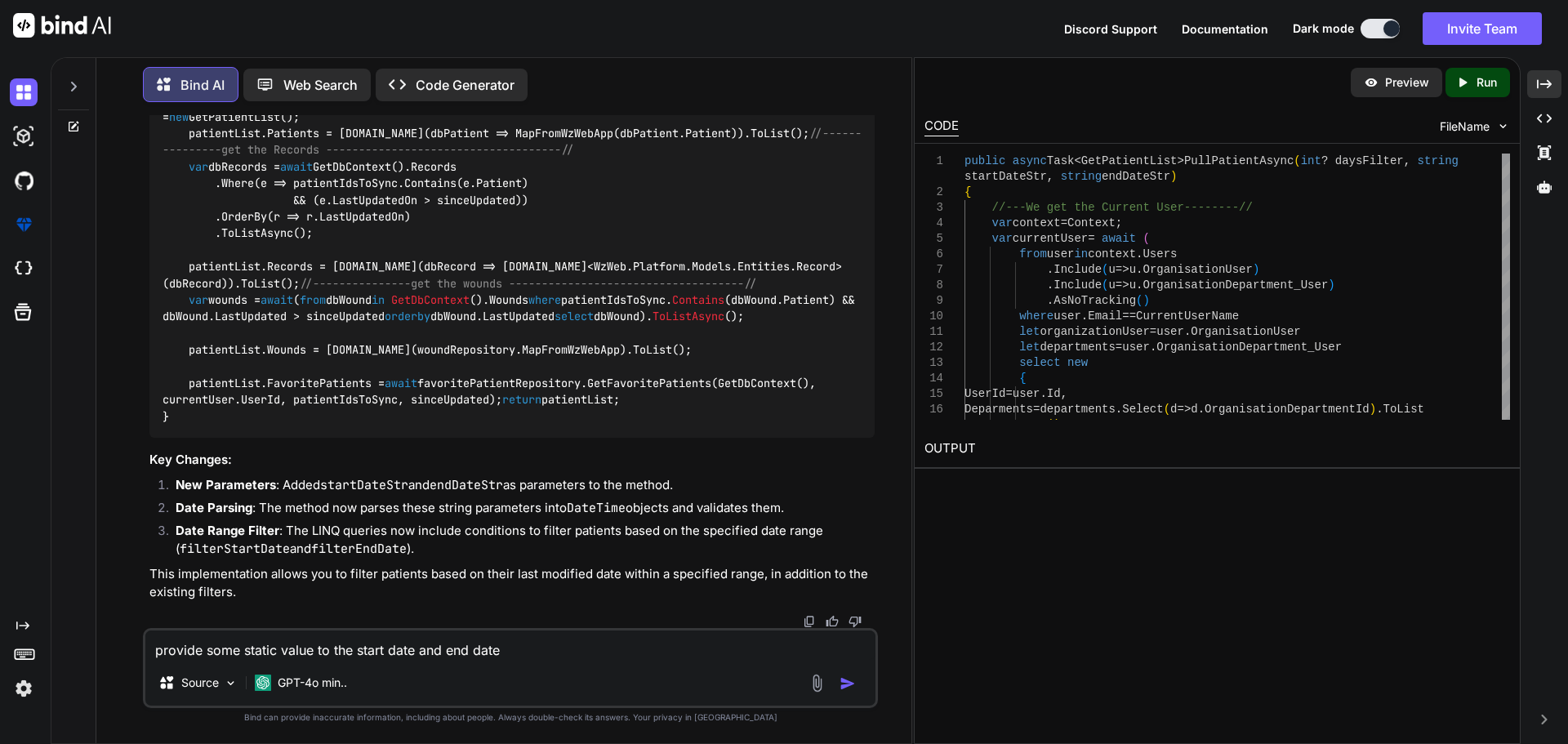
type textarea "provide some static value to the start date and end date"
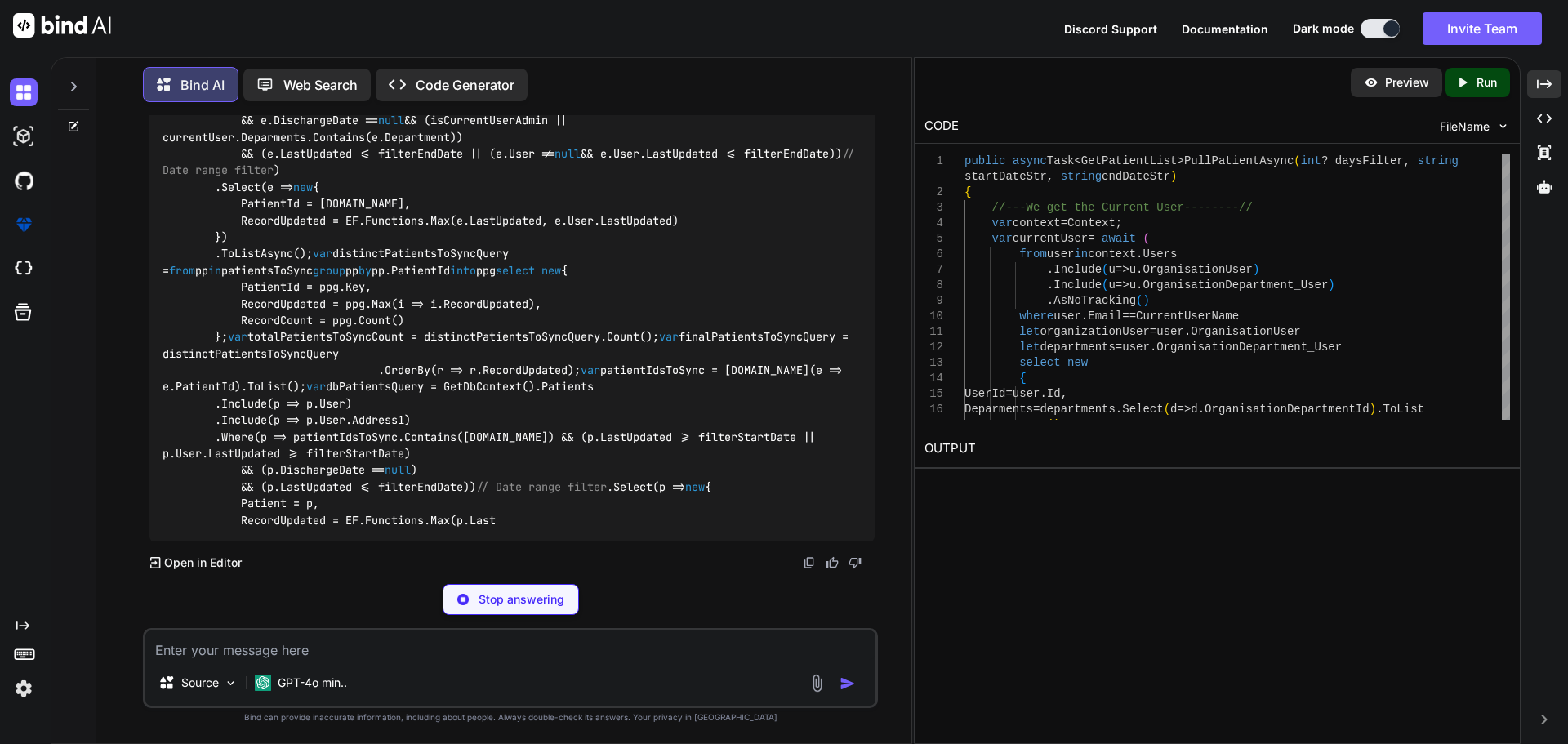
scroll to position [14257, 0]
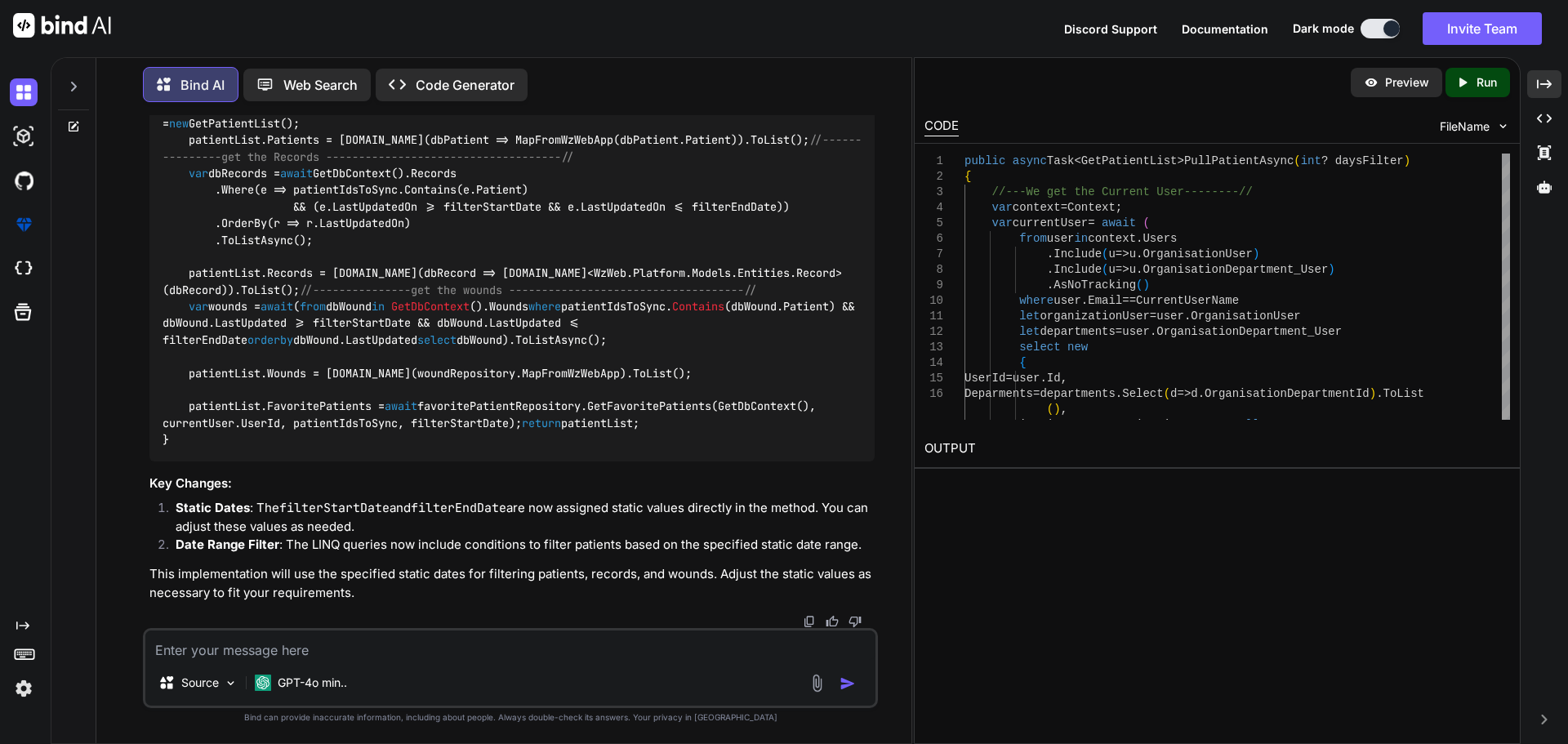
drag, startPoint x: 181, startPoint y: 227, endPoint x: 731, endPoint y: 269, distance: 551.6
copy code "DateTime filterStartDate = new DateTime( 2025 , 9 , 1 , 0 , 0 , 0 , DateTimeKin…"
drag, startPoint x: 187, startPoint y: 312, endPoint x: 501, endPoint y: 568, distance: 405.1
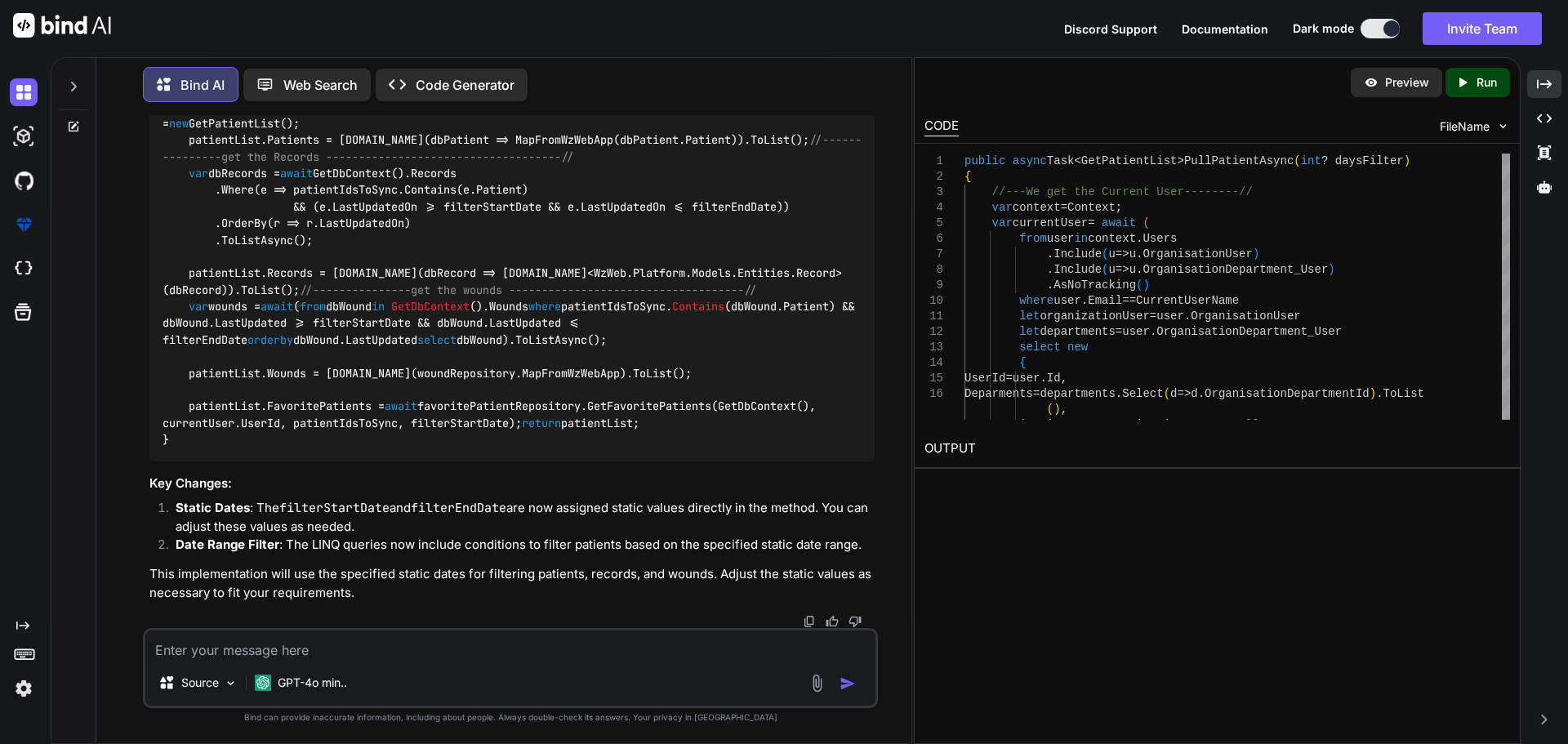
copy code "var patientsToSync = await GetDbContext().Patients.AsNoTracking() .Where(e => (…"
drag, startPoint x: 249, startPoint y: 351, endPoint x: 526, endPoint y: 360, distance: 277.1
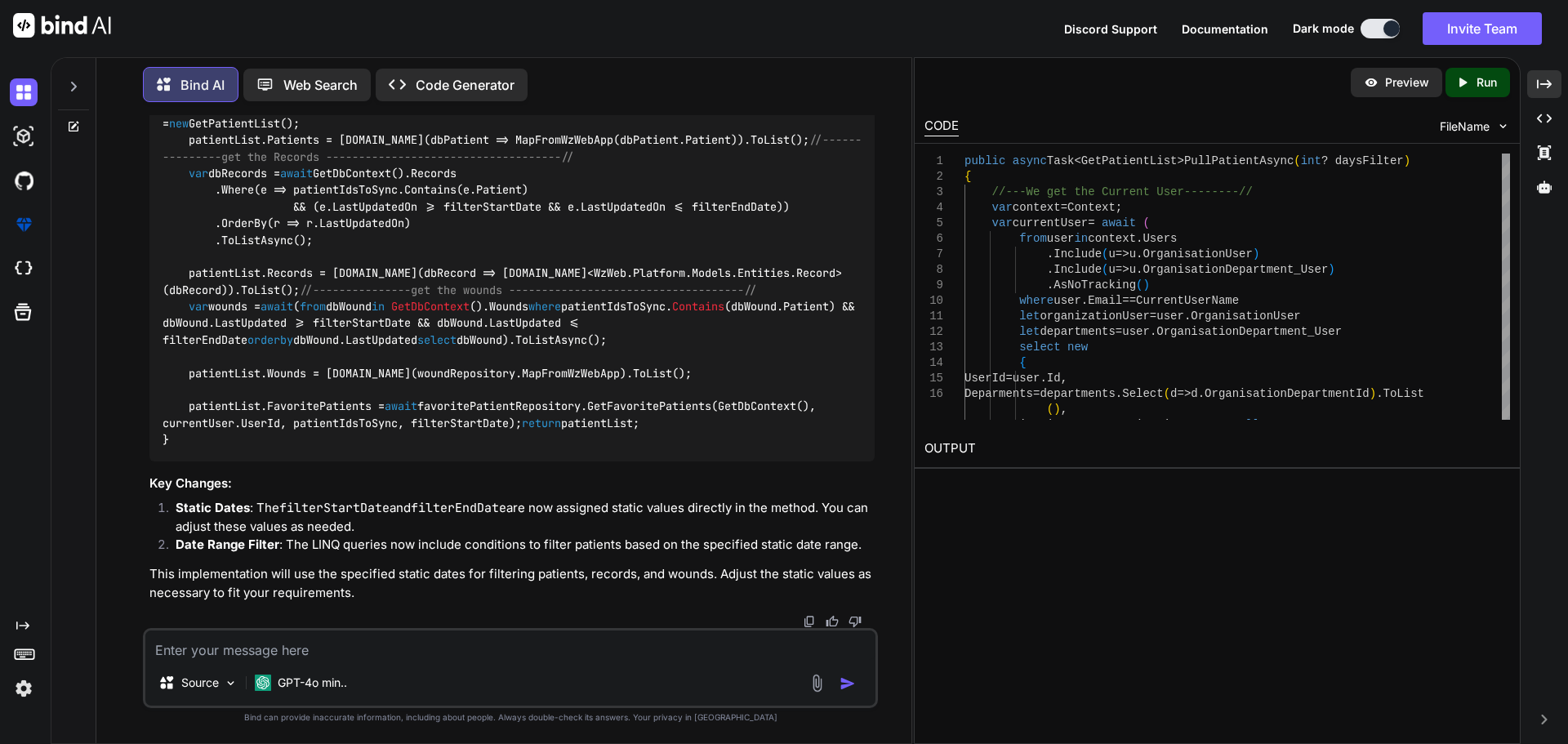
copy code "e.LastUpdated >= filterStartDate"
drag, startPoint x: 483, startPoint y: 348, endPoint x: 465, endPoint y: 343, distance: 18.7
copy code "||"
click at [232, 652] on textarea at bounding box center [510, 644] width 730 height 29
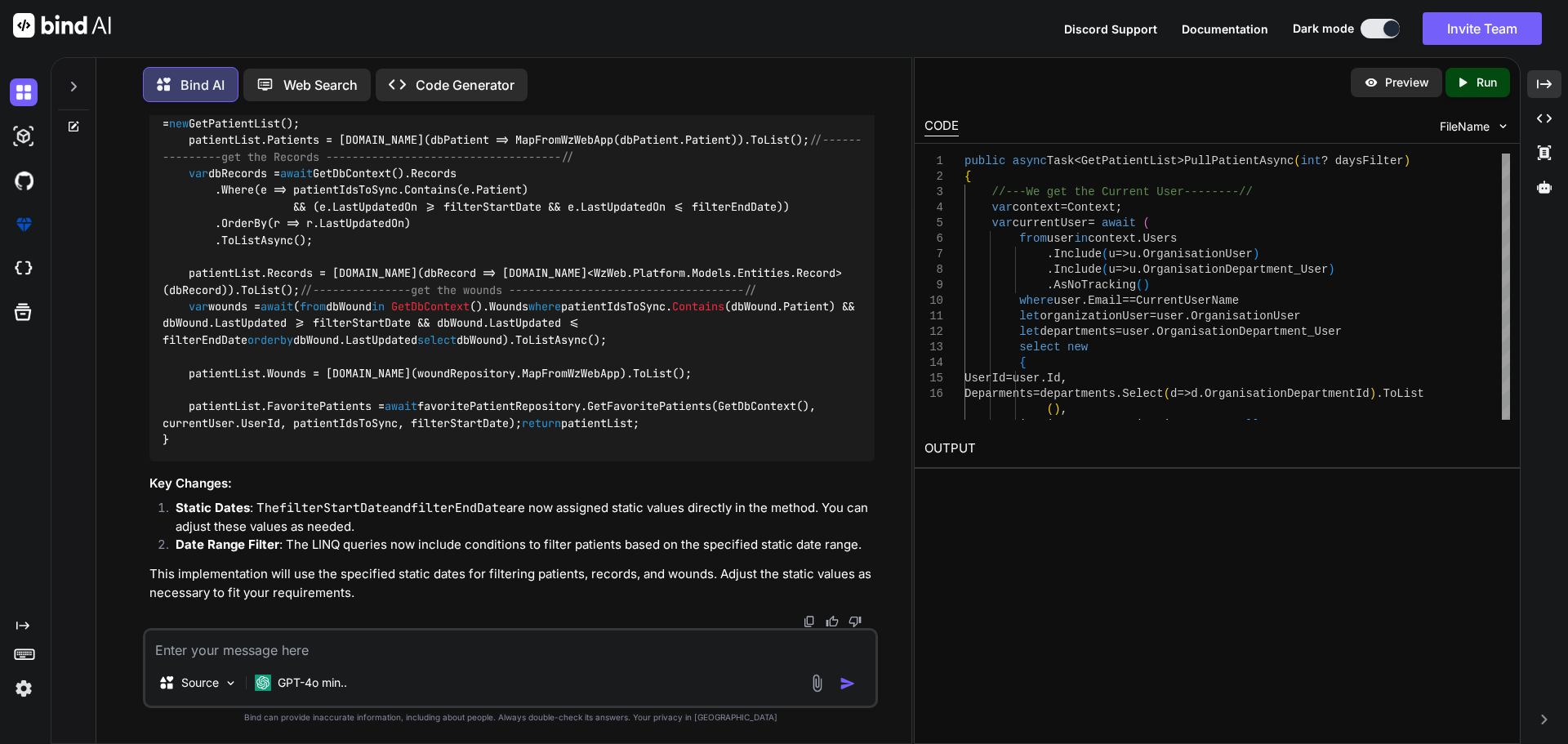
paste textarea "DateTime filterStartDate = new DateTime(2025, 9, 1, 0, 0, 0, DateTimeKind.Utc);…"
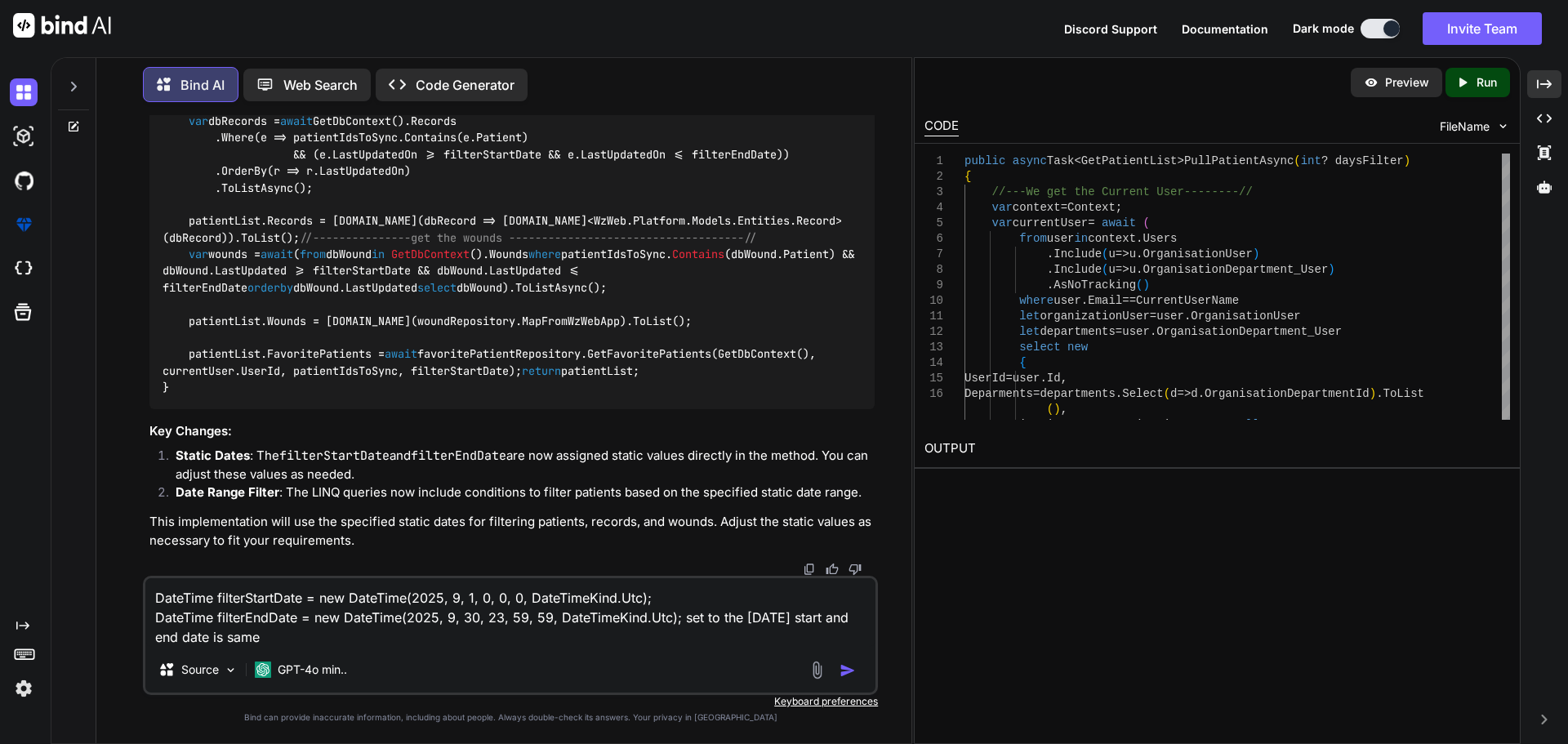
type textarea "DateTime filterStartDate = new DateTime(2025, 9, 1, 0, 0, 0, DateTimeKind.Utc);…"
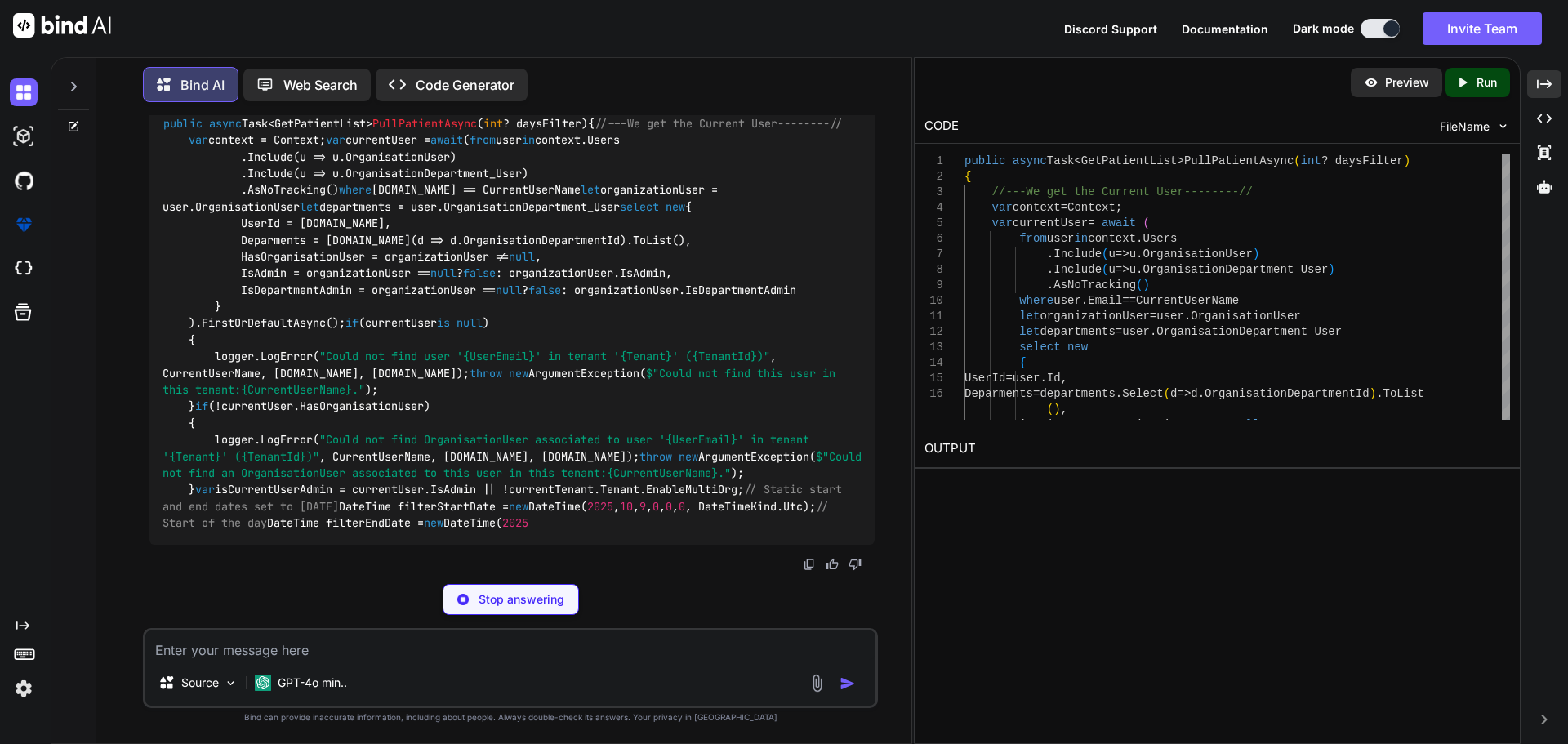
scroll to position [16569, 0]
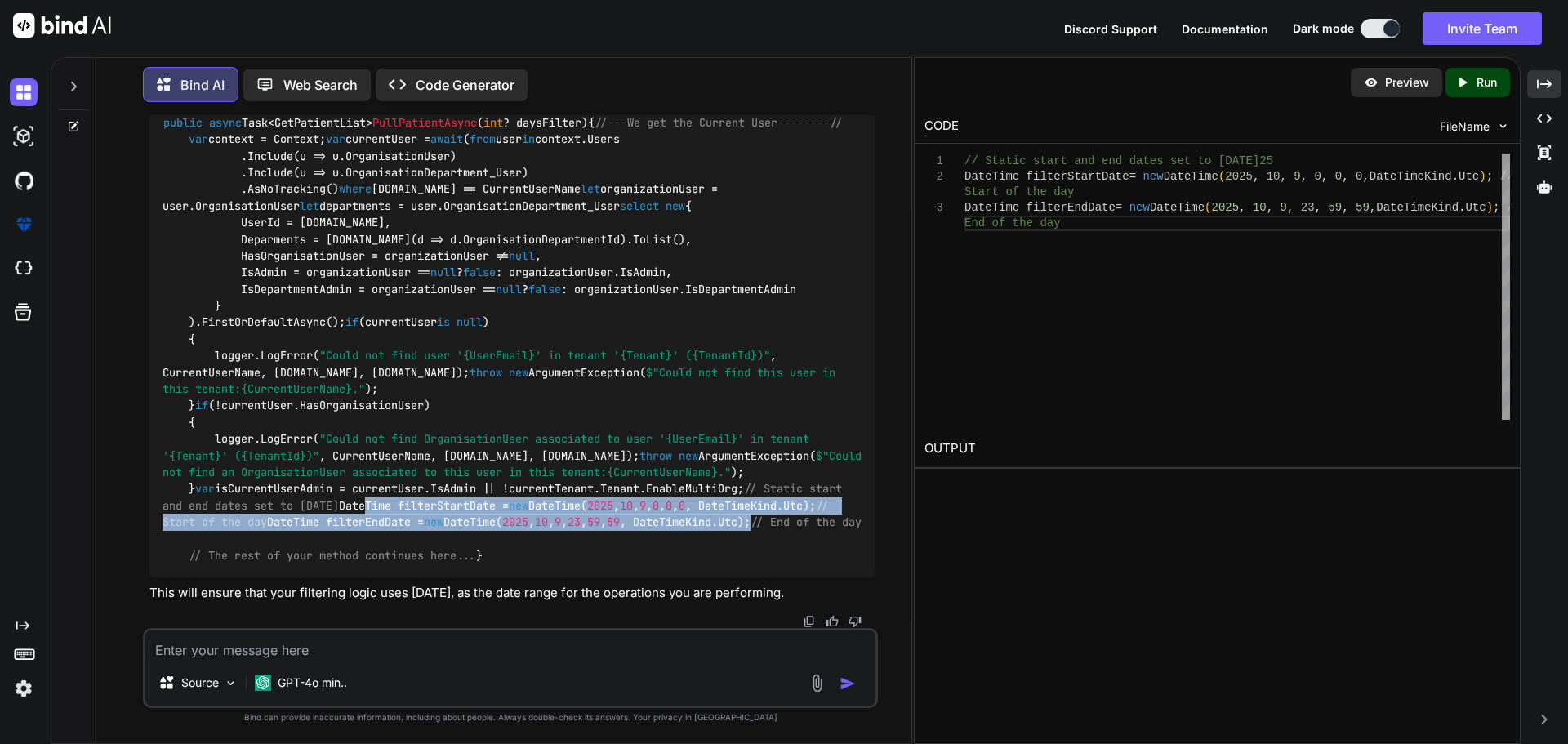
drag, startPoint x: 181, startPoint y: 504, endPoint x: 729, endPoint y: 526, distance: 548.4
click at [729, 526] on code "public async Task<GetPatientList> PullPatientAsync ( int ? daysFilter ) { //---…" at bounding box center [515, 339] width 706 height 450
copy code "DateTime filterStartDate = new DateTime( 2025 , 10 , 9 , 0 , 0 , 0 , DateTimeKi…"
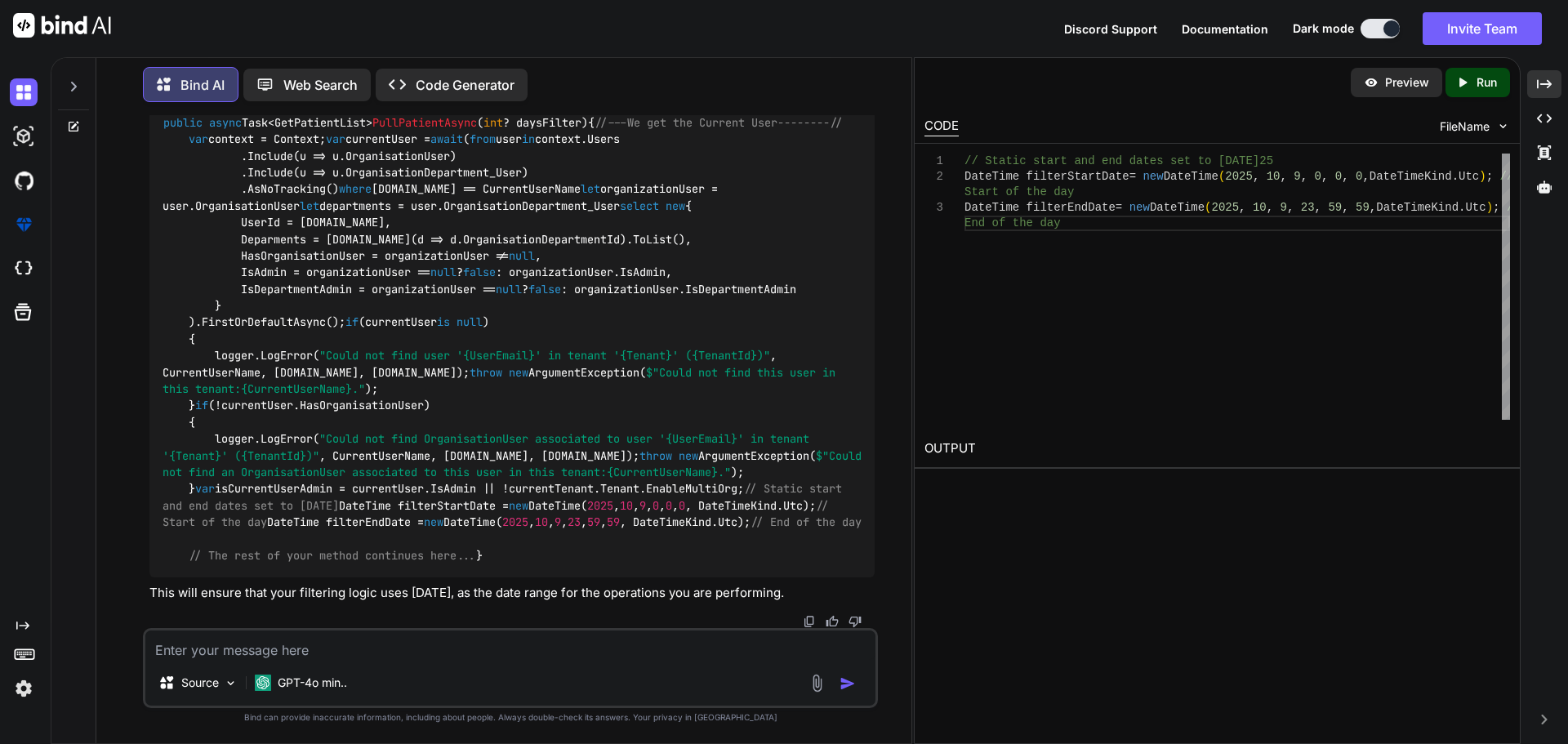
click at [259, 640] on textarea at bounding box center [510, 644] width 730 height 29
paste textarea "if (filterStartDate!=null && filterEndDate!=null) { var patientsToSync = await …"
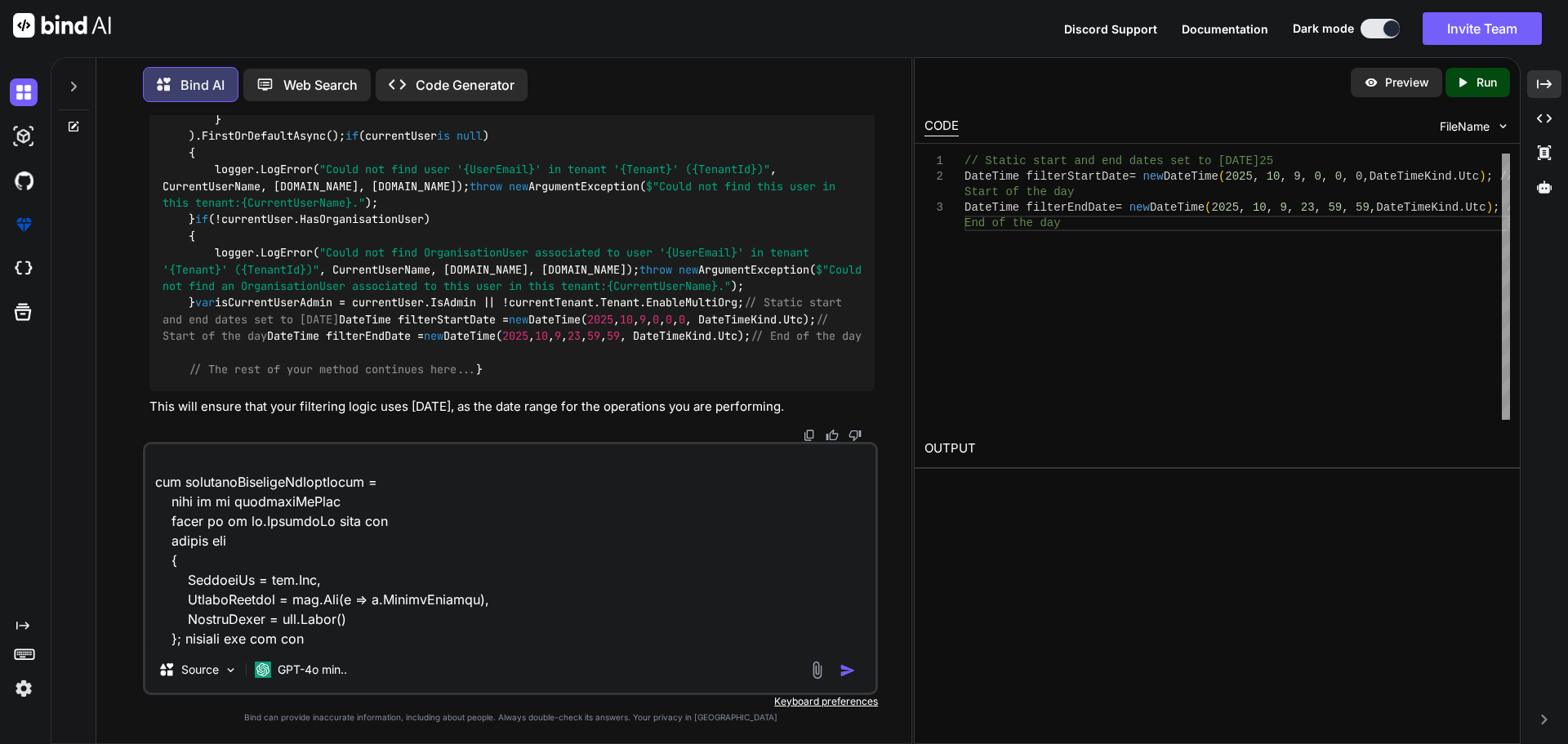
click at [339, 644] on textarea at bounding box center [510, 545] width 730 height 203
paste textarea "patientsToSync"
type textarea "if (filterStartDate!=null && filterEndDate!=null) { var patientsToSync = await …"
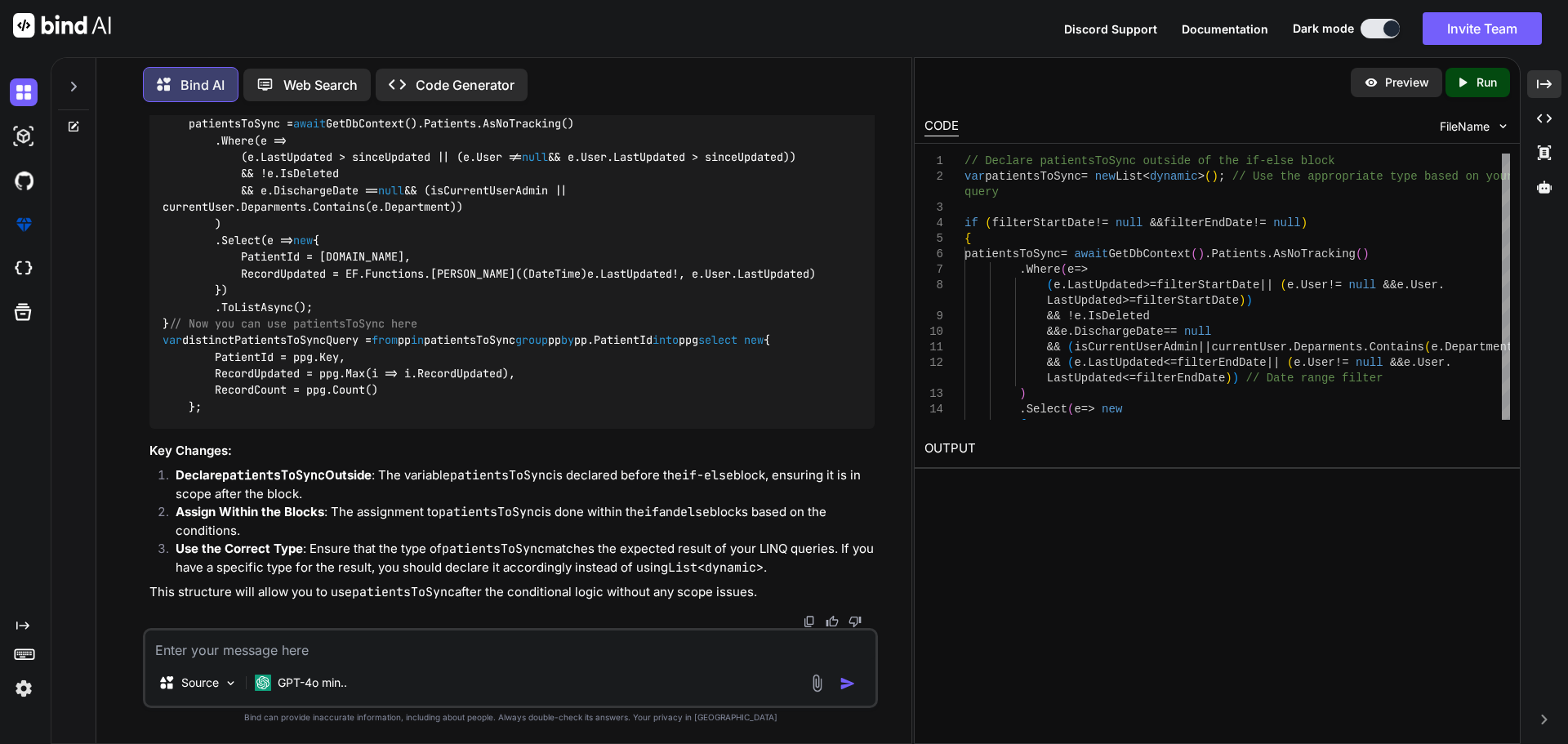
scroll to position [17432, 0]
drag, startPoint x: 435, startPoint y: 226, endPoint x: 166, endPoint y: 236, distance: 269.2
click at [166, 236] on code "// Declare patientsToSync outside of the if-else block var patientsToSync = new…" at bounding box center [511, 107] width 699 height 616
click at [315, 649] on textarea at bounding box center [510, 644] width 730 height 29
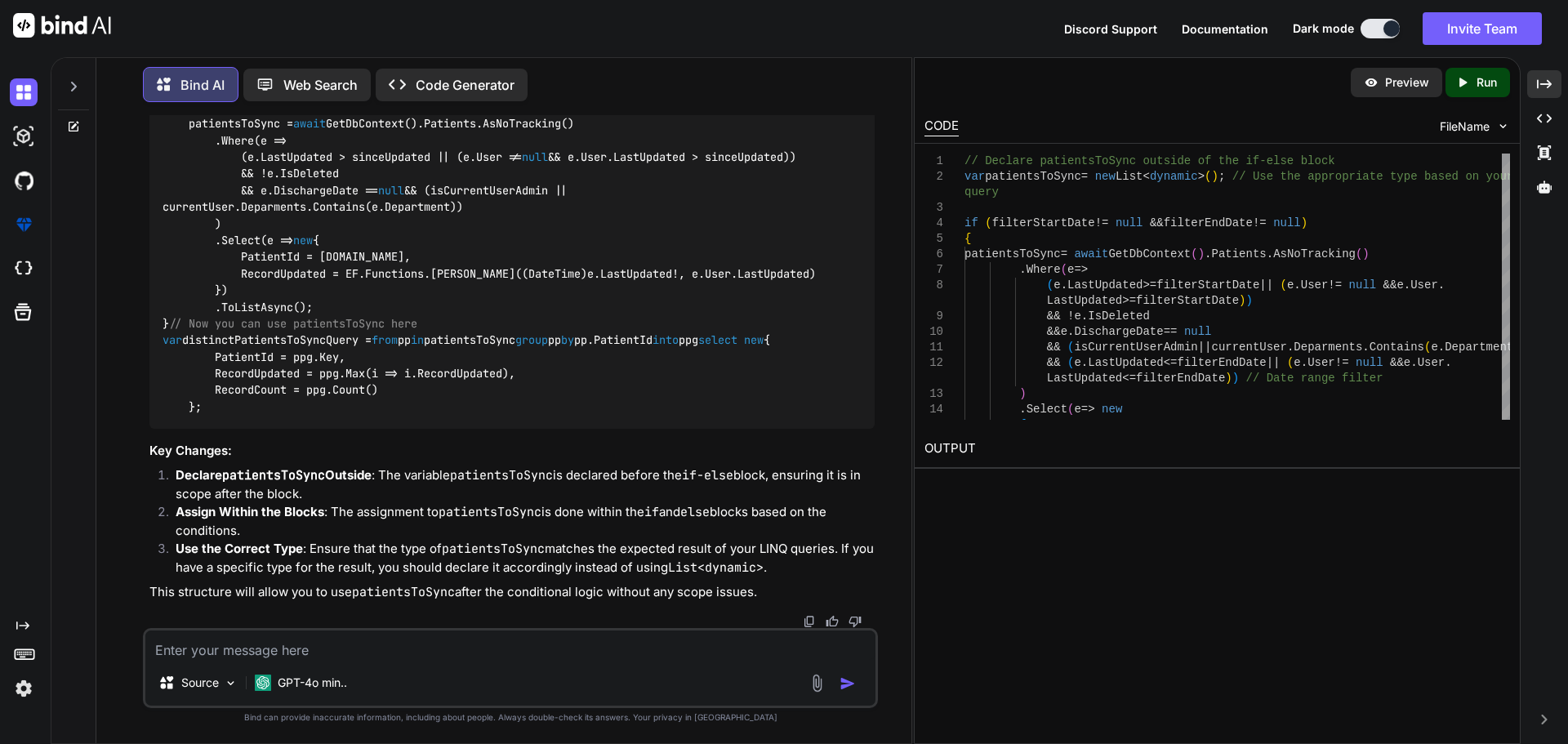
paste textarea "Severity Code Description Project File Line Suppression State Error CS0029 Cann…"
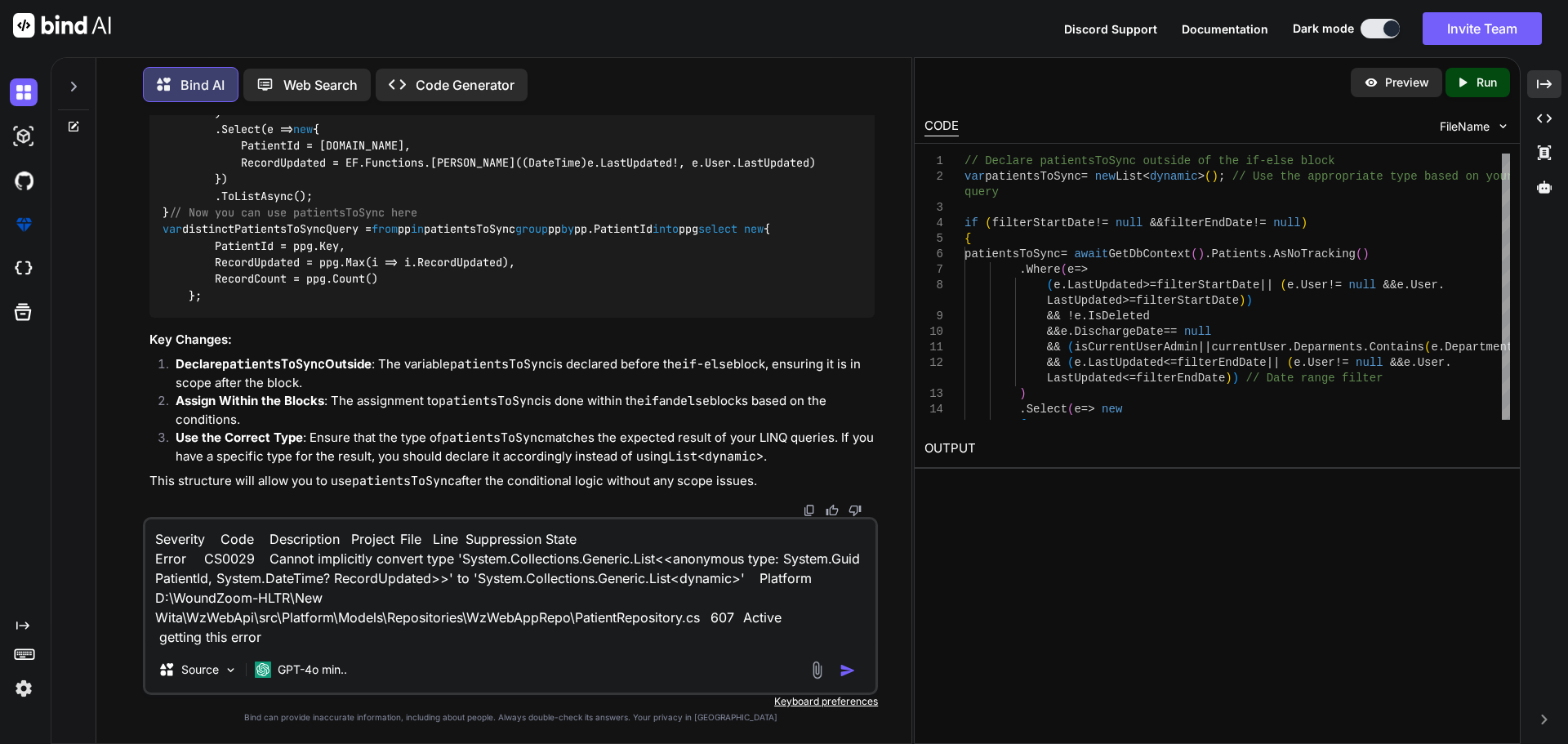
type textarea "Severity Code Description Project File Line Suppression State Error CS0029 Cann…"
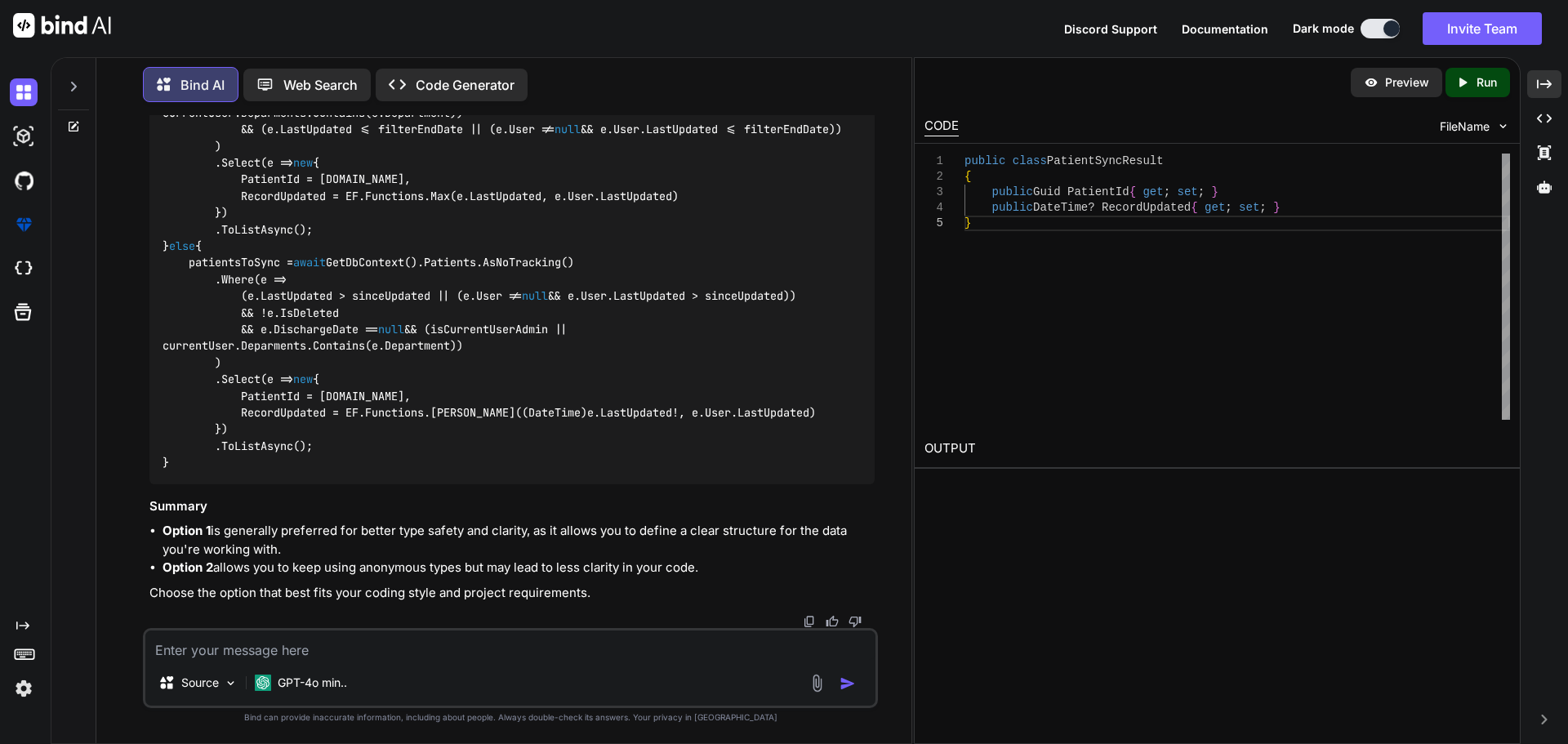
scroll to position [18838, 0]
drag, startPoint x: 237, startPoint y: 397, endPoint x: 649, endPoint y: 346, distance: 415.1
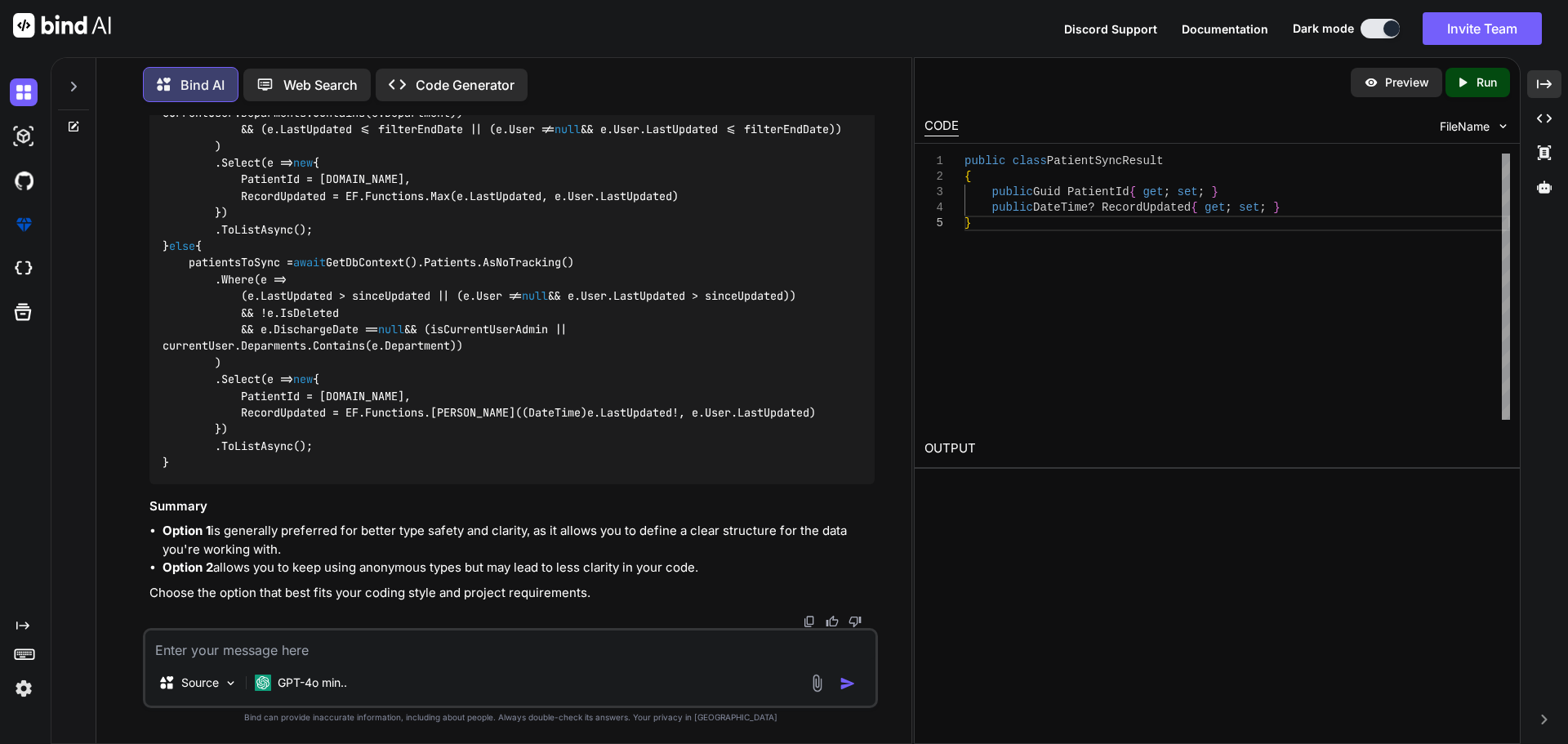
drag, startPoint x: 484, startPoint y: 243, endPoint x: 154, endPoint y: 225, distance: 330.5
click at [279, 651] on textarea at bounding box center [510, 644] width 730 height 29
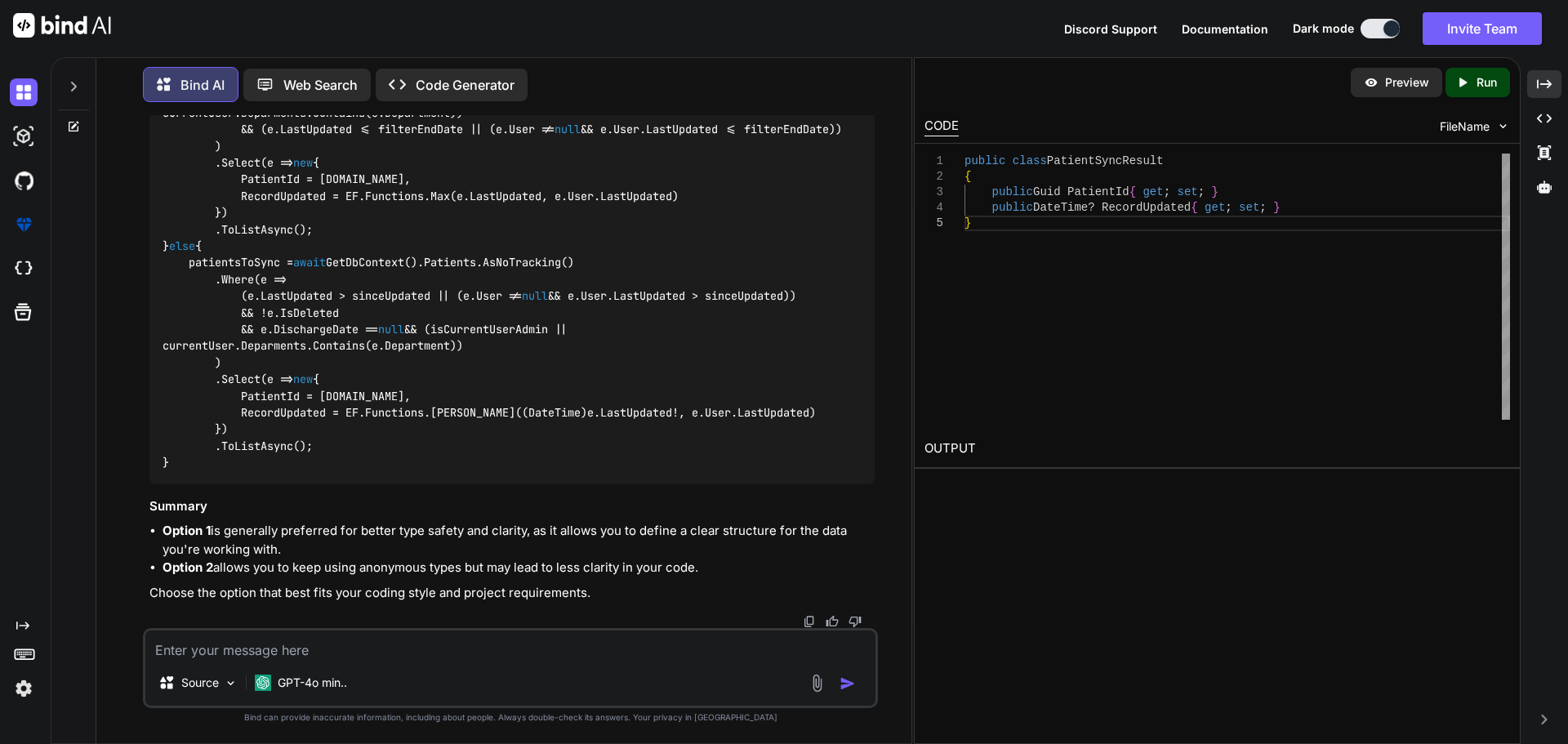
paste textarea "Severity Code Description Project File Line Suppression State Error CS0165 Use …"
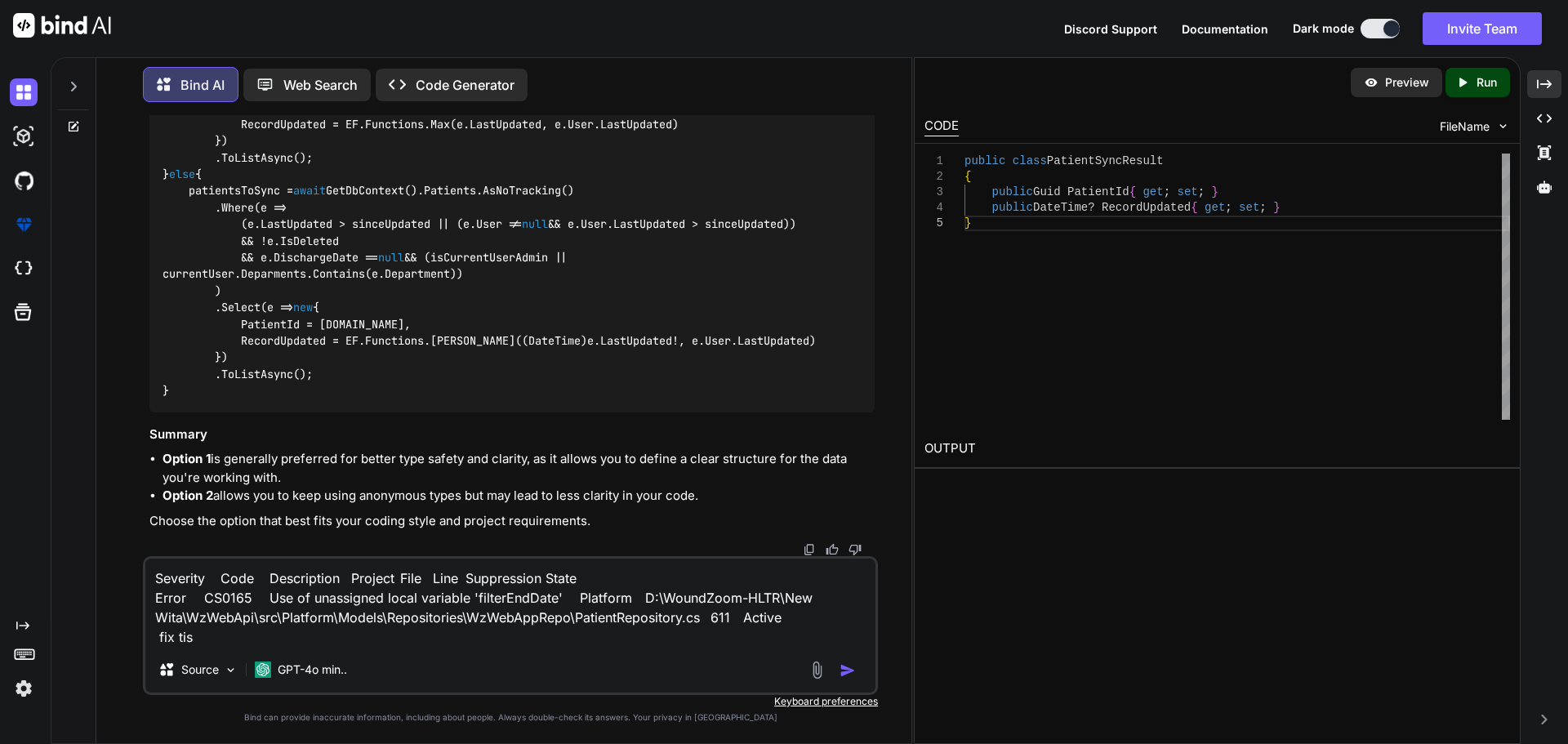
type textarea "Severity Code Description Project File Line Suppression State Error CS0165 Use …"
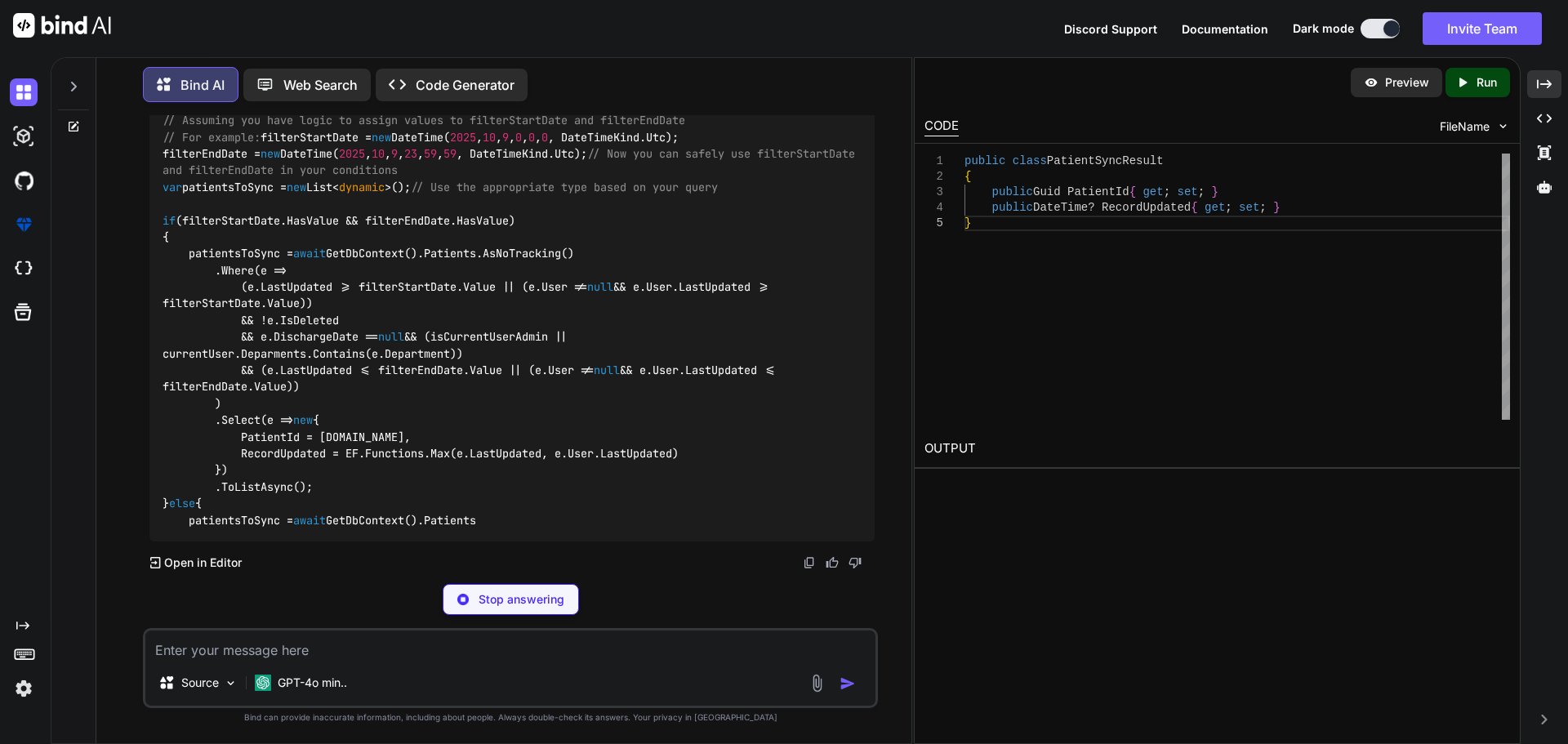
scroll to position [20973, 0]
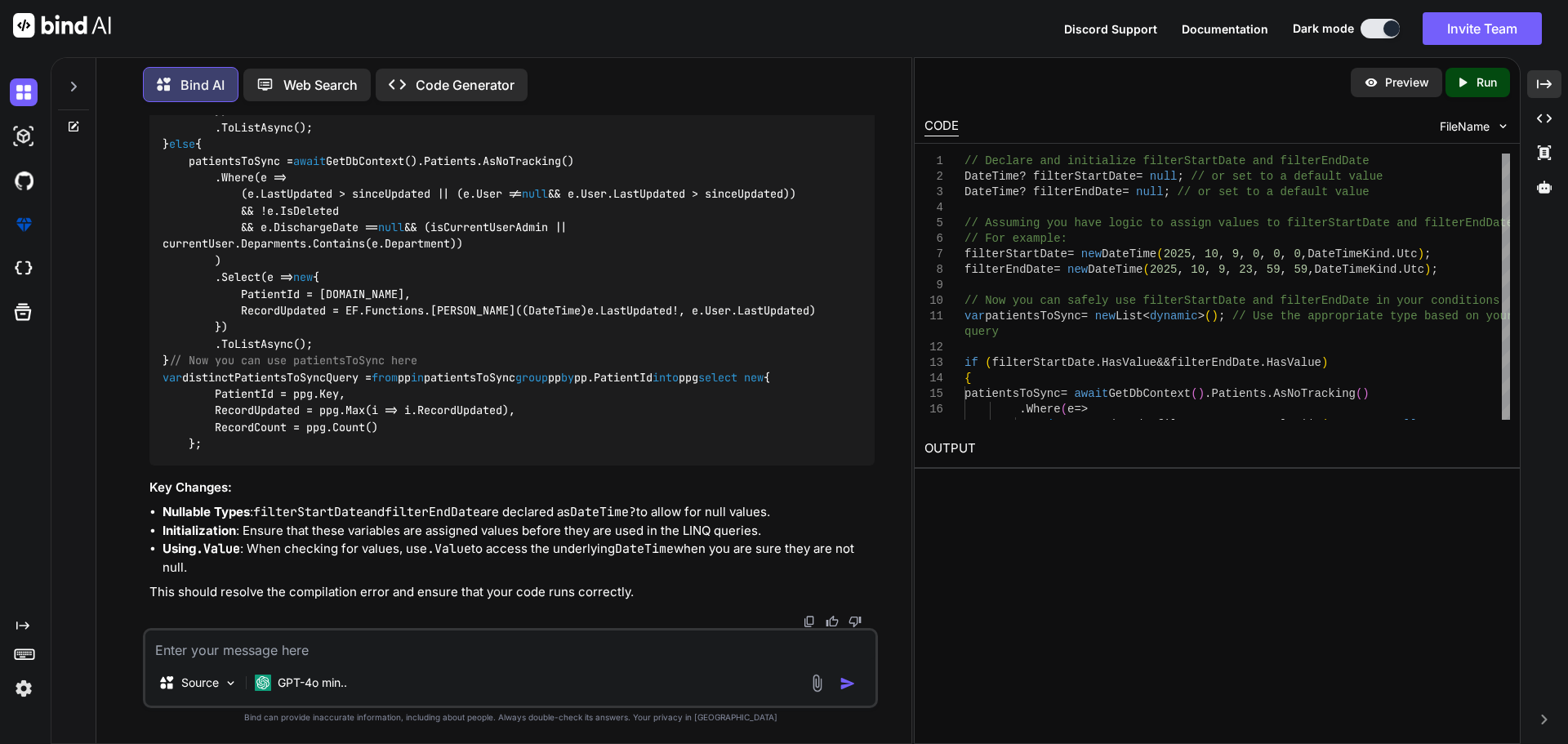
drag, startPoint x: 166, startPoint y: 214, endPoint x: 374, endPoint y: 235, distance: 209.1
click at [374, 235] on code "// Declare and initialize filterStartDate and filterEndDate DateTime? filterSta…" at bounding box center [511, 78] width 699 height 749
click at [280, 651] on textarea at bounding box center [510, 644] width 730 height 29
paste textarea "var patientsToSync = await GetDbContext().Patients.AsNoTracking() .Where(e => (…"
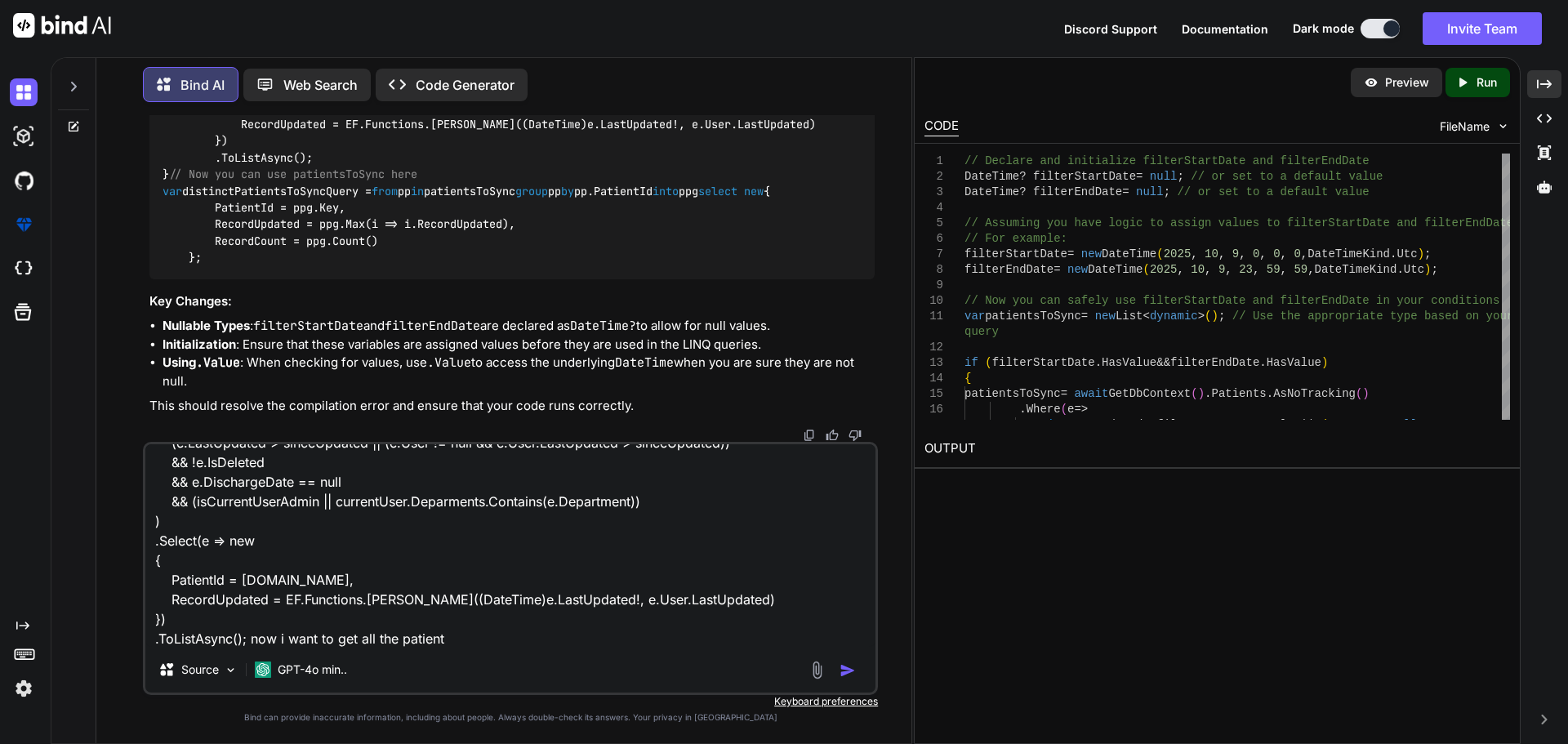
type textarea "var patientsToSync = await GetDbContext().Patients.AsNoTracking() .Where(e => (…"
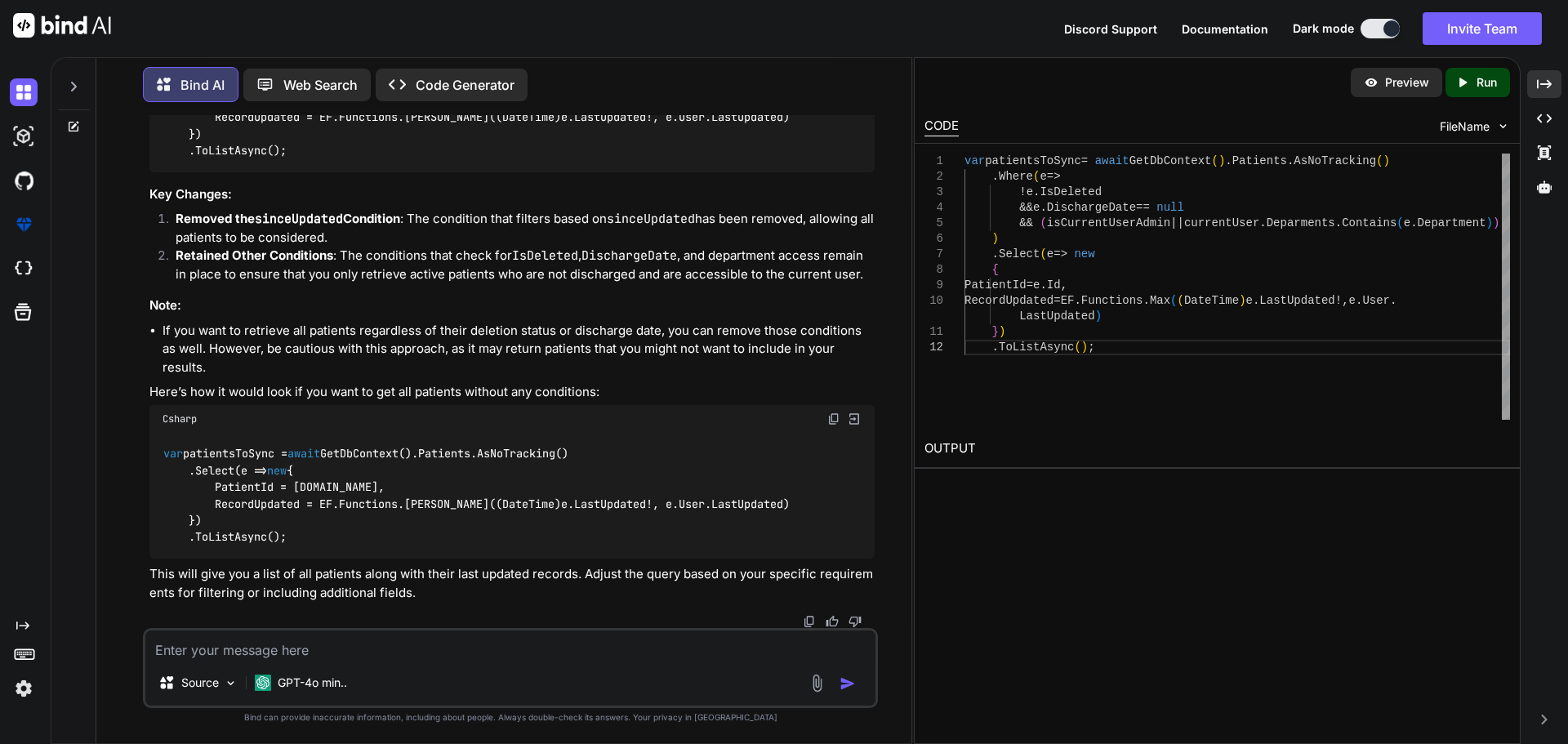
scroll to position [22336, 0]
click at [203, 646] on textarea at bounding box center [510, 644] width 730 height 29
paste textarea "public async Task<GetPatientList> PullPatientAsync( int? daysFilter) { //DateTi…"
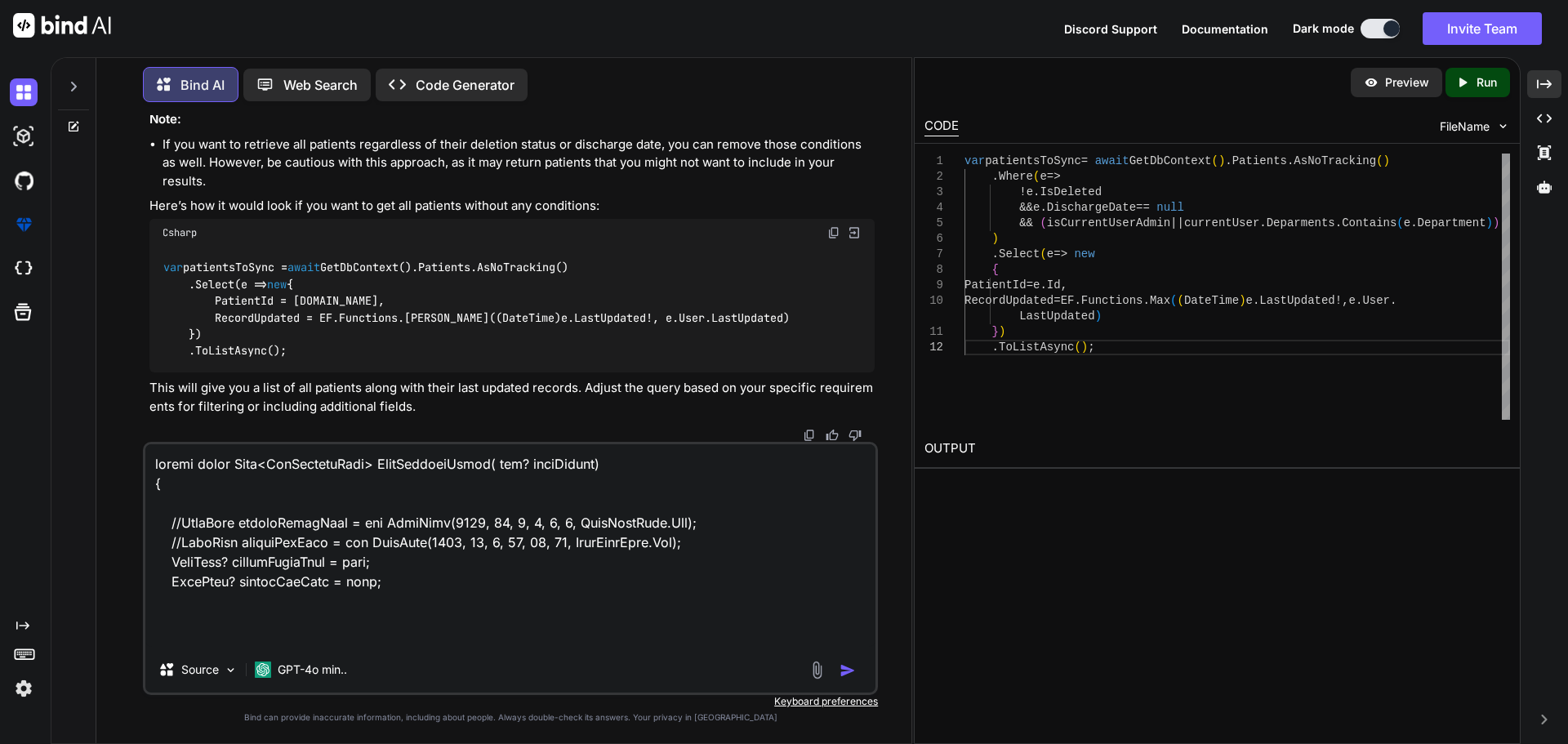
scroll to position [4038, 0]
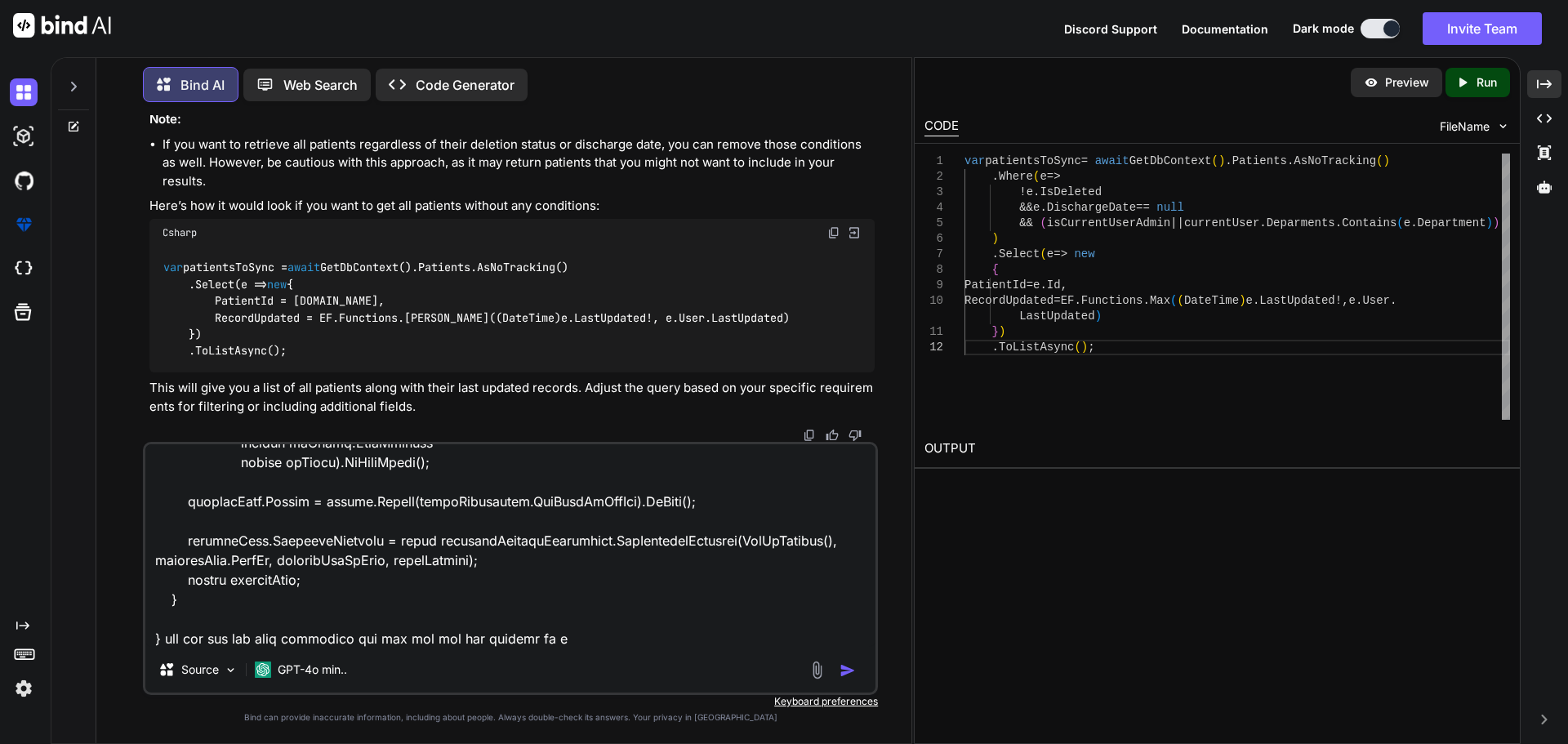
type textarea "public async Task<GetPatientList> PullPatientAsync( int? daysFilter) { //DateTi…"
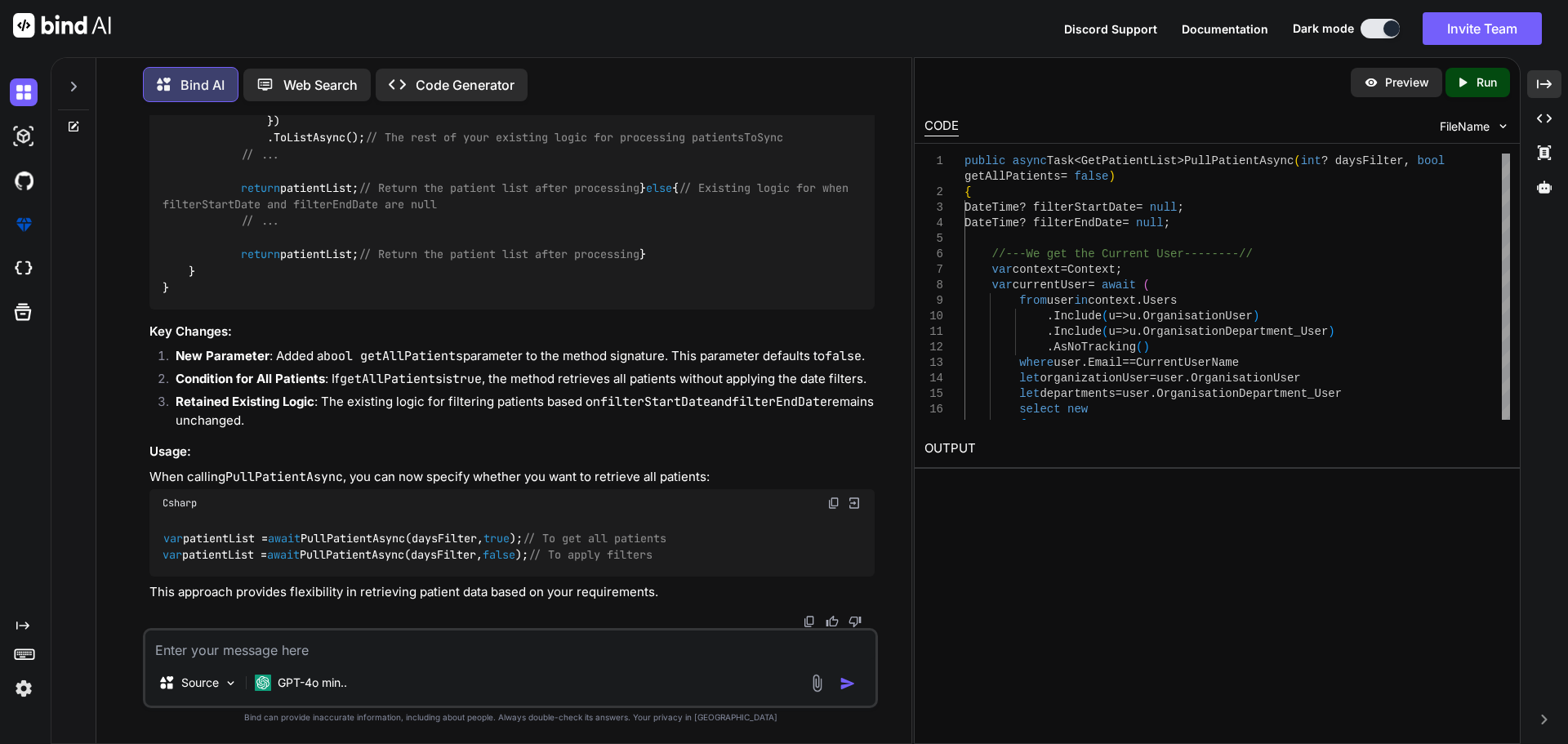
scroll to position [24075, 0]
drag, startPoint x: 613, startPoint y: 353, endPoint x: 798, endPoint y: 354, distance: 185.0
click at [200, 648] on textarea at bounding box center [510, 644] width 730 height 29
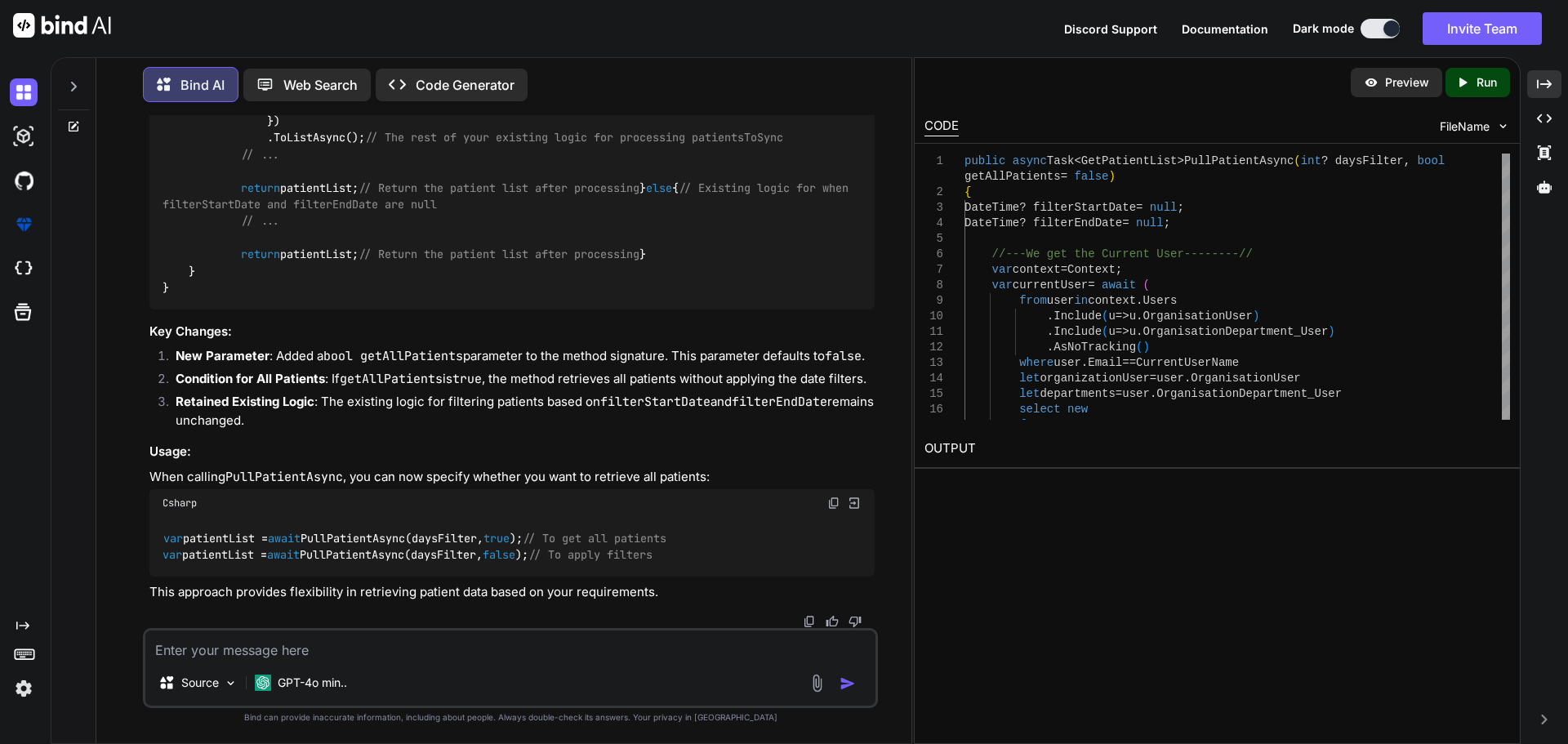
paste textarea "var dbPatientsQuery = GetDbContext().Patients .Include(p => p.User) .Include(p …"
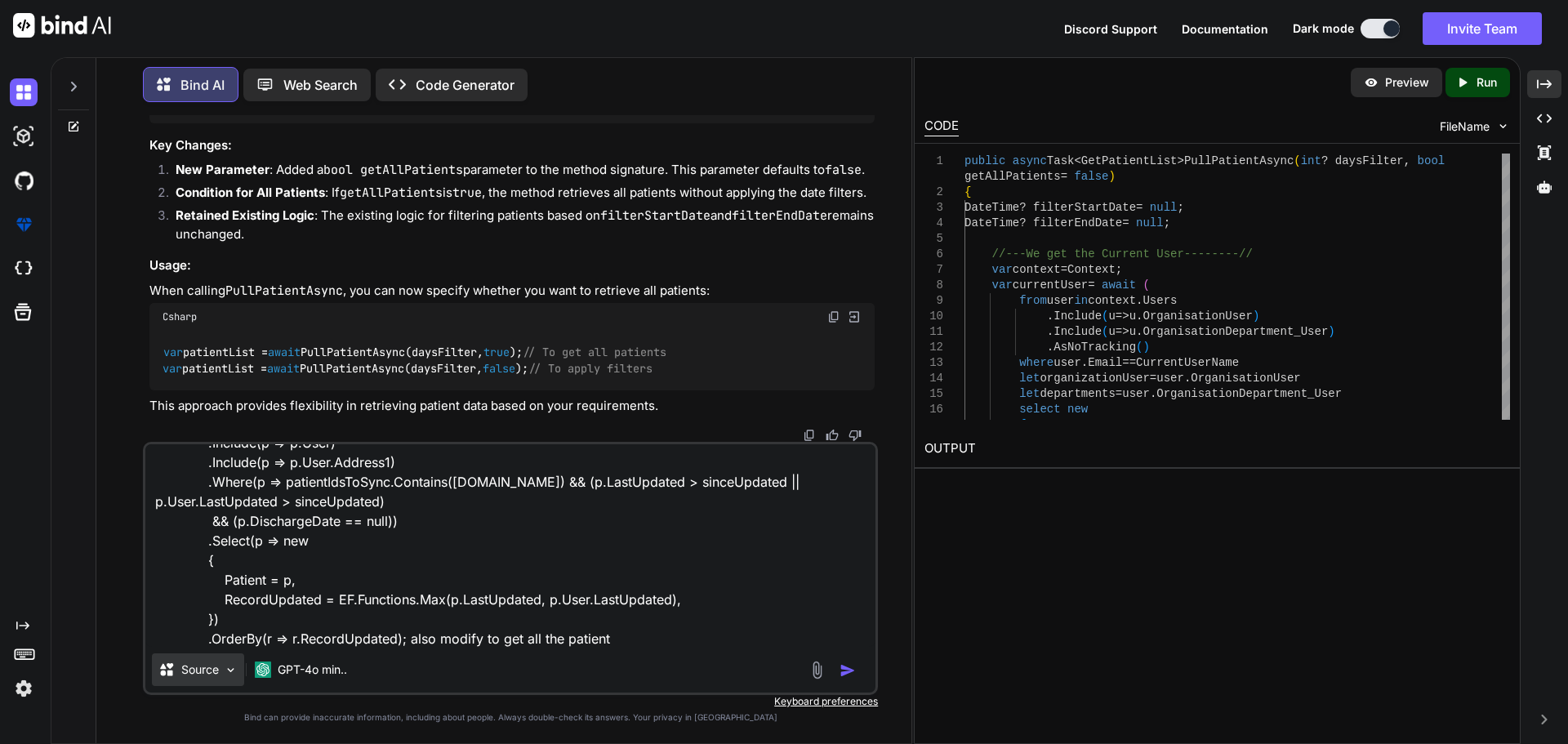
type textarea "var dbPatientsQuery = GetDbContext().Patients .Include(p => p.User) .Include(p …"
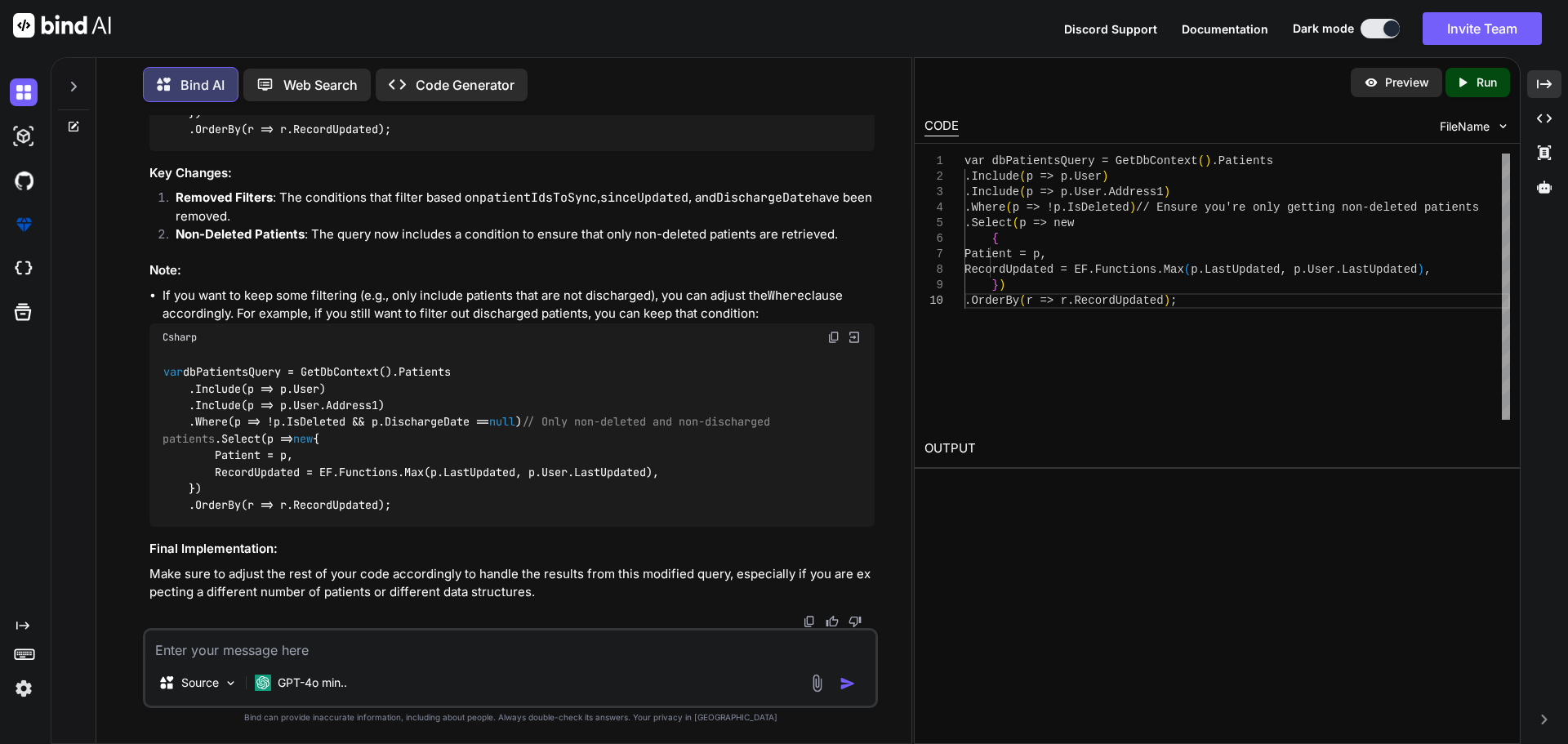
scroll to position [26759, 0]
drag, startPoint x: 160, startPoint y: 354, endPoint x: 398, endPoint y: 508, distance: 283.5
click at [398, 508] on div "var dbPatientsQuery = GetDbContext().Patients .Include(p => p.User) .Include(p …" at bounding box center [512, 439] width 725 height 176
click at [550, 648] on textarea at bounding box center [510, 644] width 730 height 29
paste textarea "System.InvalidOperationException: Nullable object must have a value. at lambda_…"
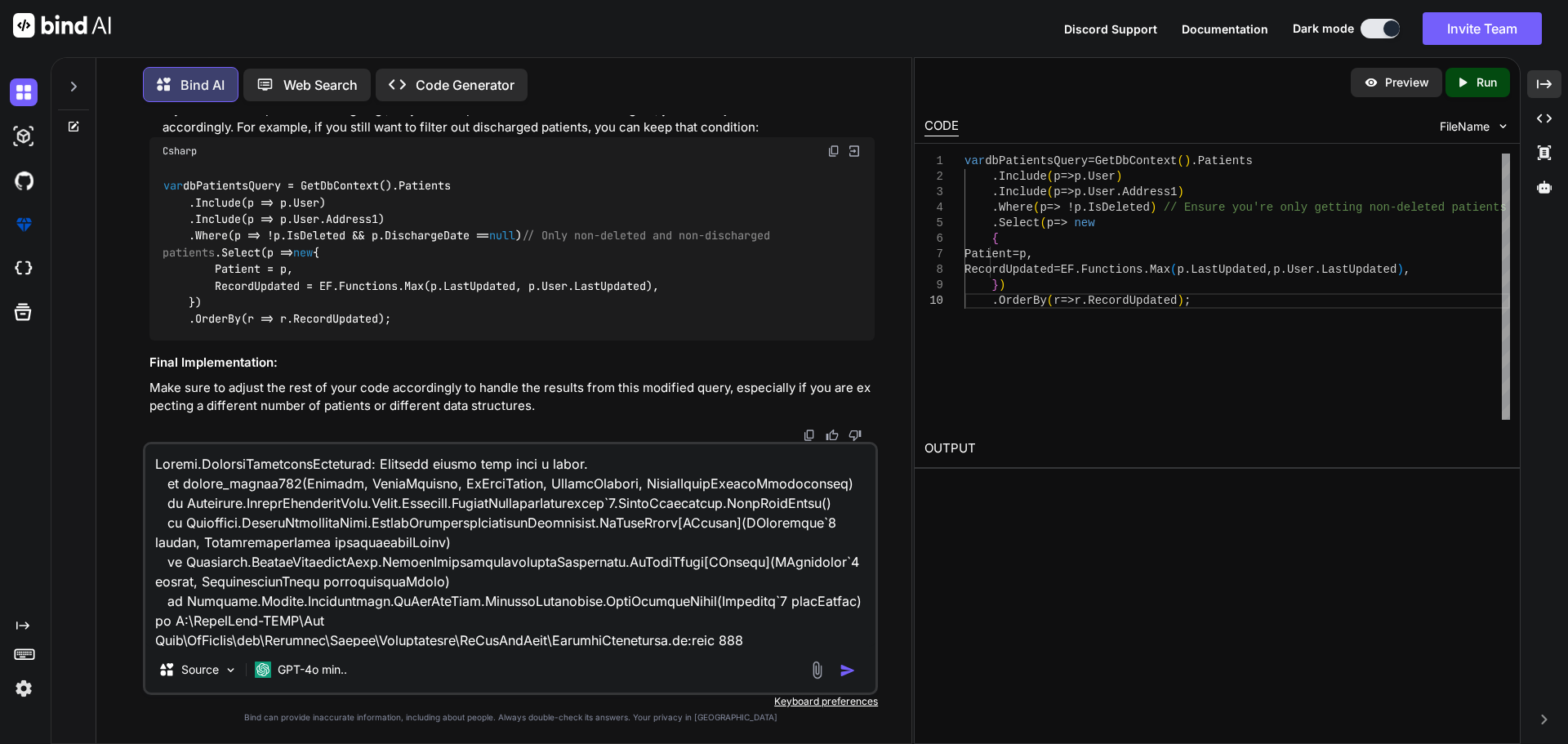
scroll to position [26817, 0]
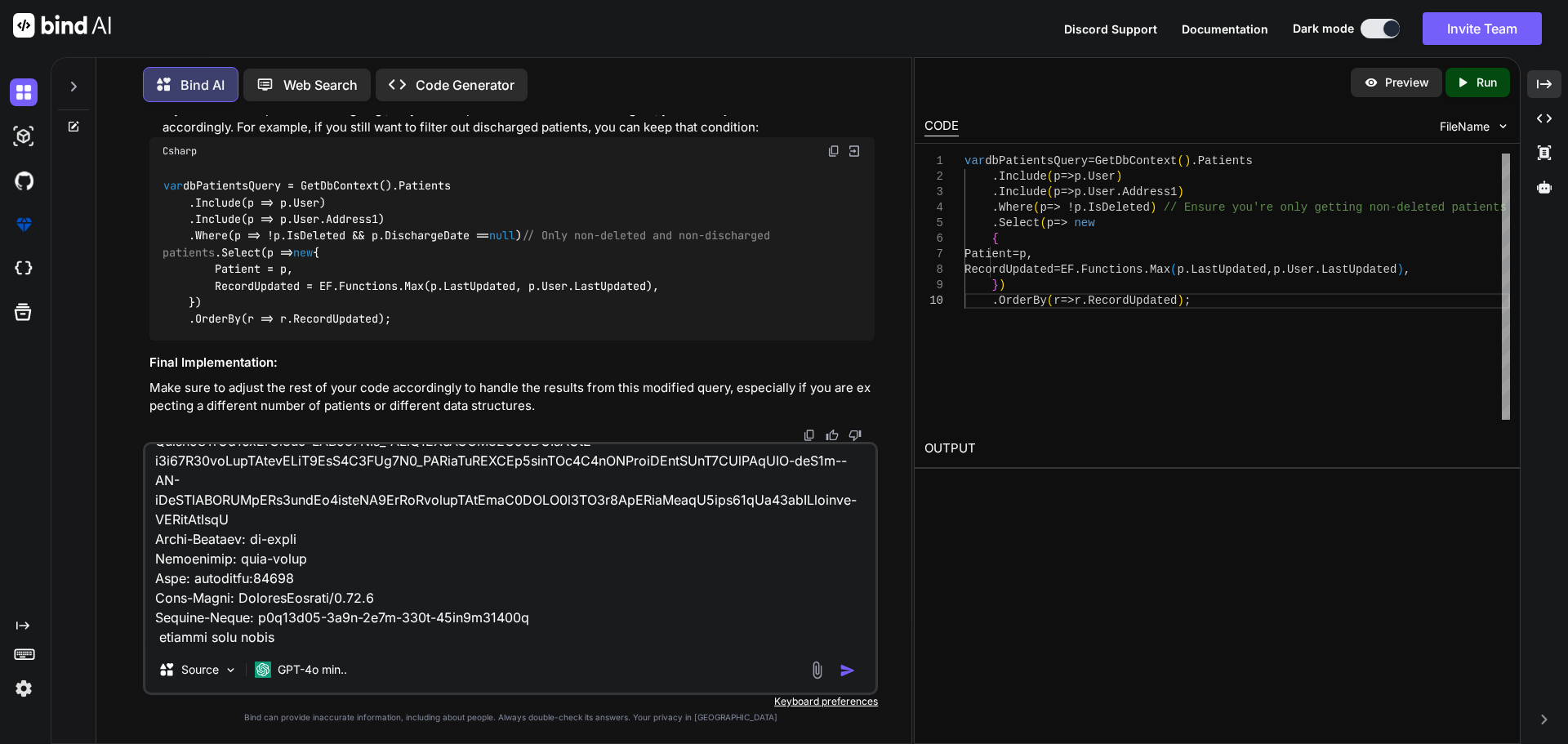
type textarea "System.InvalidOperationException: Nullable object must have a value. at lambda_…"
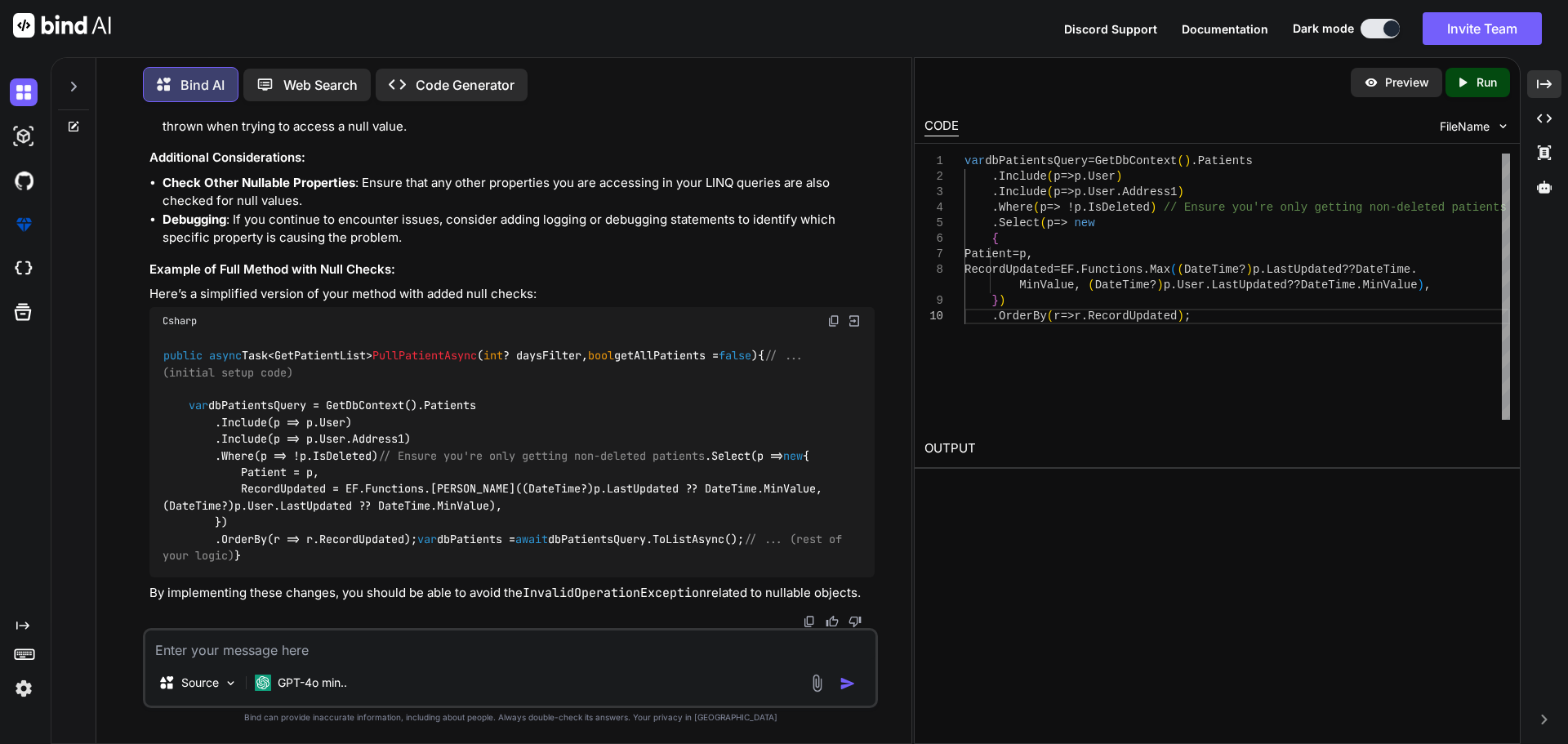
scroll to position [28531, 0]
drag, startPoint x: 218, startPoint y: 368, endPoint x: 509, endPoint y: 405, distance: 293.3
drag, startPoint x: 207, startPoint y: 391, endPoint x: 632, endPoint y: 403, distance: 425.2
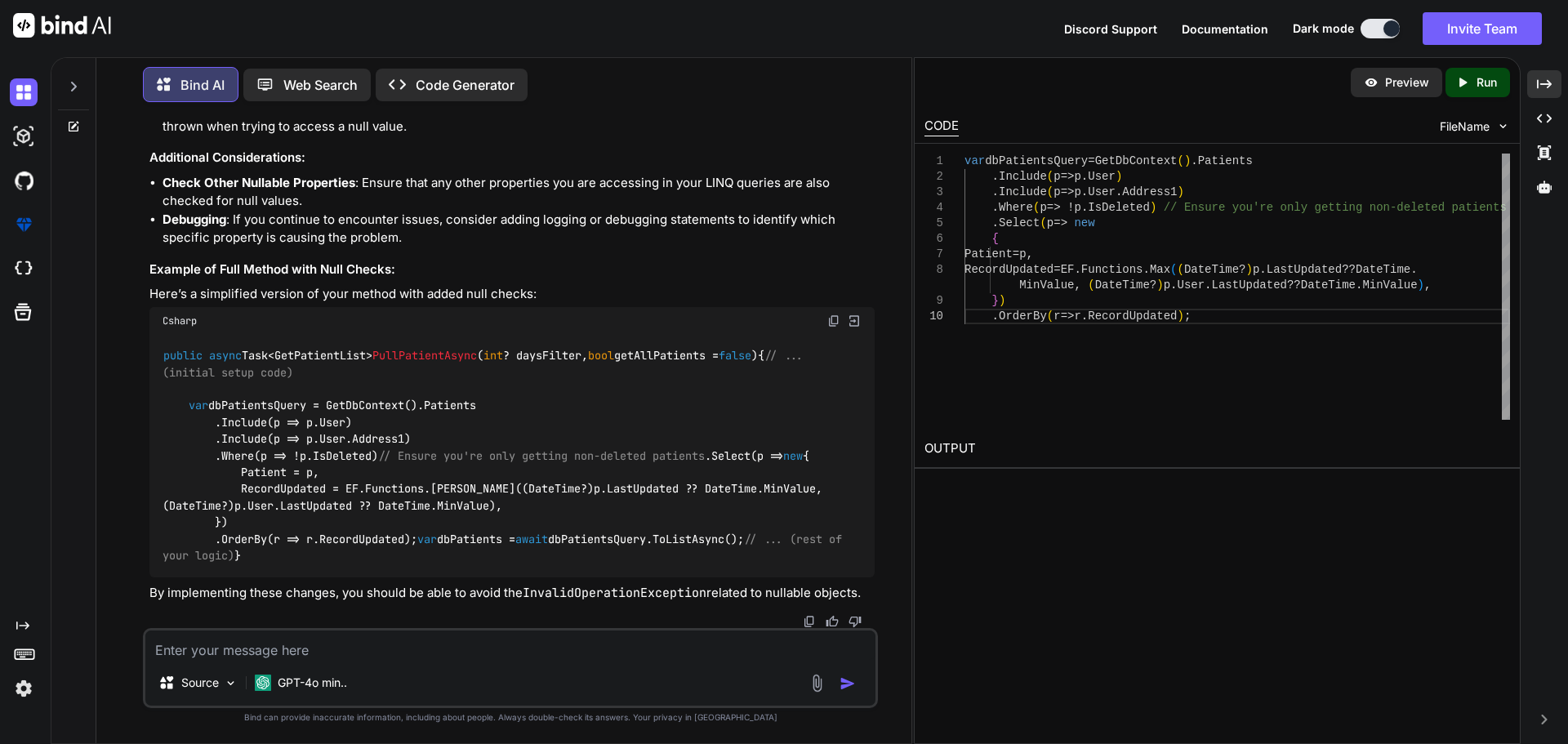
click at [283, 647] on textarea at bounding box center [510, 644] width 730 height 29
paste textarea "var patientsToSync = await GetDbContext().Patients.AsNoTracking() .Where(e => !…"
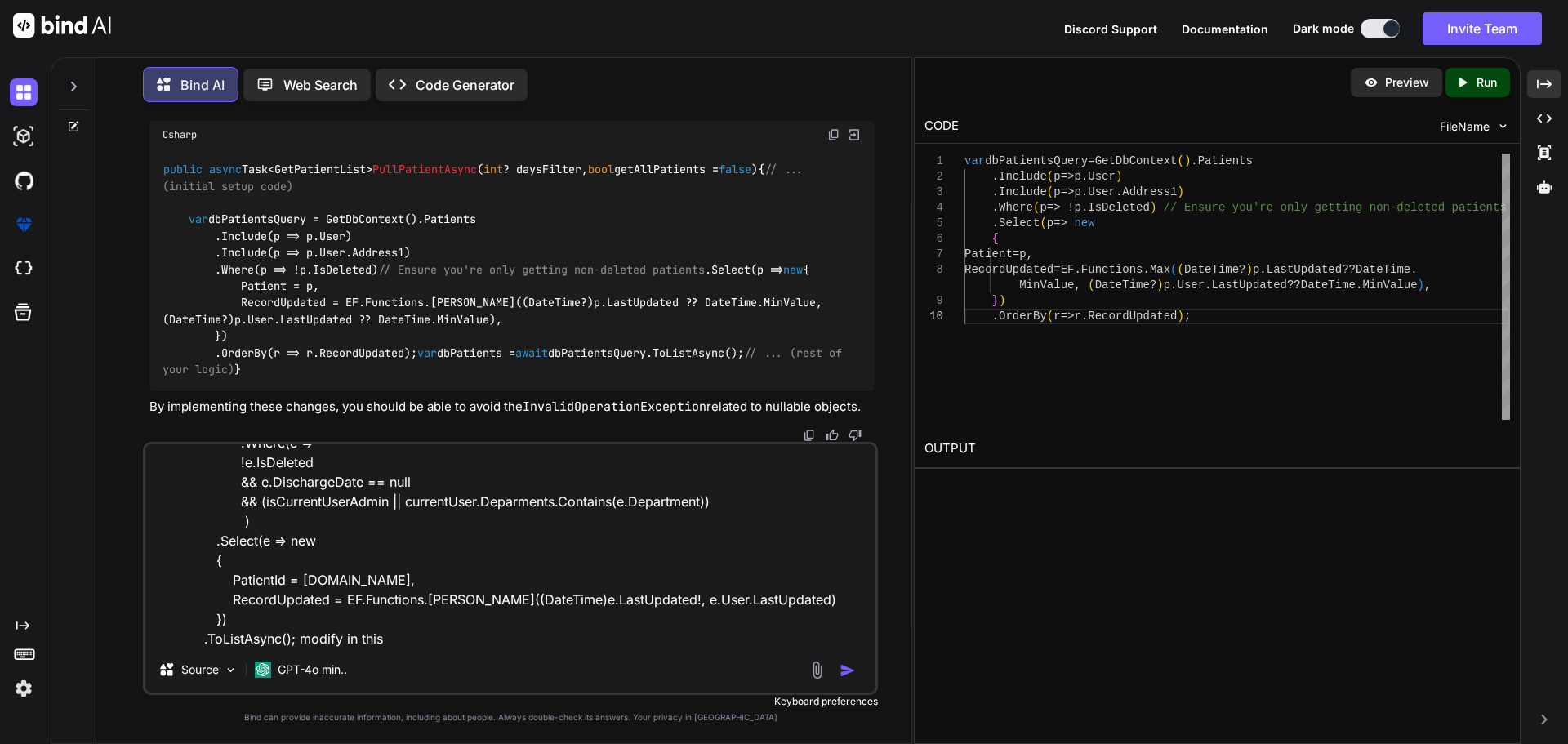
type textarea "var patientsToSync = await GetDbContext().Patients.AsNoTracking() .Where(e => !…"
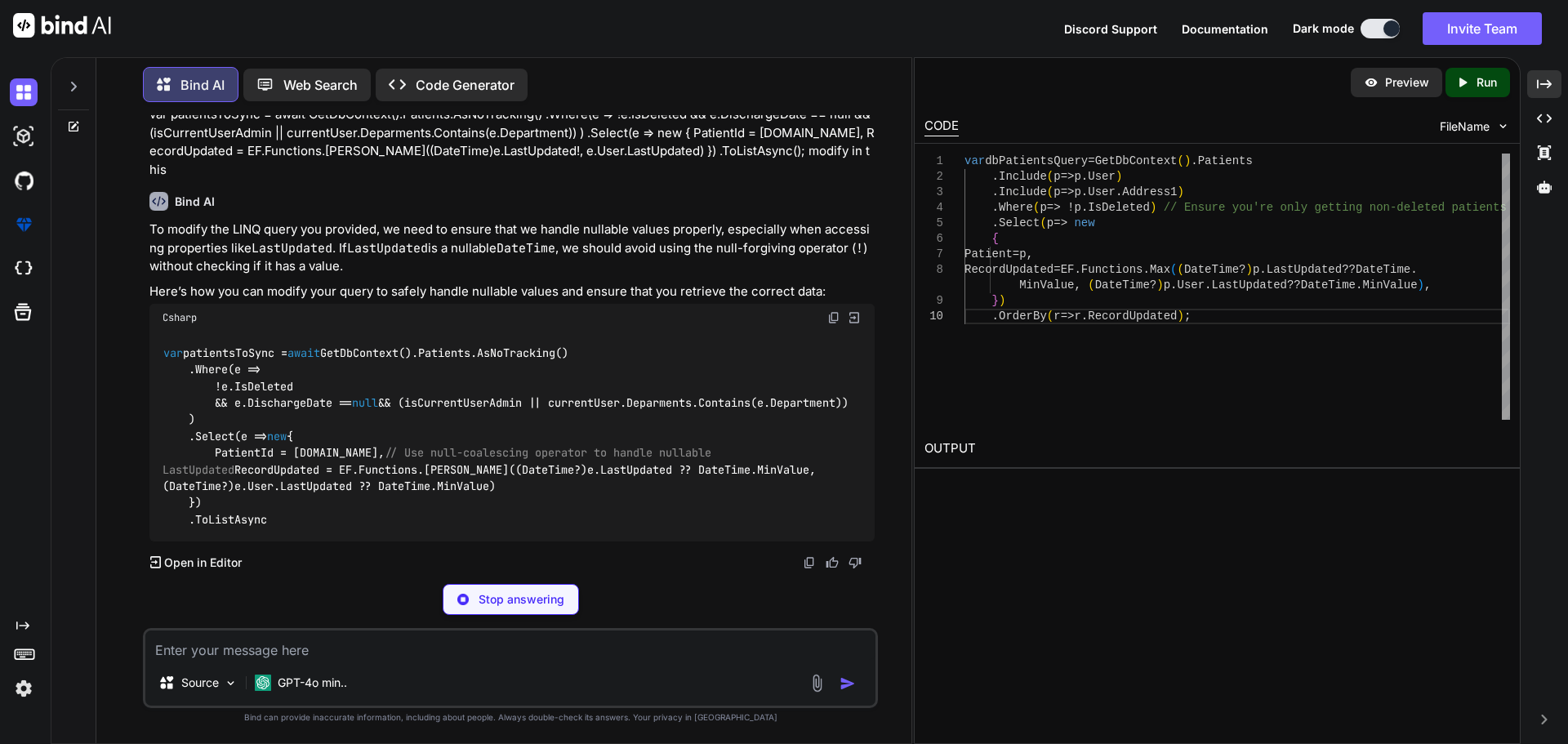
scroll to position [29657, 0]
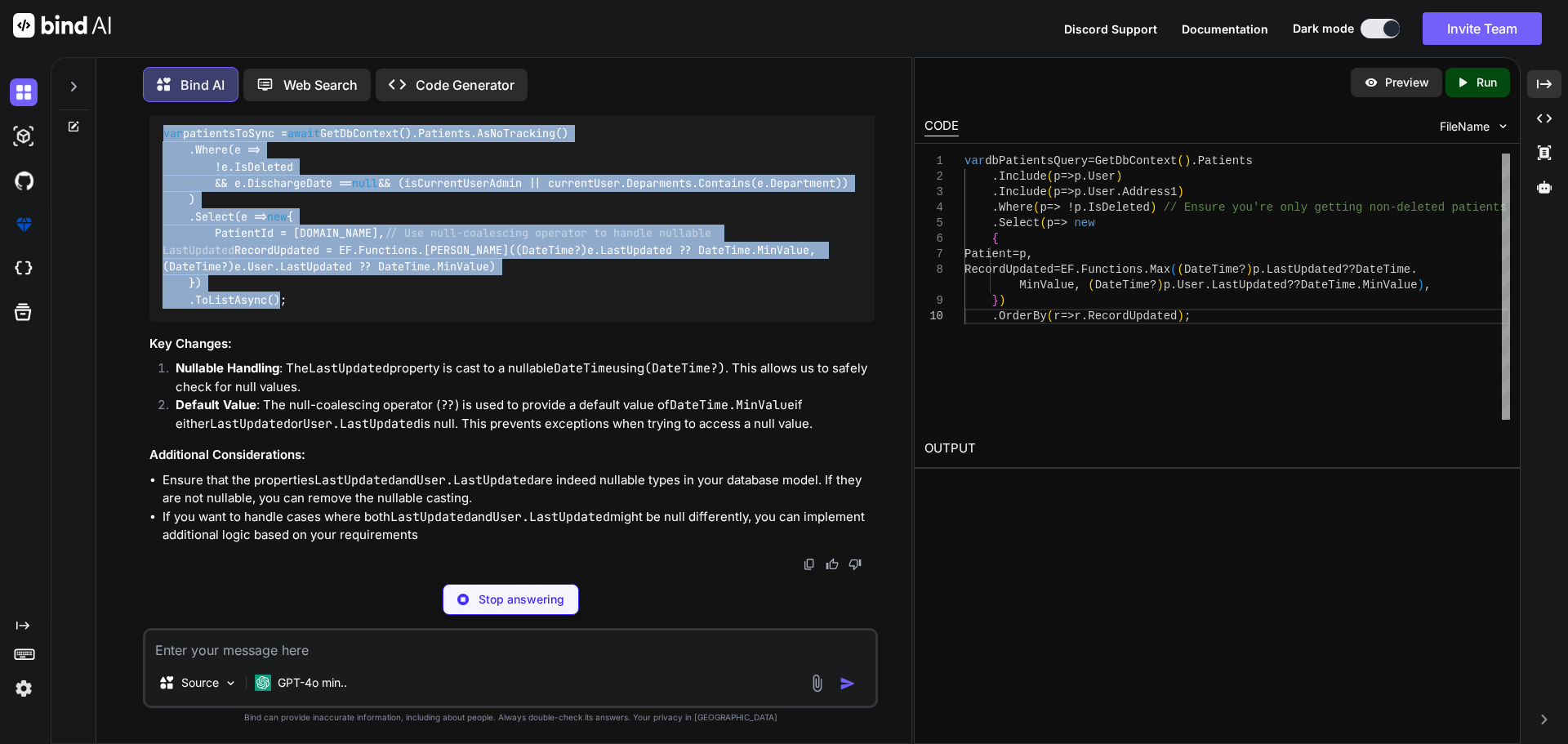
drag, startPoint x: 165, startPoint y: 307, endPoint x: 390, endPoint y: 537, distance: 321.8
click at [390, 320] on div "var patientsToSync = await GetDbContext().Patients.AsNoTracking() .Where(e => !…" at bounding box center [512, 216] width 725 height 209
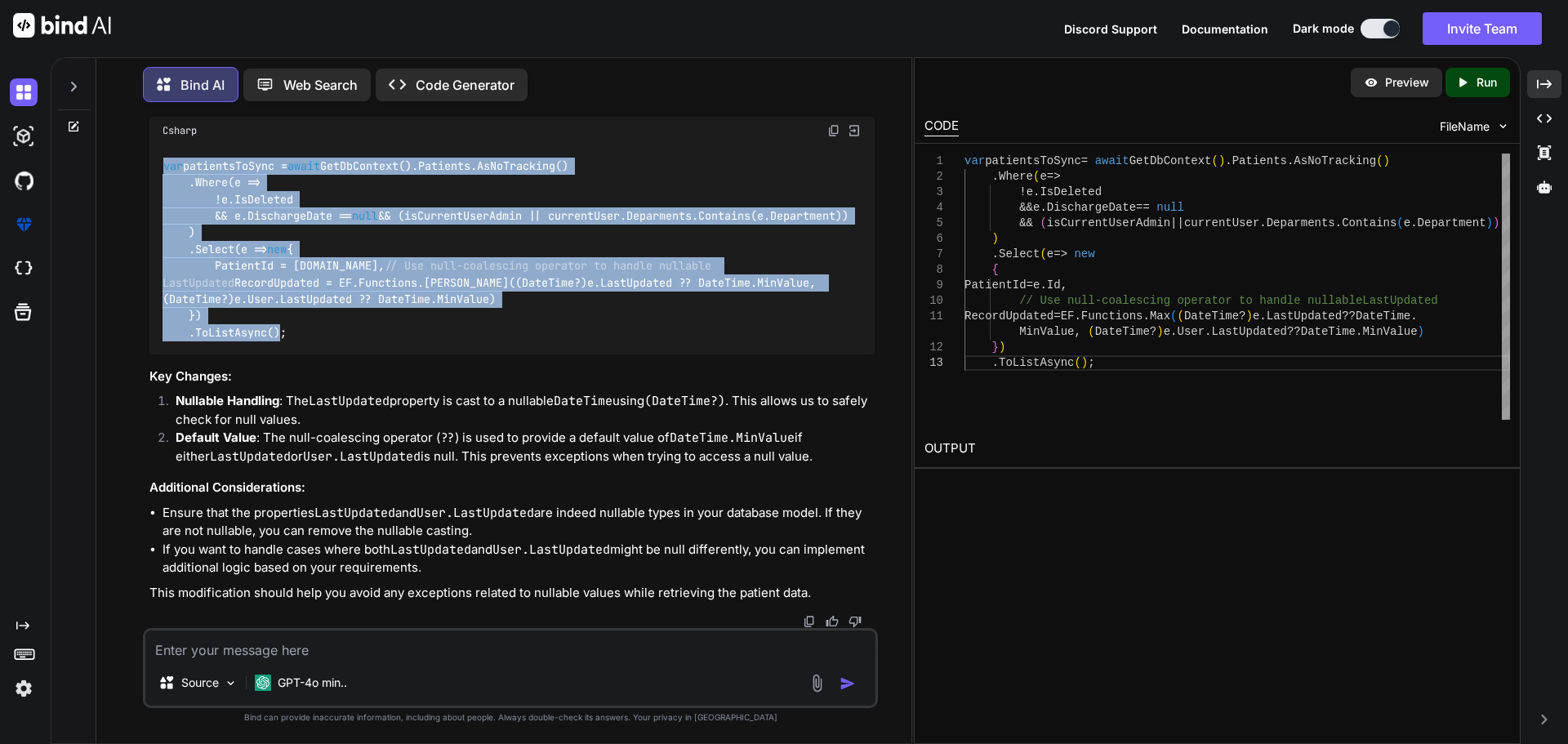
scroll to position [28432, 0]
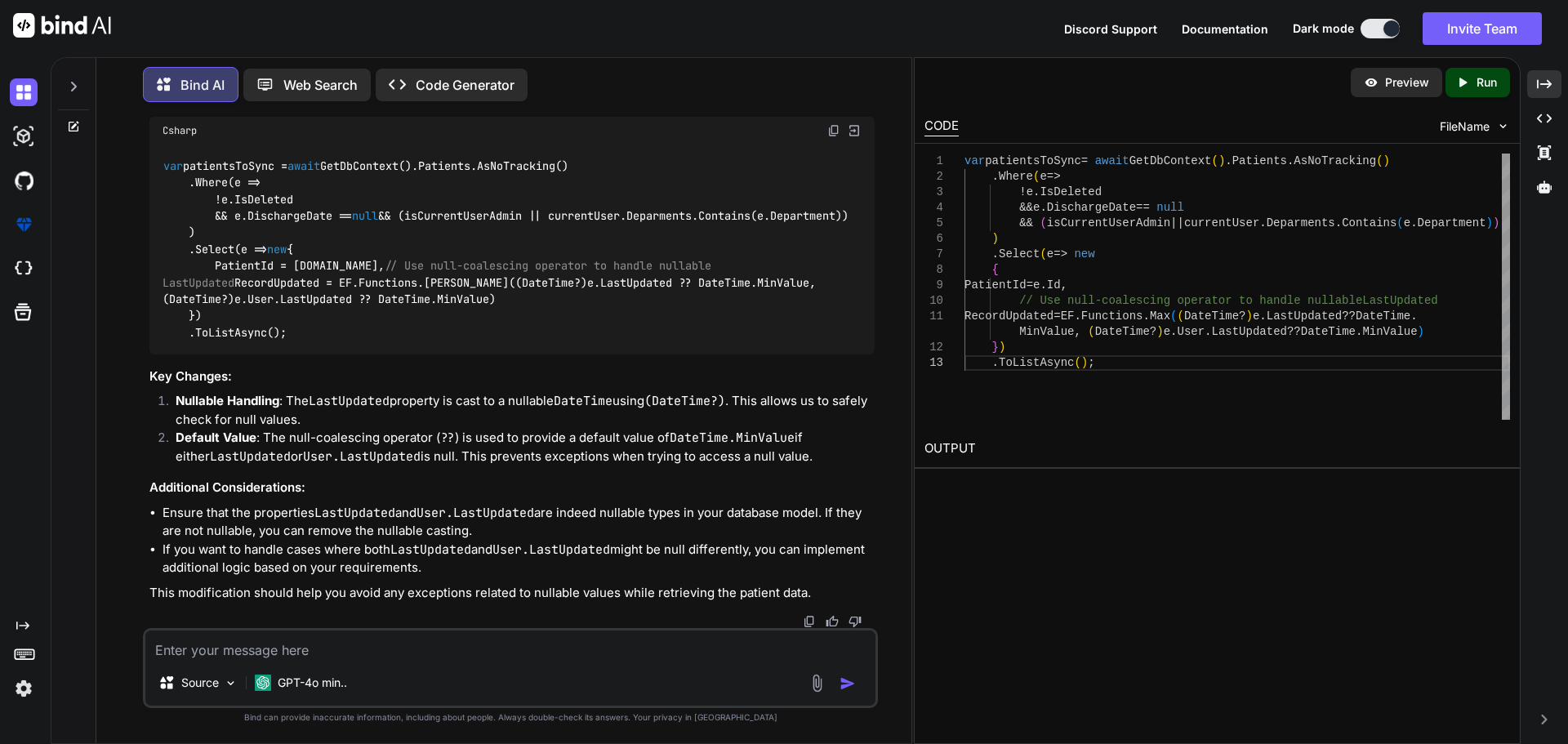
click at [354, 665] on div "Source GPT-4o min.." at bounding box center [510, 668] width 735 height 80
click at [371, 652] on textarea at bounding box center [510, 644] width 730 height 29
paste textarea "System.Data.SqlTypes.SqlTypeException: SqlDateTime overflow. Must be between [D…"
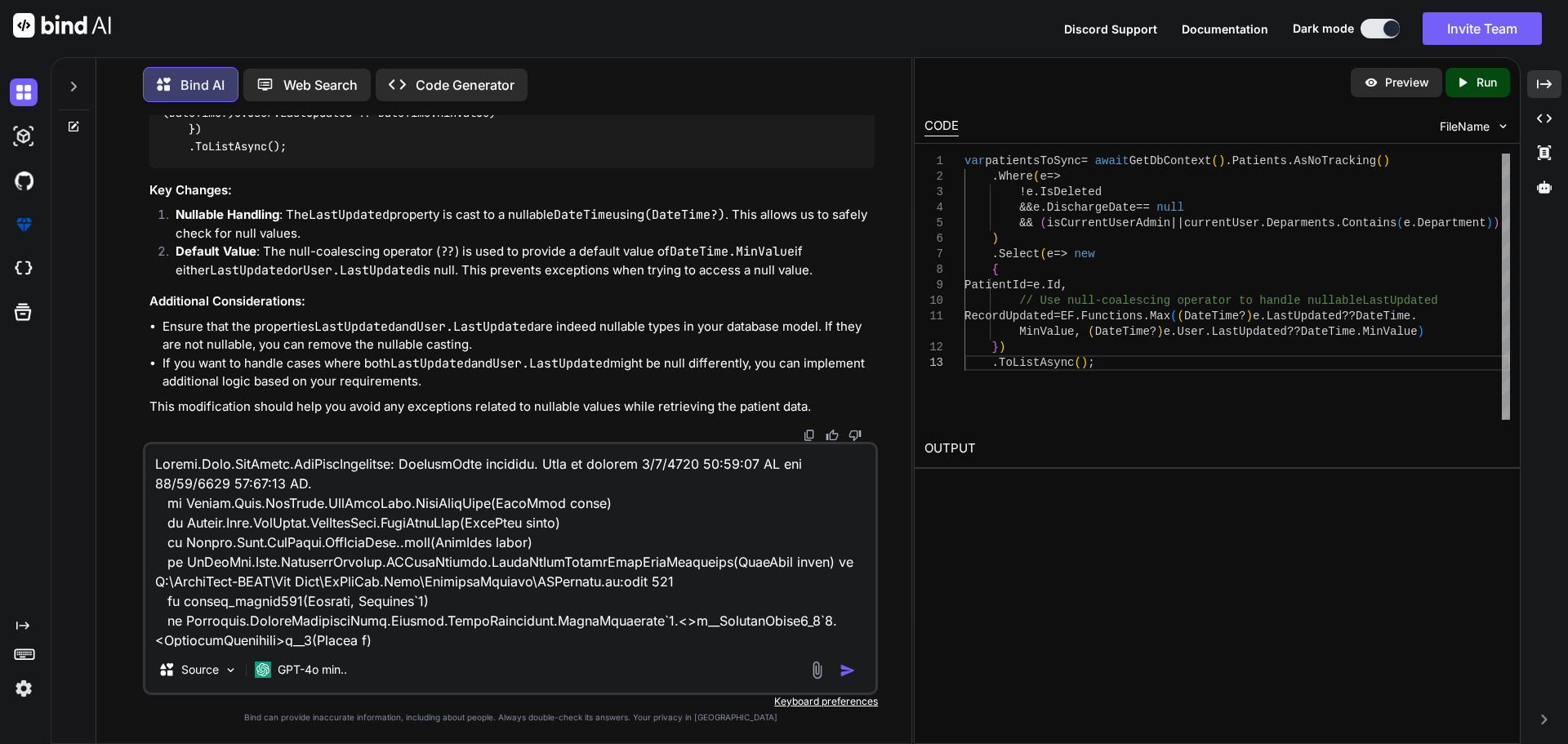
scroll to position [2744, 0]
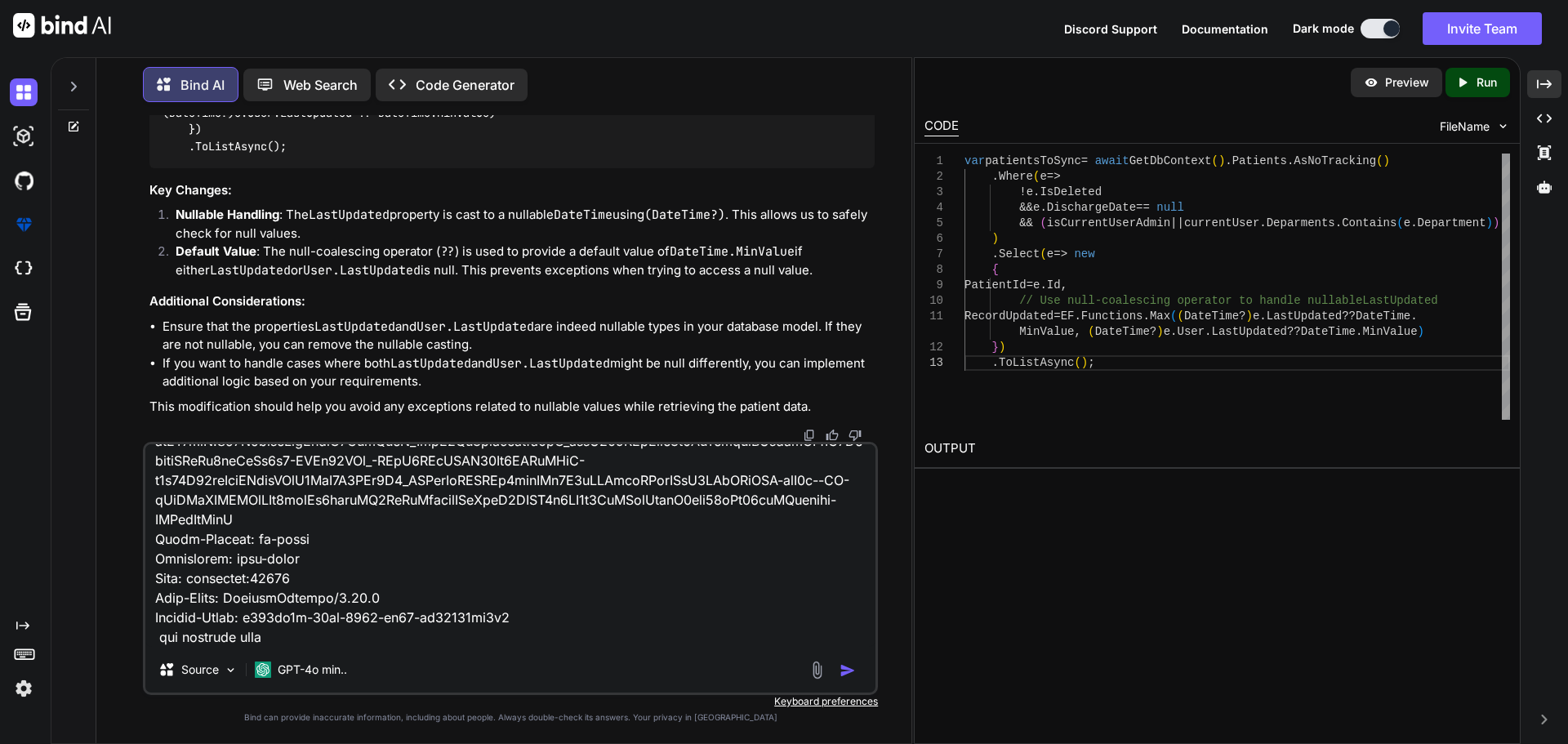
type textarea "System.Data.SqlTypes.SqlTypeException: SqlDateTime overflow. Must be between [D…"
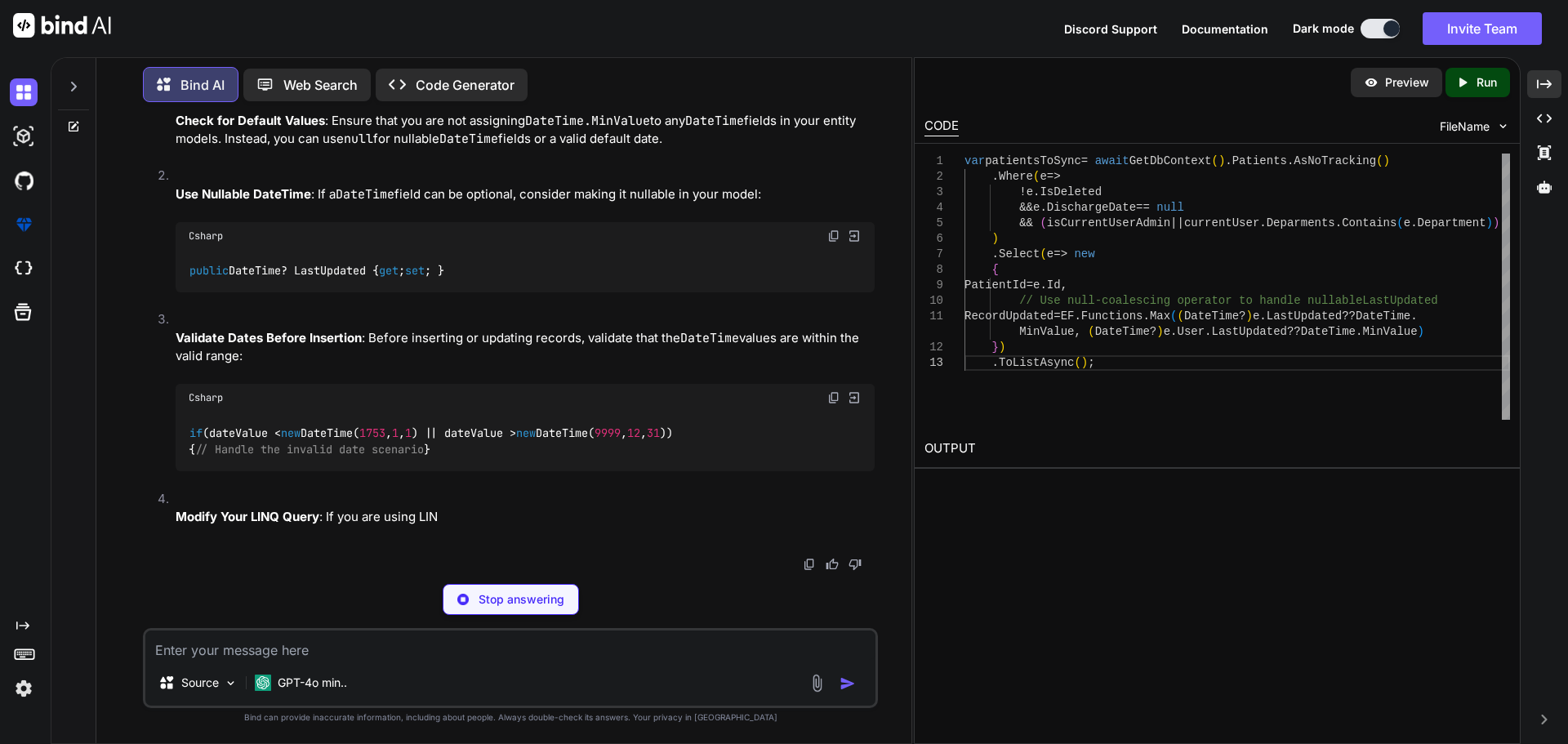
scroll to position [32296, 0]
